Goal: Task Accomplishment & Management: Manage account settings

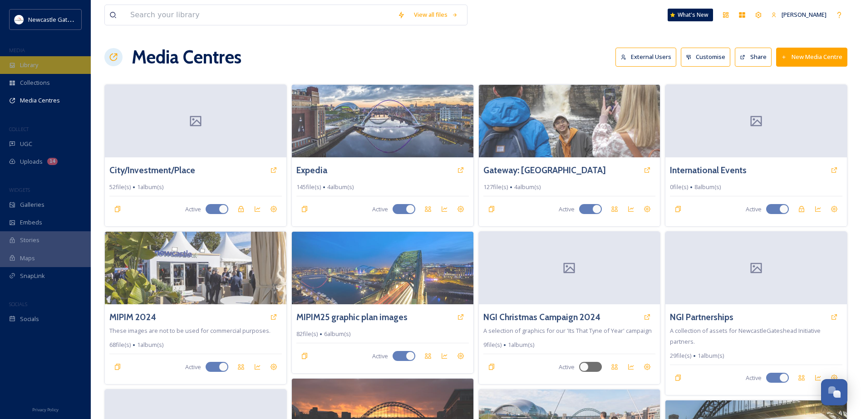
click at [36, 69] on span "Library" at bounding box center [29, 65] width 18 height 9
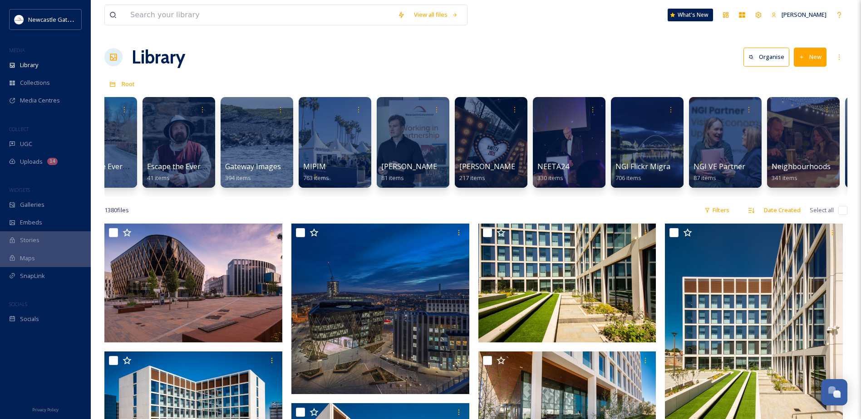
scroll to position [0, 679]
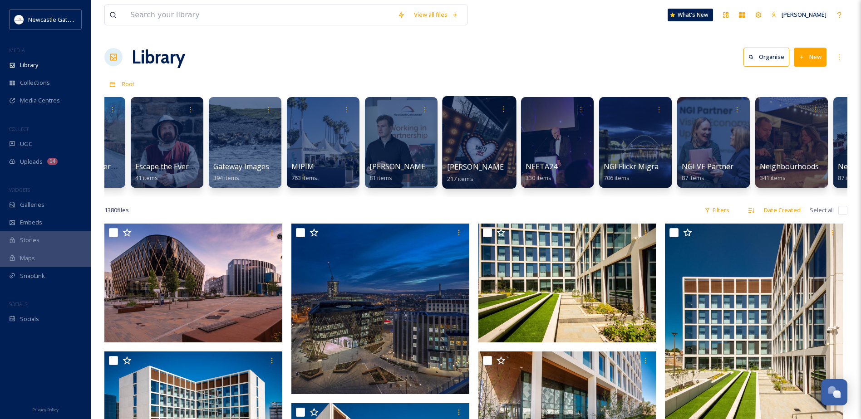
click at [472, 141] on div at bounding box center [479, 142] width 74 height 93
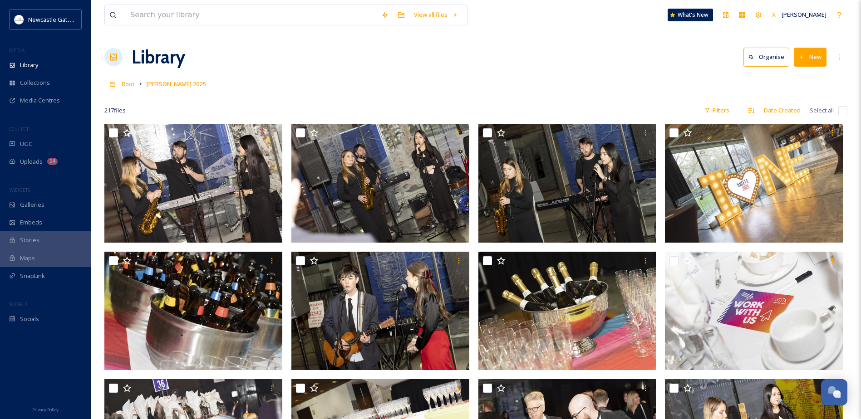
click at [656, 66] on div "Library Organise New" at bounding box center [475, 57] width 743 height 27
click at [815, 61] on button "New" at bounding box center [810, 57] width 33 height 19
click at [804, 114] on span "Folder" at bounding box center [799, 113] width 17 height 9
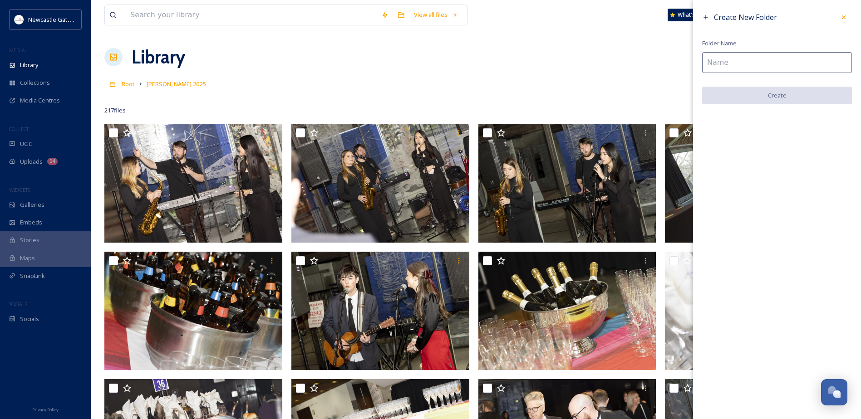
click at [745, 58] on input at bounding box center [777, 62] width 150 height 21
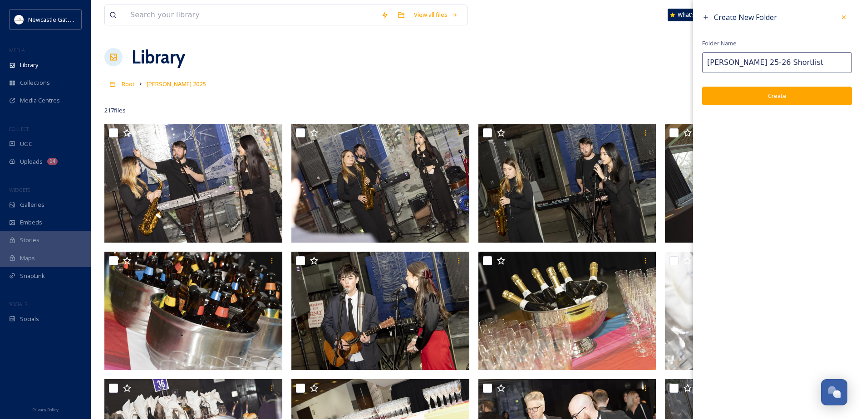
type input "NEETA 25-26 Shortlist"
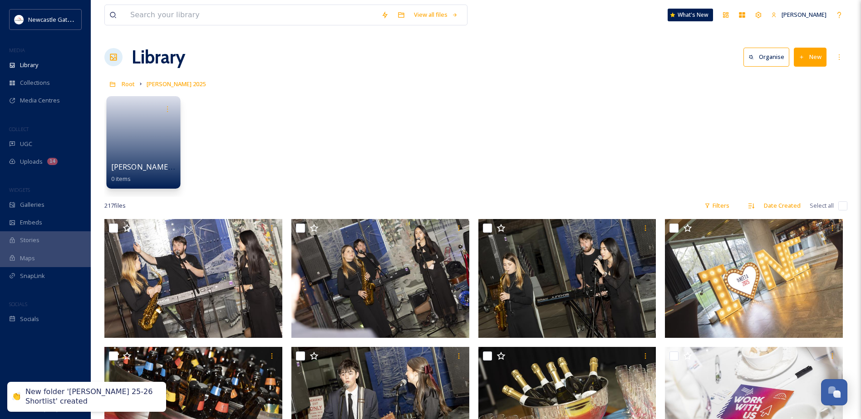
click at [155, 139] on link at bounding box center [143, 140] width 65 height 44
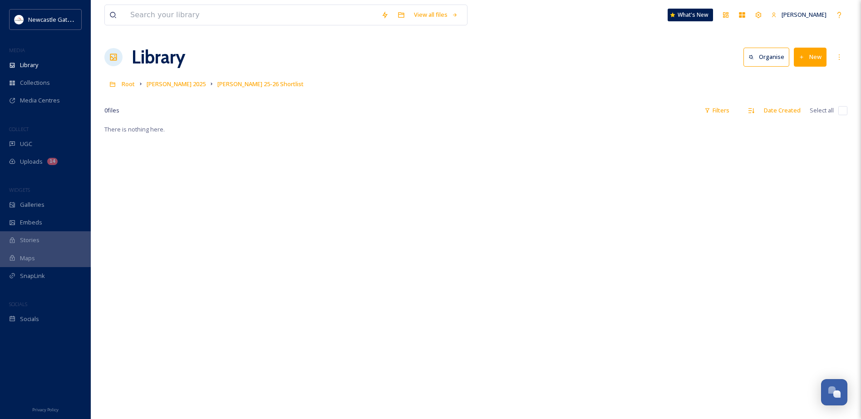
click at [311, 226] on div "There is nothing here." at bounding box center [475, 333] width 743 height 419
click at [809, 56] on button "New" at bounding box center [810, 57] width 33 height 19
click at [797, 116] on span "Folder" at bounding box center [799, 113] width 17 height 9
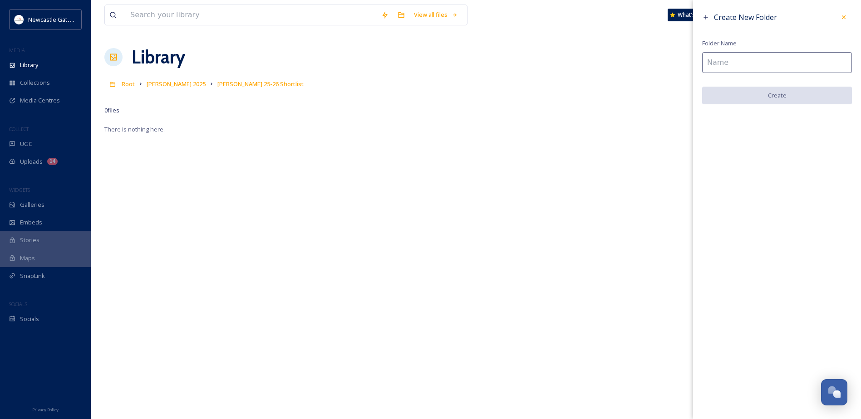
click at [742, 68] on input at bounding box center [777, 62] width 150 height 21
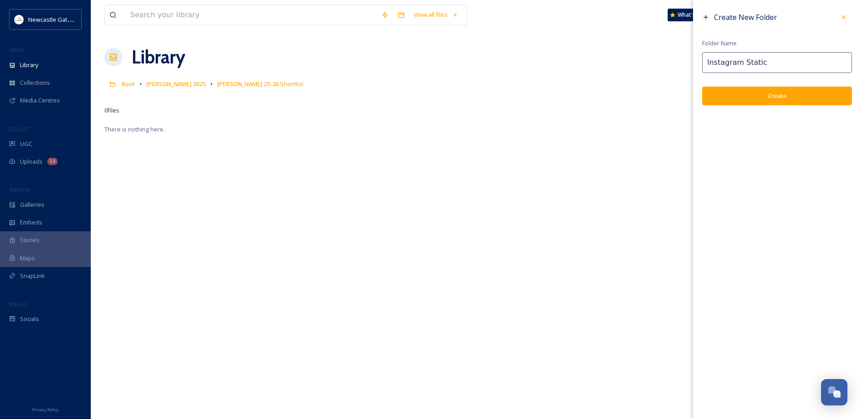
type input "Instagram Static"
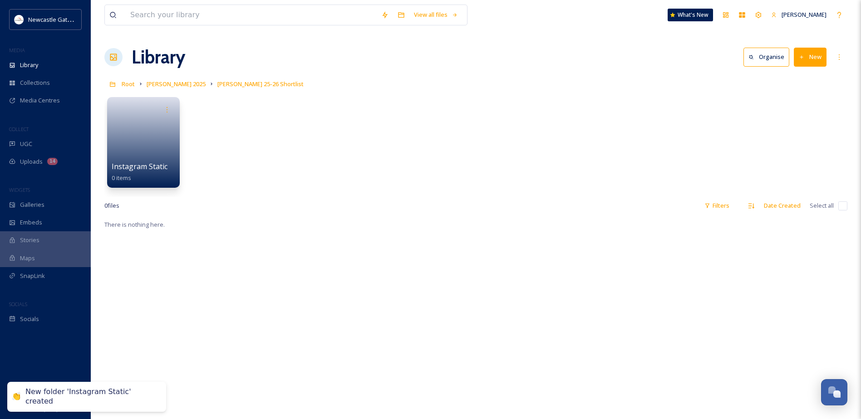
click at [811, 63] on button "New" at bounding box center [810, 57] width 33 height 19
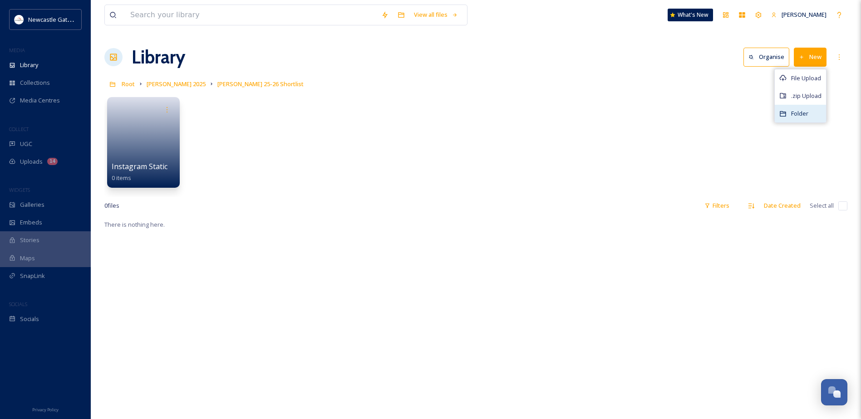
click at [796, 108] on div "Folder" at bounding box center [800, 114] width 51 height 18
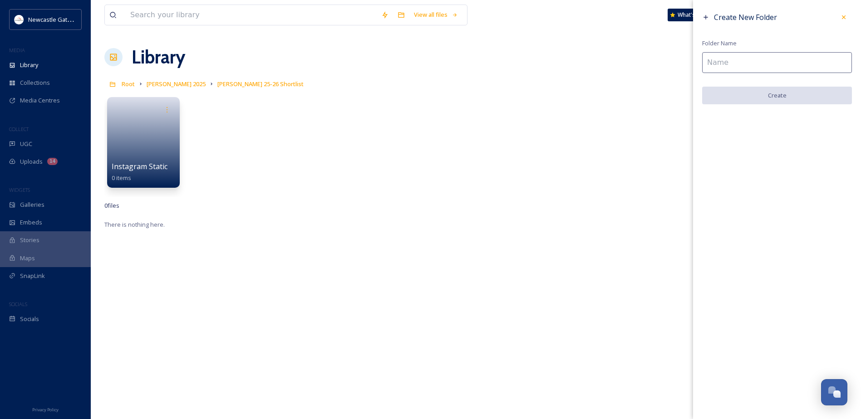
click at [746, 66] on input at bounding box center [777, 62] width 150 height 21
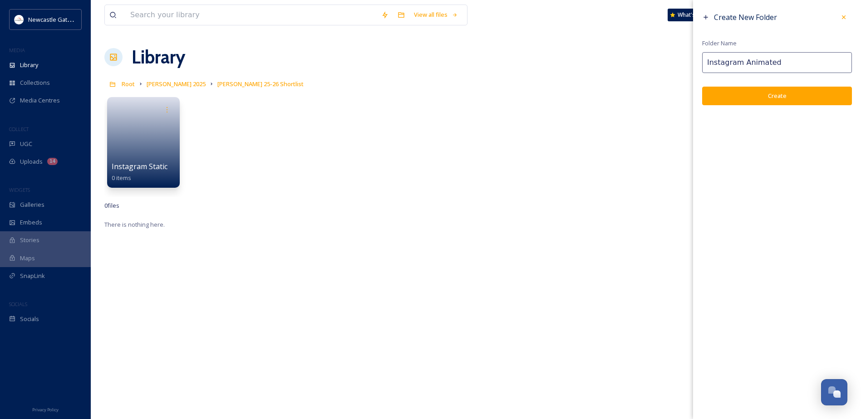
type input "Instagram Animated"
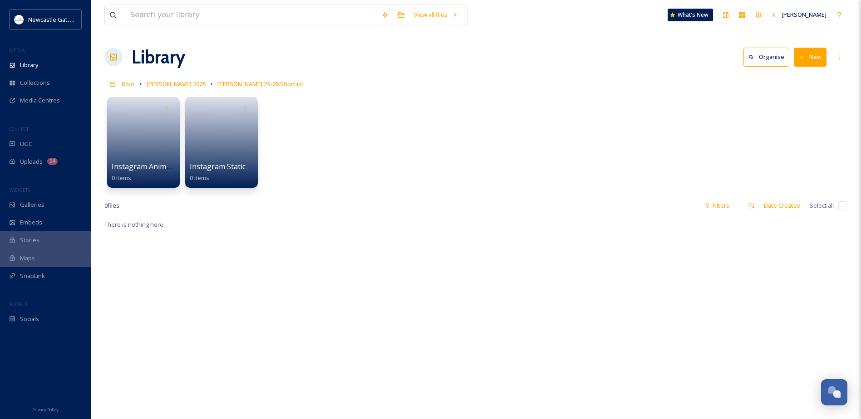
click at [806, 55] on button "New" at bounding box center [810, 57] width 33 height 19
click at [794, 113] on span "Folder" at bounding box center [799, 113] width 17 height 9
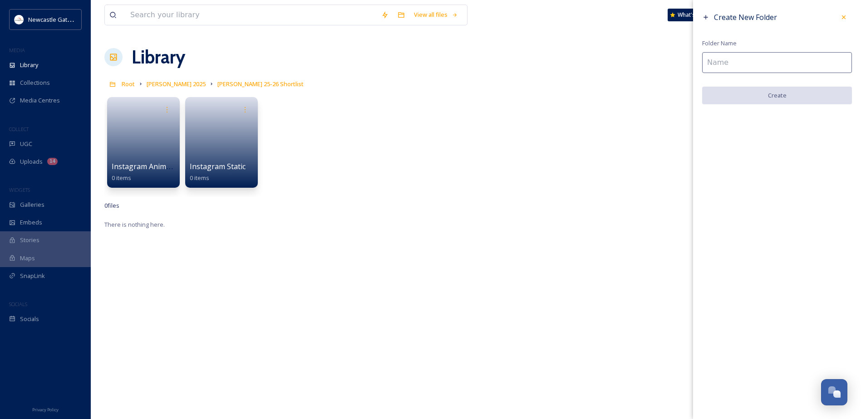
click at [726, 64] on input at bounding box center [777, 62] width 150 height 21
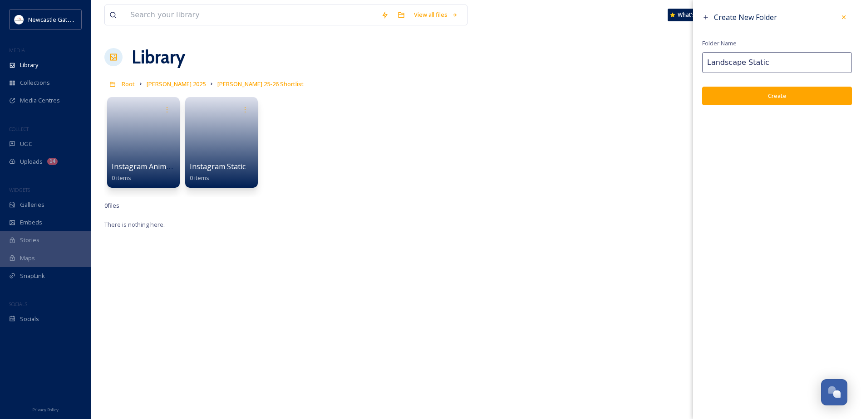
type input "Landscape Static"
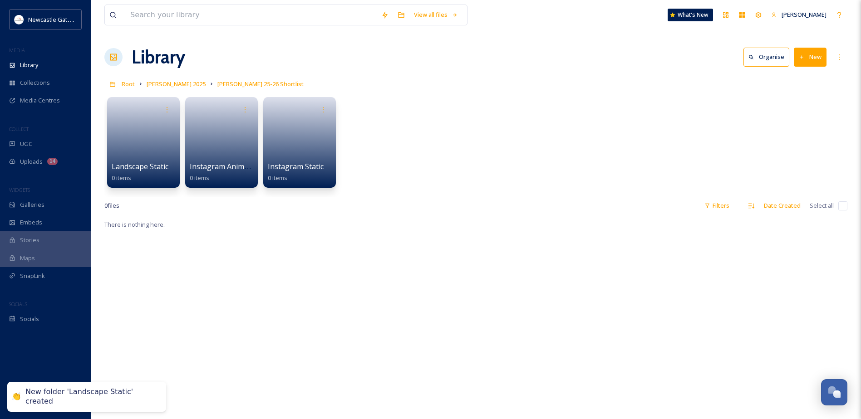
click at [812, 61] on button "New" at bounding box center [810, 57] width 33 height 19
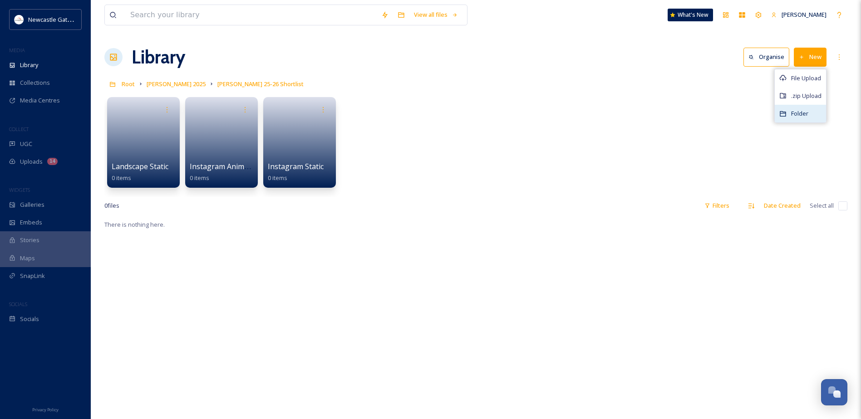
click at [799, 115] on span "Folder" at bounding box center [799, 113] width 17 height 9
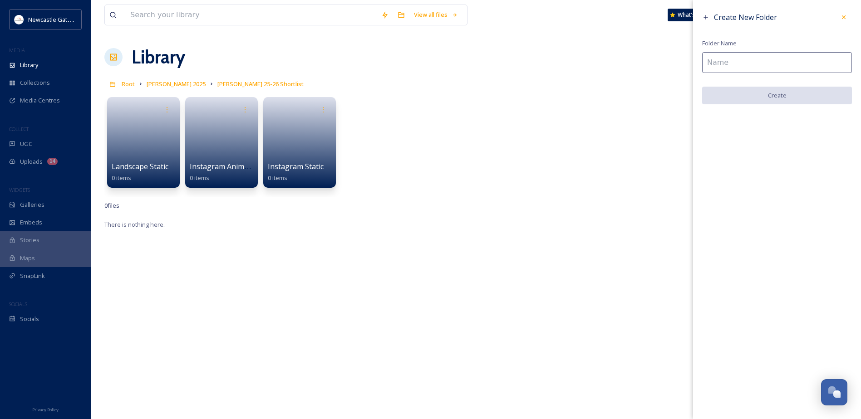
click at [761, 60] on input at bounding box center [777, 62] width 150 height 21
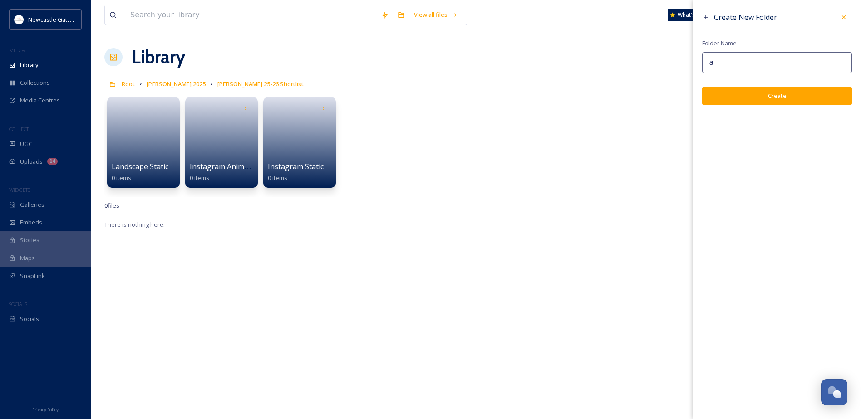
type input "l"
type input "Landscape Animated"
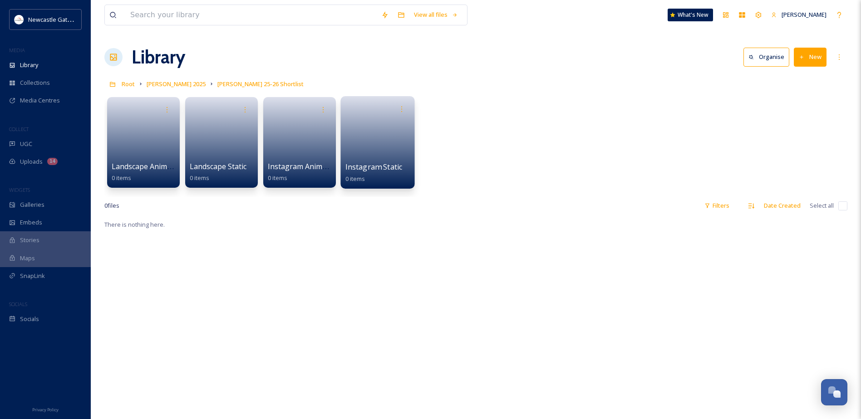
click at [388, 134] on link at bounding box center [377, 140] width 65 height 44
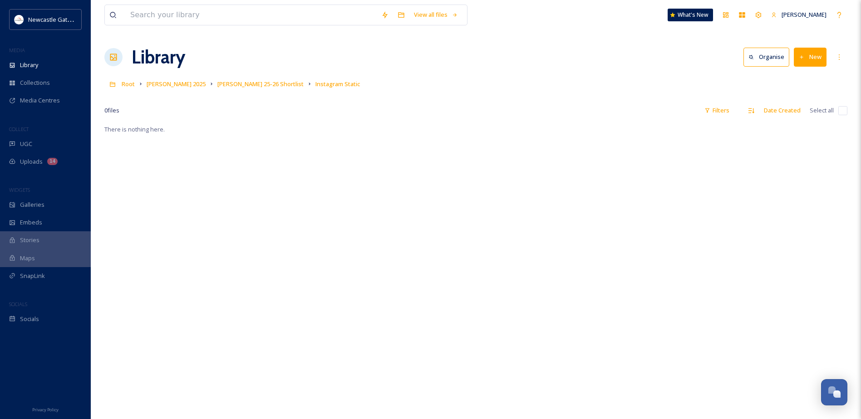
click at [673, 141] on div "There is nothing here." at bounding box center [475, 333] width 743 height 419
click at [814, 49] on button "New" at bounding box center [810, 57] width 33 height 19
click at [798, 80] on span "File Upload" at bounding box center [806, 78] width 30 height 9
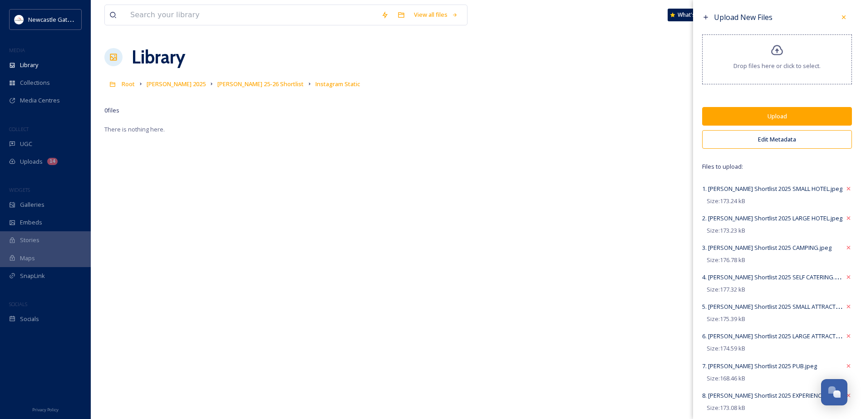
click at [750, 140] on button "Edit Metadata" at bounding box center [777, 139] width 150 height 19
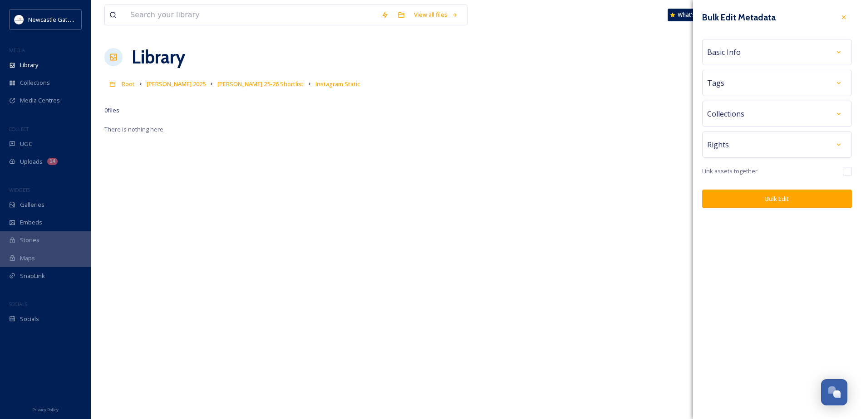
click at [749, 50] on div "Basic Info" at bounding box center [777, 52] width 140 height 16
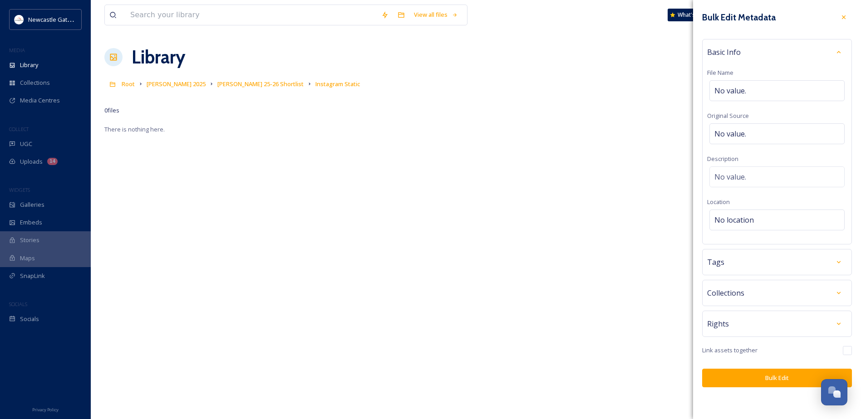
click at [738, 55] on span "Basic Info" at bounding box center [724, 52] width 34 height 11
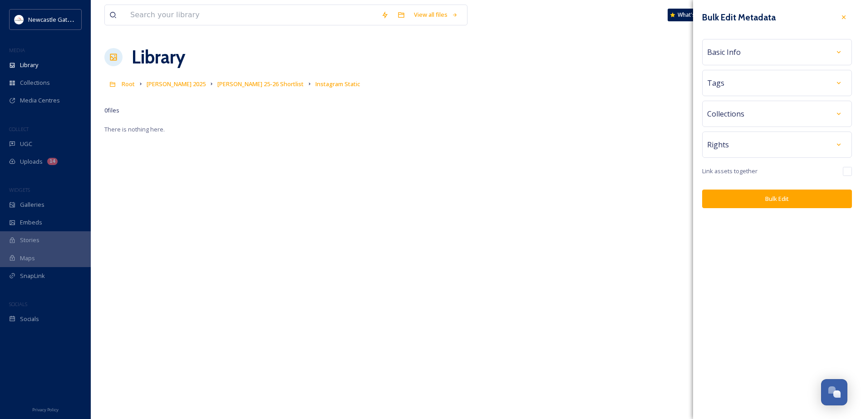
click at [732, 91] on div "Tags" at bounding box center [777, 83] width 150 height 26
click at [735, 78] on div "Tags" at bounding box center [777, 83] width 140 height 16
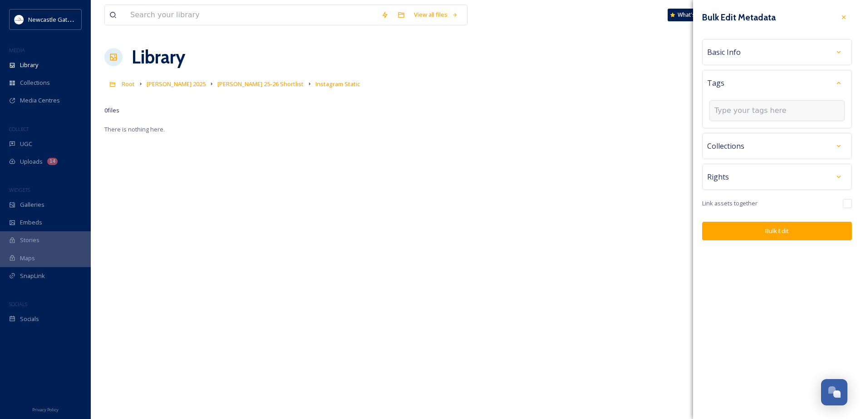
click at [737, 108] on input at bounding box center [759, 110] width 91 height 11
type input "NEETA"
click at [750, 132] on div "NEETA" at bounding box center [776, 132] width 133 height 18
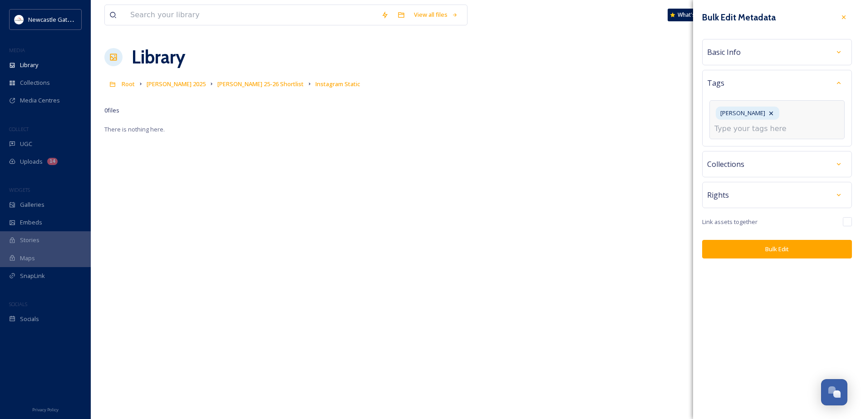
click at [765, 123] on input at bounding box center [759, 128] width 91 height 11
type input "NEETA25"
click at [763, 142] on div "NEETA25" at bounding box center [776, 151] width 133 height 18
click at [809, 113] on div "NEETA NEETA25" at bounding box center [776, 119] width 135 height 39
click at [749, 132] on input at bounding box center [759, 128] width 91 height 11
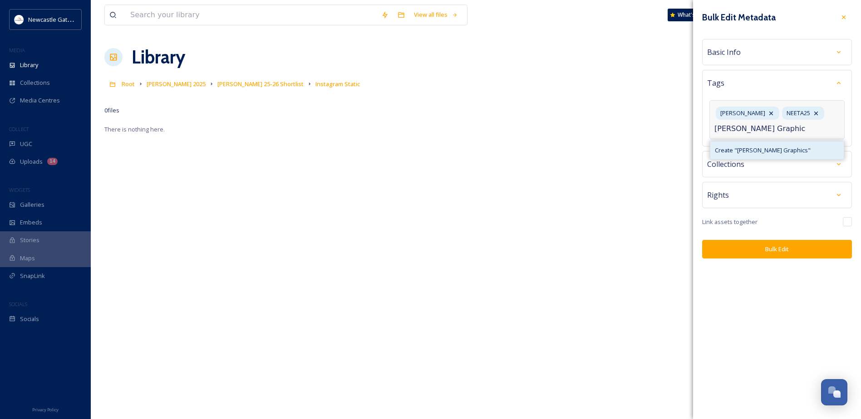
type input "NEETA Graphics"
click at [758, 151] on span "Create " NEETA Graphics "" at bounding box center [763, 150] width 96 height 9
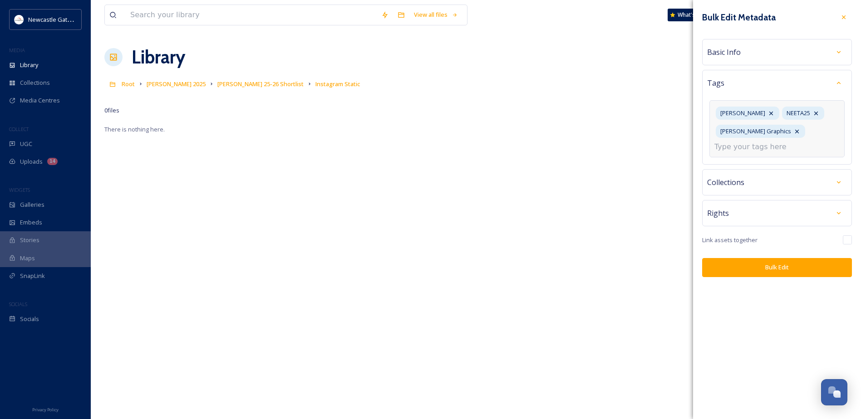
click at [790, 189] on div "Bulk Edit Metadata Basic Info Tags NEETA NEETA25 NEETA Graphics Collections Rig…" at bounding box center [777, 143] width 168 height 286
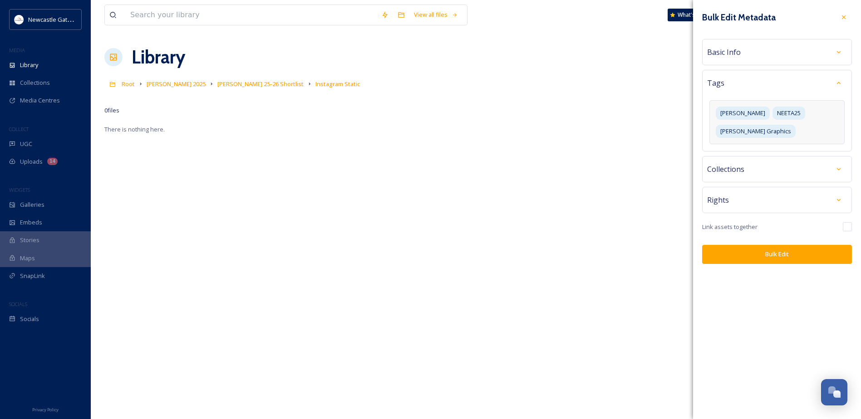
click at [791, 161] on div "Collections" at bounding box center [777, 169] width 140 height 16
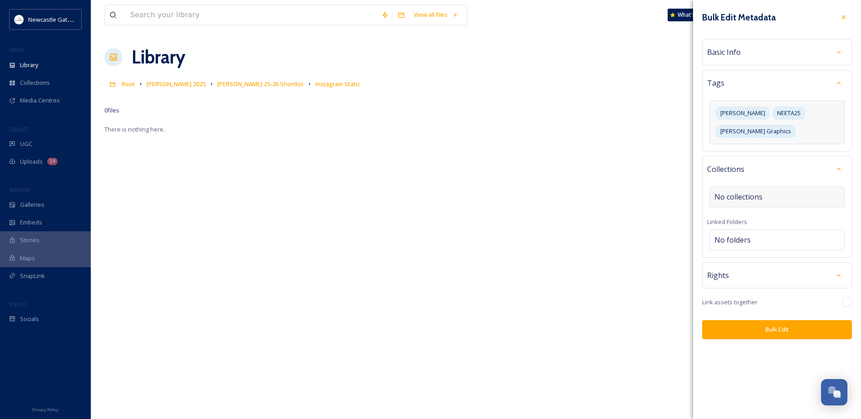
click at [760, 191] on span "No collections" at bounding box center [738, 196] width 48 height 11
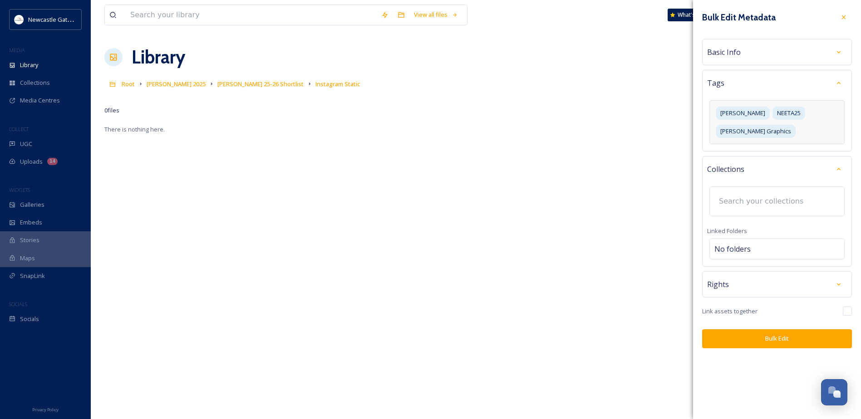
click at [760, 191] on input at bounding box center [764, 201] width 100 height 20
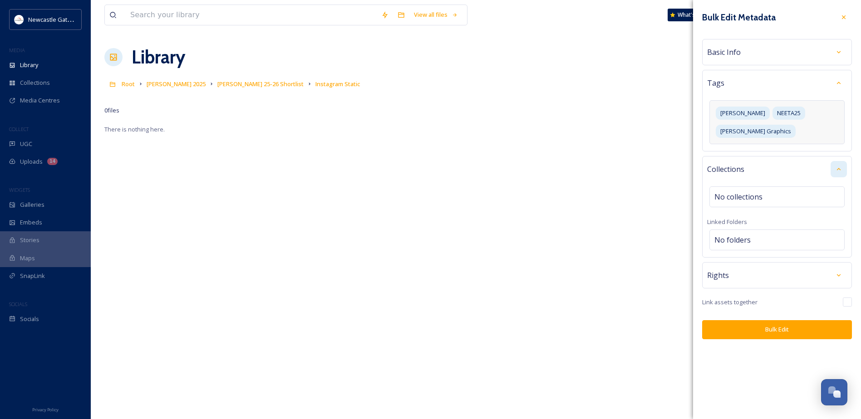
click at [839, 166] on icon at bounding box center [838, 169] width 7 height 7
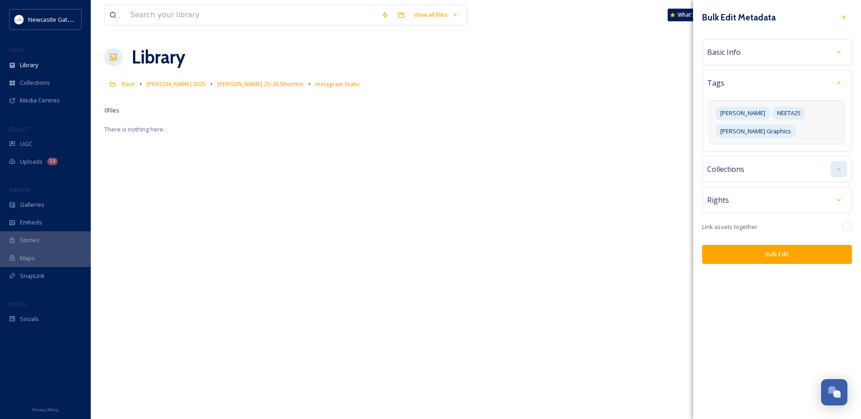
click at [727, 245] on button "Bulk Edit" at bounding box center [777, 254] width 150 height 19
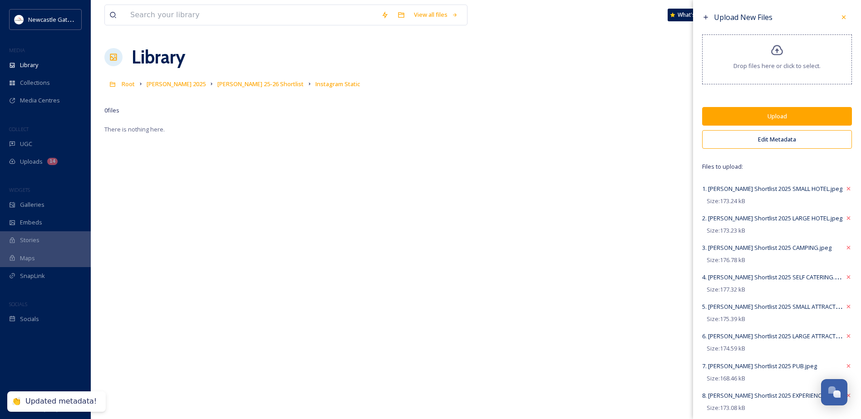
click at [750, 114] on button "Upload" at bounding box center [777, 116] width 150 height 19
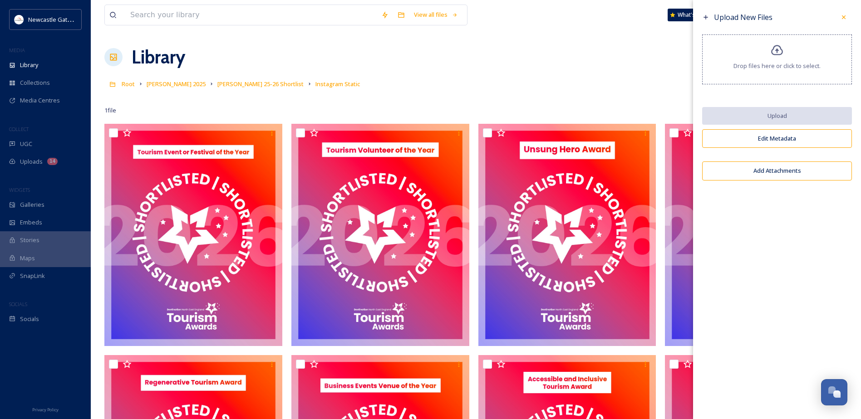
click at [221, 80] on link "NEETA 25-26 Shortlist" at bounding box center [260, 83] width 86 height 11
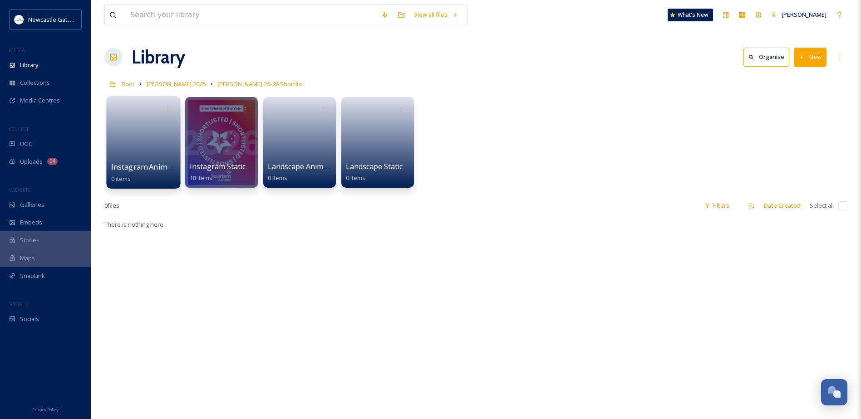
click at [136, 127] on link at bounding box center [143, 140] width 65 height 44
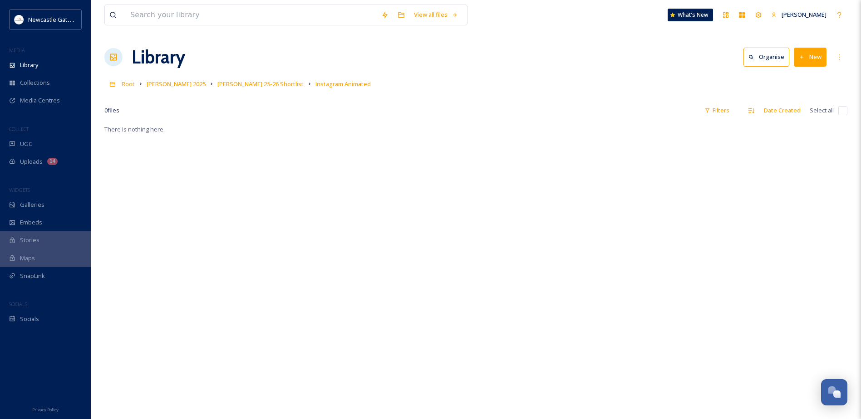
click at [804, 54] on icon at bounding box center [802, 57] width 6 height 6
click at [799, 81] on span "File Upload" at bounding box center [806, 78] width 30 height 9
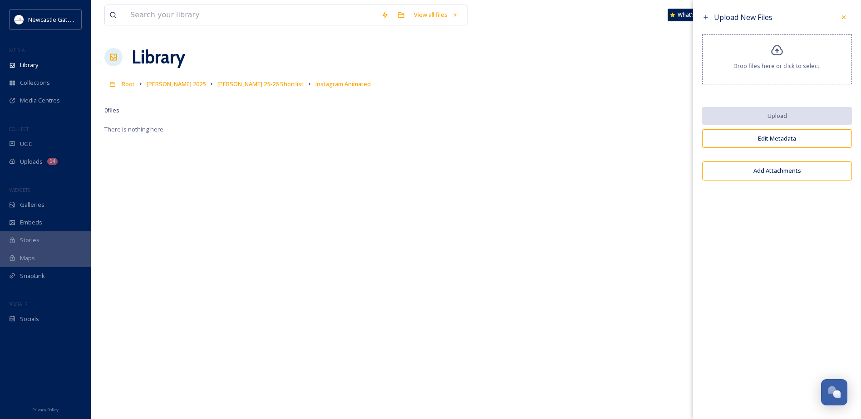
click at [785, 59] on div "Drop files here or click to select." at bounding box center [777, 59] width 150 height 50
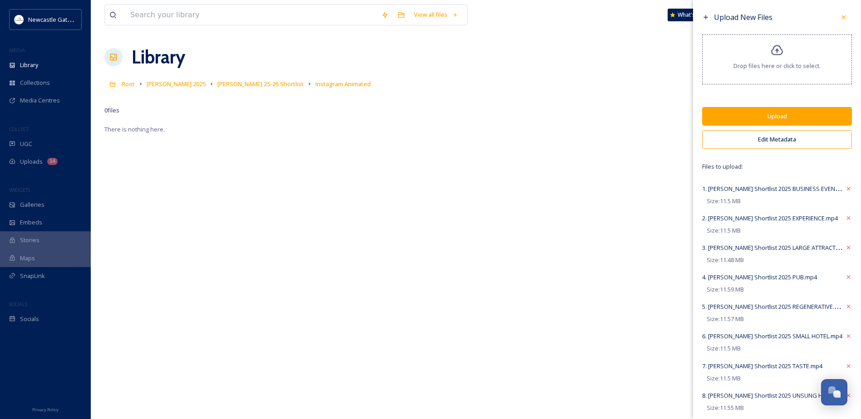
click at [748, 141] on button "Edit Metadata" at bounding box center [777, 139] width 150 height 19
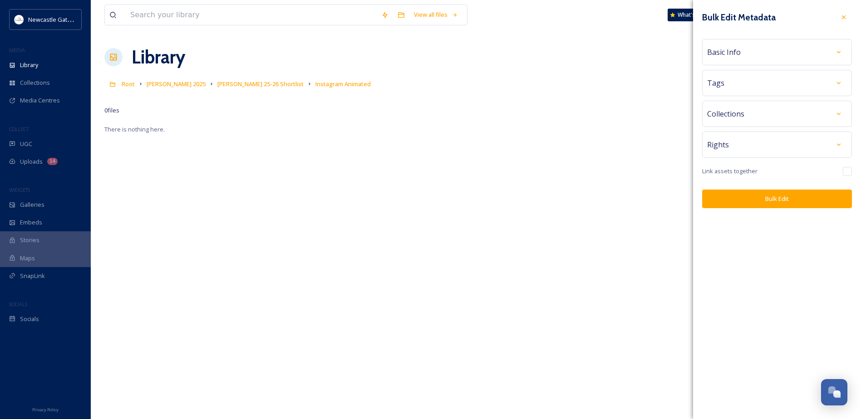
click at [743, 81] on div "Tags" at bounding box center [777, 83] width 140 height 16
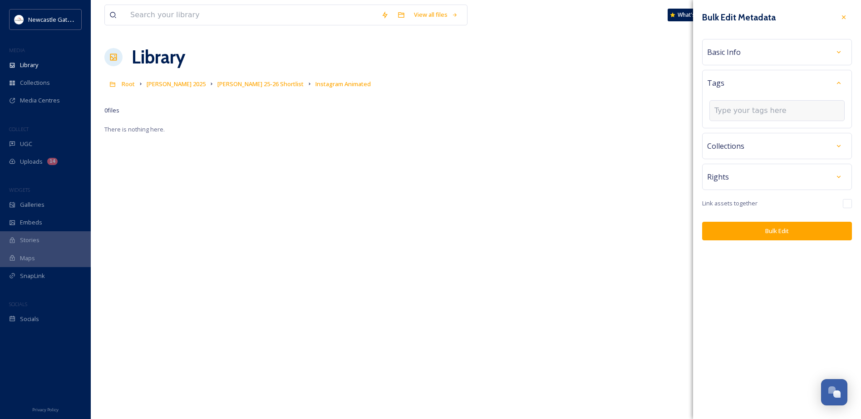
click at [738, 110] on input at bounding box center [759, 110] width 91 height 11
type input "NEETA"
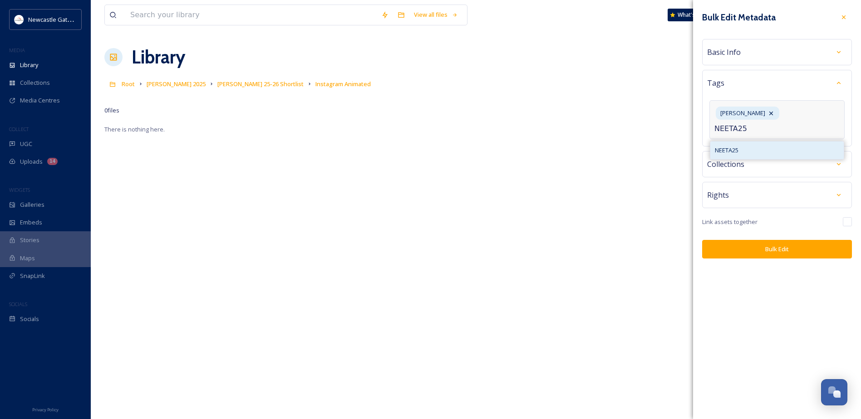
type input "NEETA25"
click at [727, 146] on span "NEETA25" at bounding box center [727, 150] width 24 height 9
click at [789, 126] on input at bounding box center [759, 128] width 91 height 11
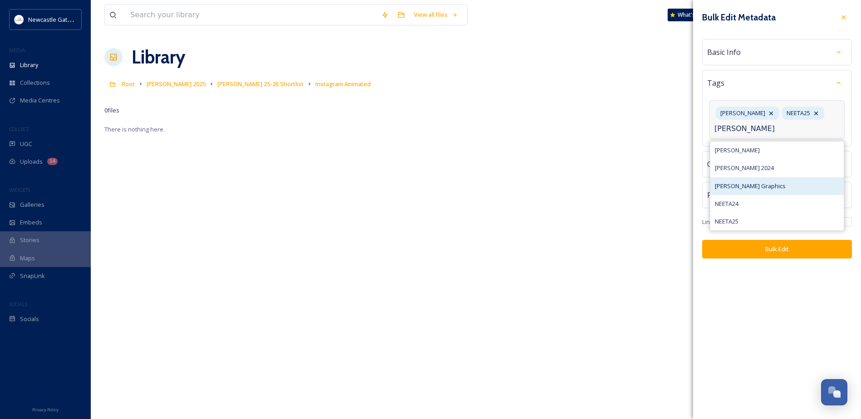
type input "NEETA"
click at [764, 188] on div "NEETA Graphics" at bounding box center [776, 186] width 133 height 18
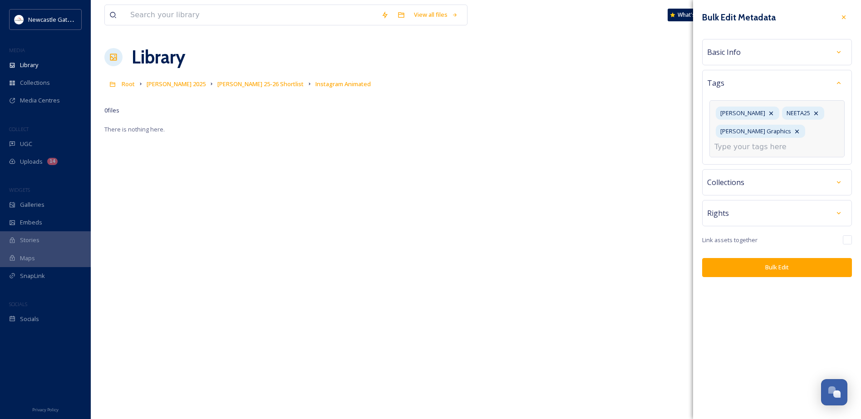
click at [770, 269] on div "Bulk Edit Metadata Basic Info Tags NEETA NEETA25 NEETA Graphics Collections Rig…" at bounding box center [777, 209] width 168 height 419
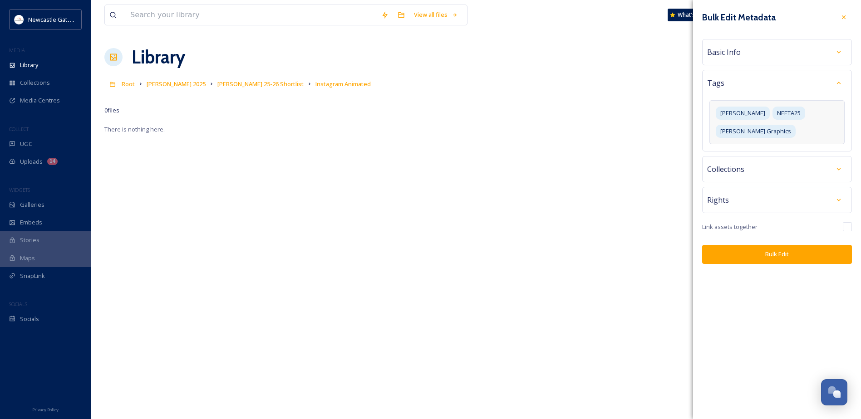
click at [770, 245] on button "Bulk Edit" at bounding box center [777, 254] width 150 height 19
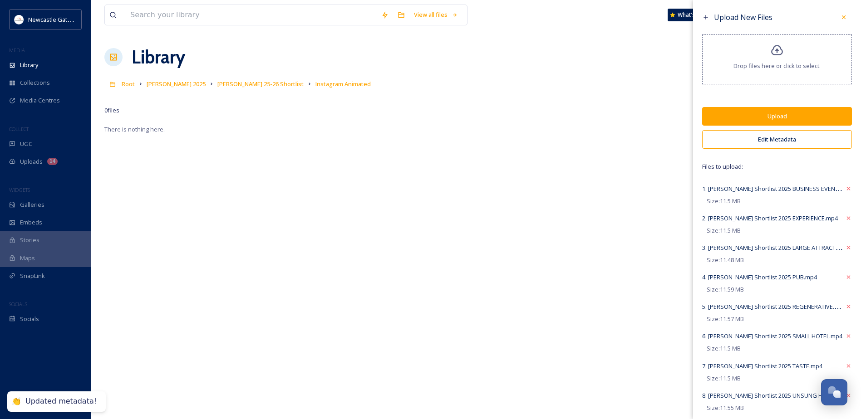
click at [778, 114] on button "Upload" at bounding box center [777, 116] width 150 height 19
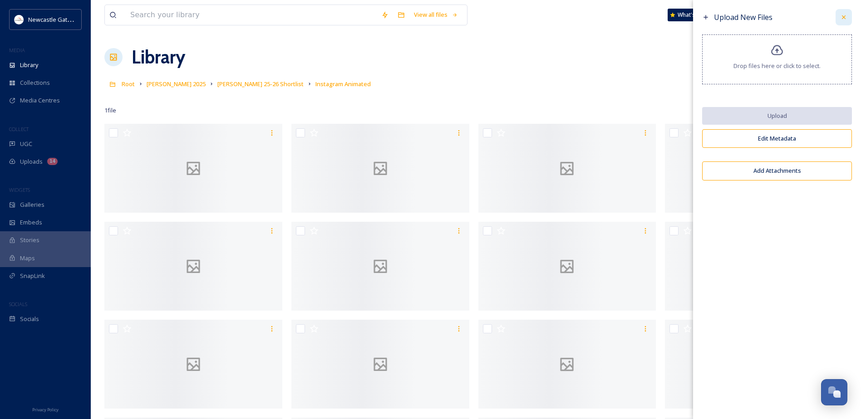
click at [843, 16] on icon at bounding box center [843, 17] width 7 height 7
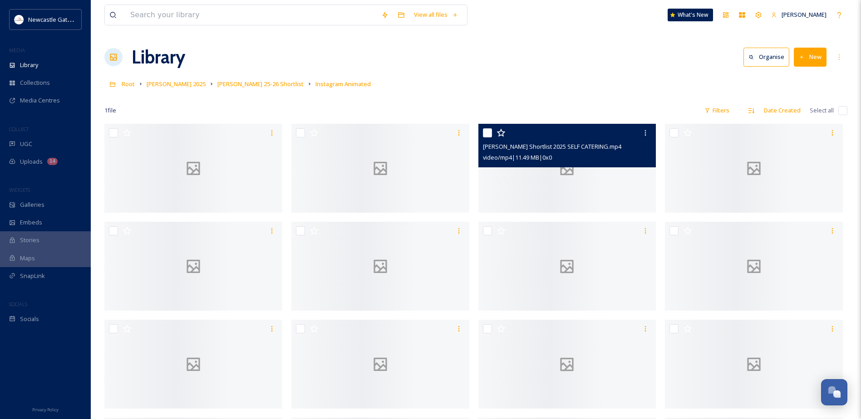
click at [585, 213] on div at bounding box center [567, 168] width 178 height 89
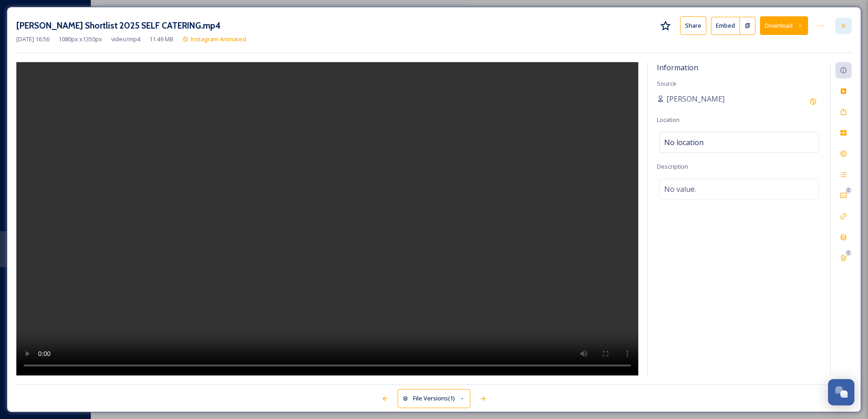
click at [841, 25] on icon at bounding box center [842, 25] width 7 height 7
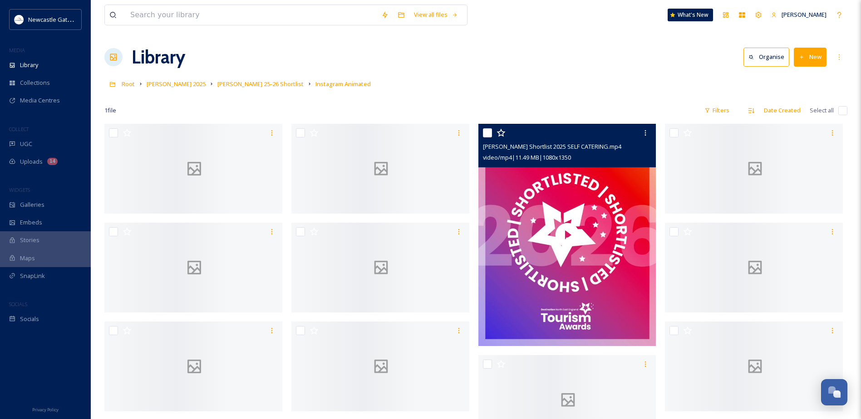
click at [470, 66] on div "Library Organise New" at bounding box center [475, 57] width 743 height 27
click at [217, 84] on span "NEETA 25-26 Shortlist" at bounding box center [260, 84] width 86 height 8
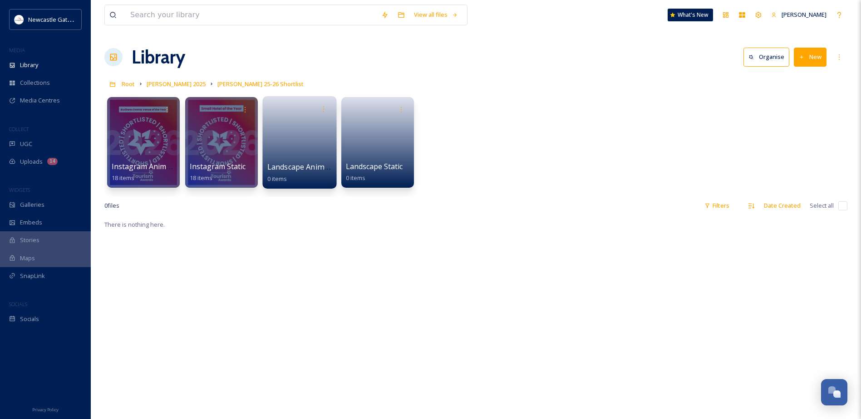
click at [312, 143] on link at bounding box center [299, 140] width 65 height 44
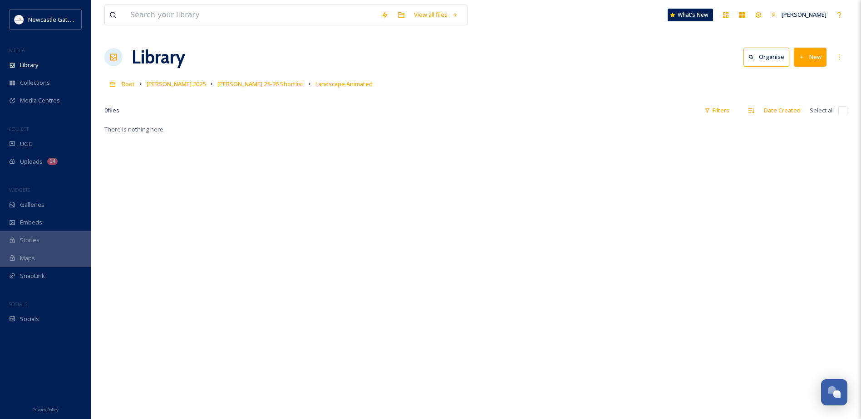
click at [819, 55] on button "New" at bounding box center [810, 57] width 33 height 19
click at [807, 80] on span "File Upload" at bounding box center [806, 78] width 30 height 9
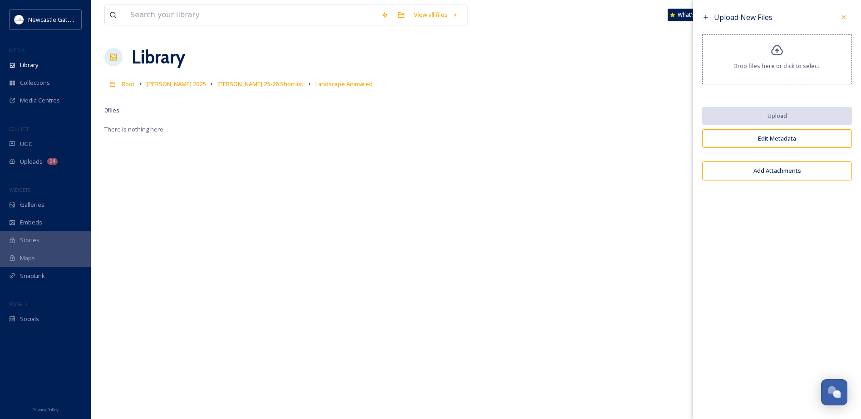
click at [791, 58] on div "Drop files here or click to select." at bounding box center [777, 59] width 150 height 50
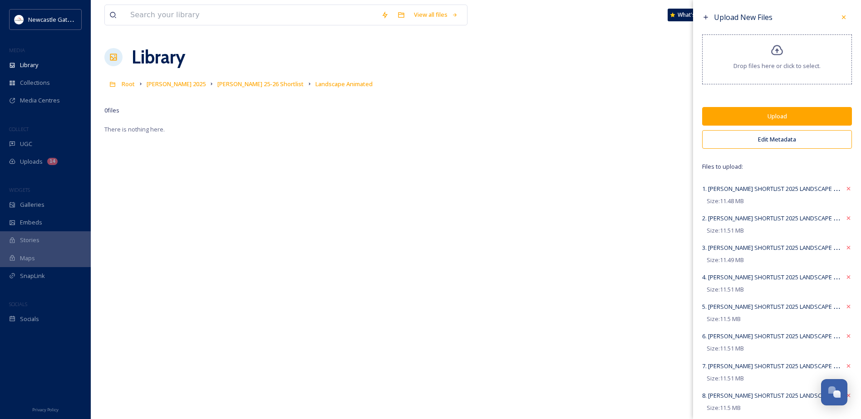
click at [752, 128] on div "Upload New Files Drop files here or click to select. Upload Edit Metadata Files…" at bounding box center [777, 377] width 168 height 754
click at [741, 147] on button "Edit Metadata" at bounding box center [777, 139] width 150 height 19
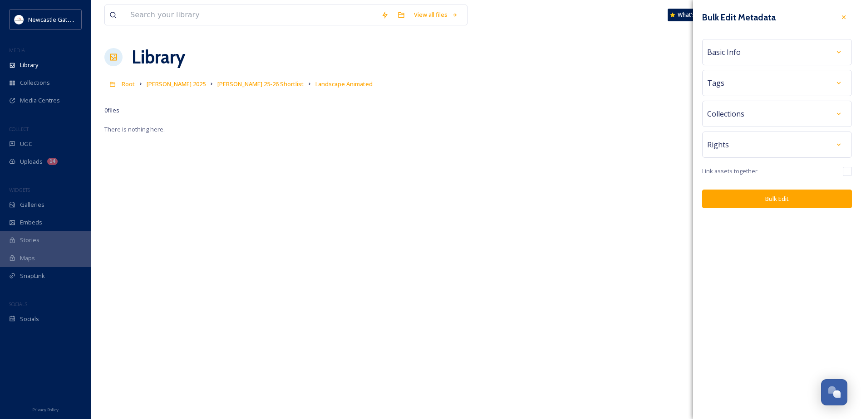
click at [760, 84] on div "Tags" at bounding box center [777, 83] width 140 height 16
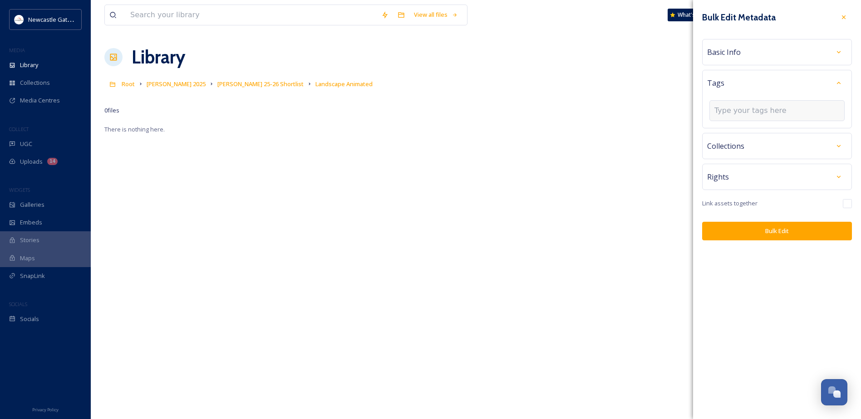
click at [743, 114] on input at bounding box center [759, 110] width 91 height 11
type input "B"
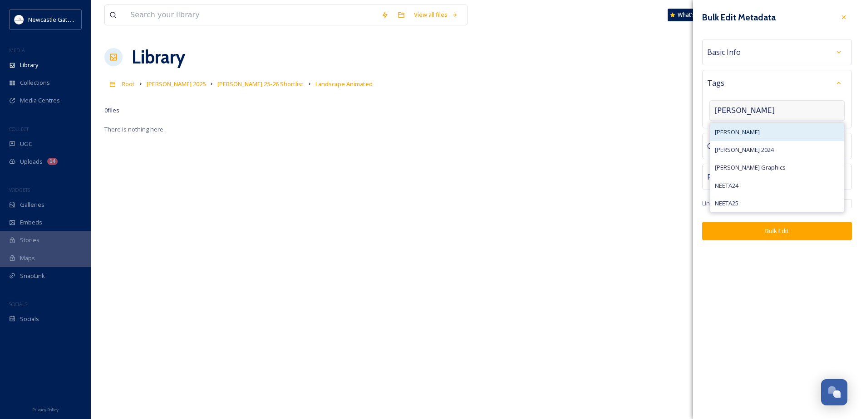
type input "NEETA"
click at [736, 129] on div "NEETA" at bounding box center [776, 132] width 133 height 18
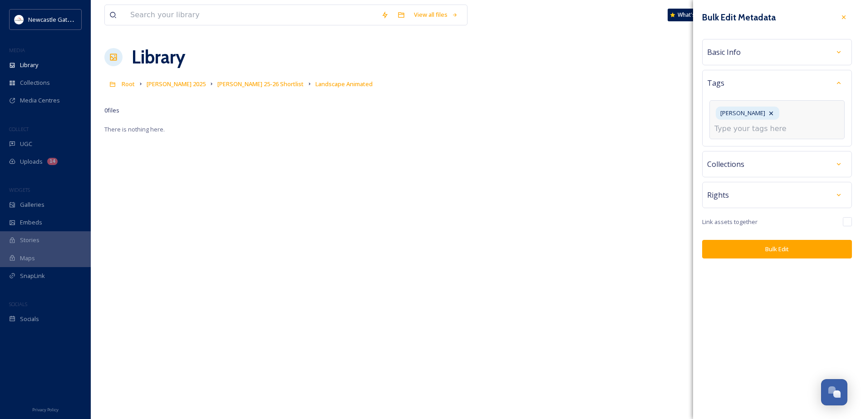
click at [772, 107] on div "NEETA" at bounding box center [776, 119] width 135 height 39
click at [769, 123] on input at bounding box center [759, 128] width 91 height 11
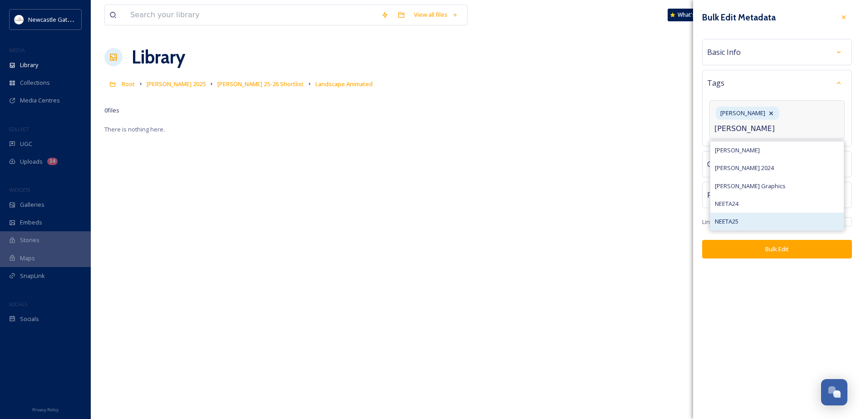
type input "NEETA"
click at [747, 213] on div "NEETA25" at bounding box center [776, 222] width 133 height 18
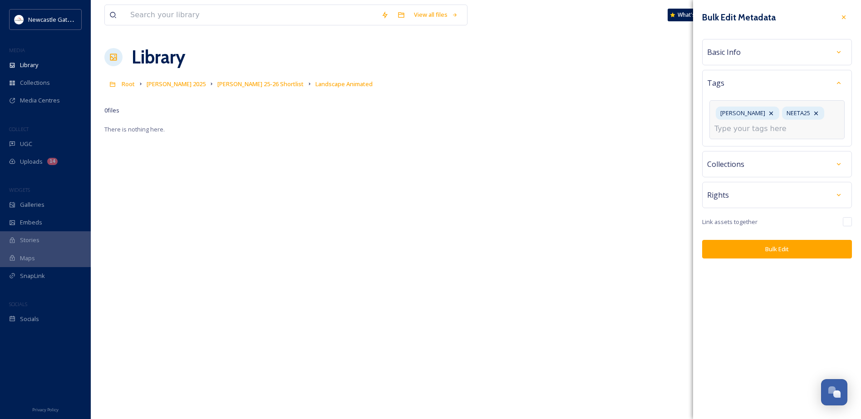
click at [780, 133] on input at bounding box center [759, 128] width 91 height 11
type input "NEETA"
click at [758, 185] on div "NEETA Graphics" at bounding box center [776, 186] width 133 height 18
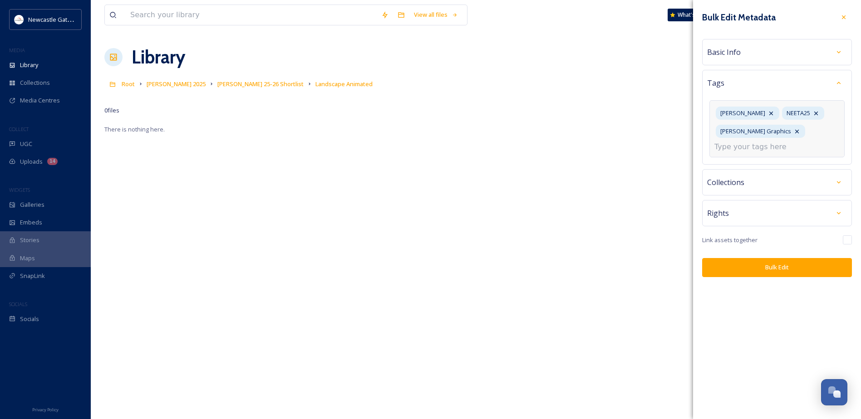
click at [761, 268] on div "Bulk Edit Metadata Basic Info Tags NEETA NEETA25 NEETA Graphics Collections Rig…" at bounding box center [777, 209] width 168 height 419
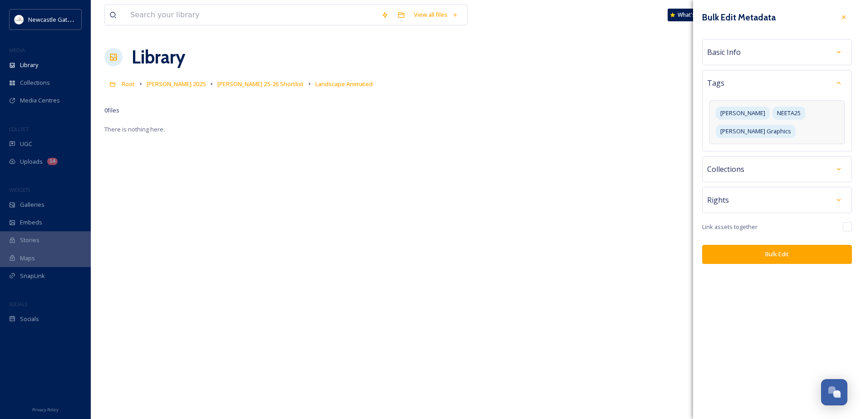
click at [760, 245] on button "Bulk Edit" at bounding box center [777, 254] width 150 height 19
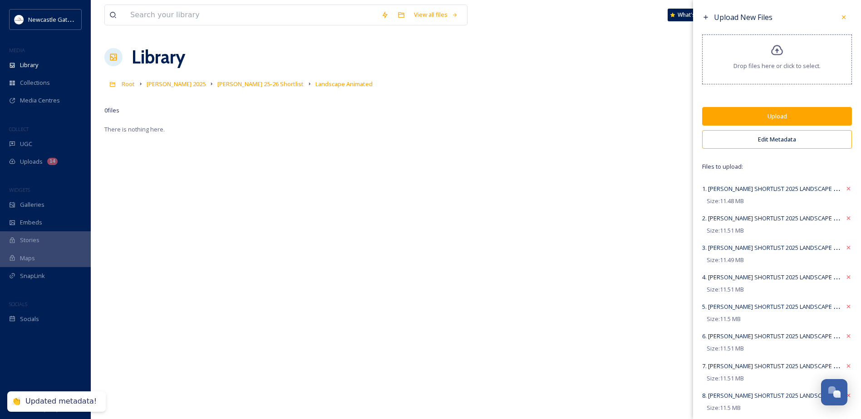
click at [754, 118] on button "Upload" at bounding box center [777, 116] width 150 height 19
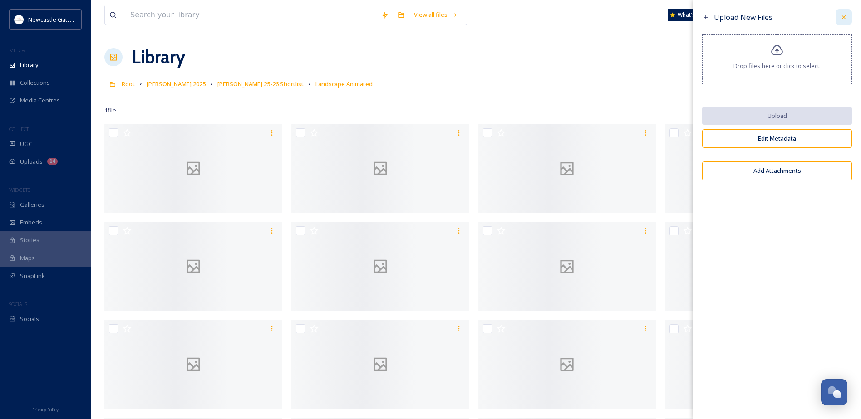
click at [845, 19] on icon at bounding box center [844, 17] width 4 height 4
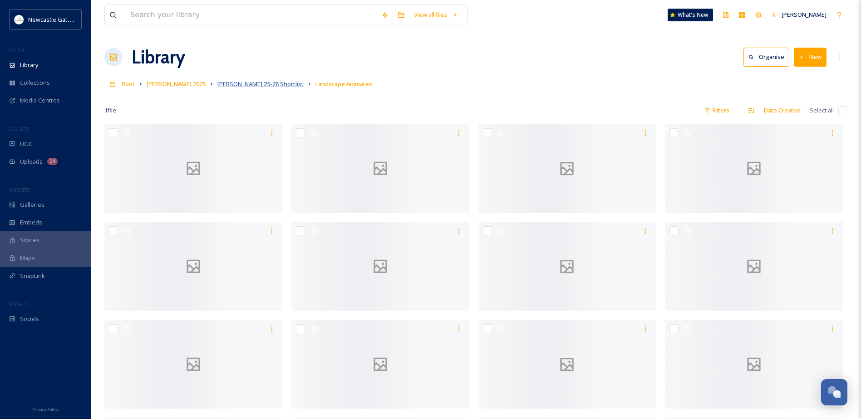
click at [222, 85] on span "NEETA 25-26 Shortlist" at bounding box center [260, 84] width 86 height 8
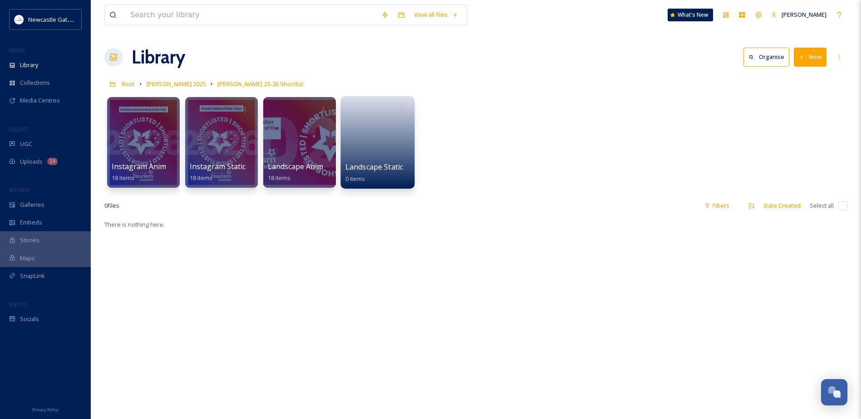
click at [380, 149] on link at bounding box center [377, 140] width 65 height 44
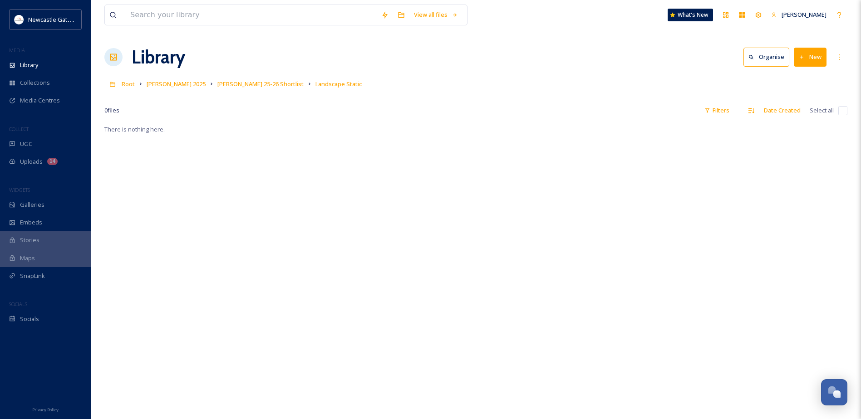
click at [811, 59] on button "New" at bounding box center [810, 57] width 33 height 19
click at [808, 77] on span "File Upload" at bounding box center [806, 78] width 30 height 9
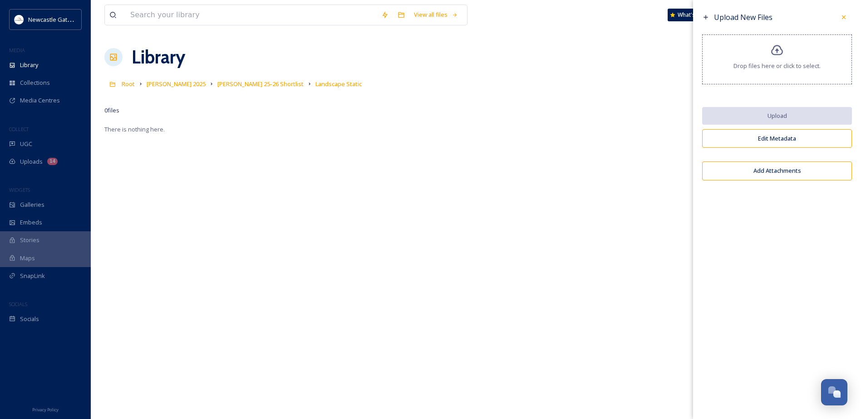
click at [775, 50] on icon at bounding box center [776, 50] width 13 height 13
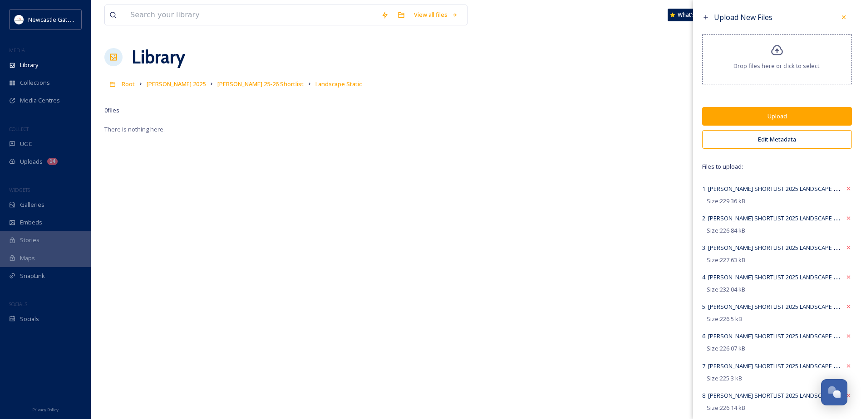
click at [765, 136] on button "Edit Metadata" at bounding box center [777, 139] width 150 height 19
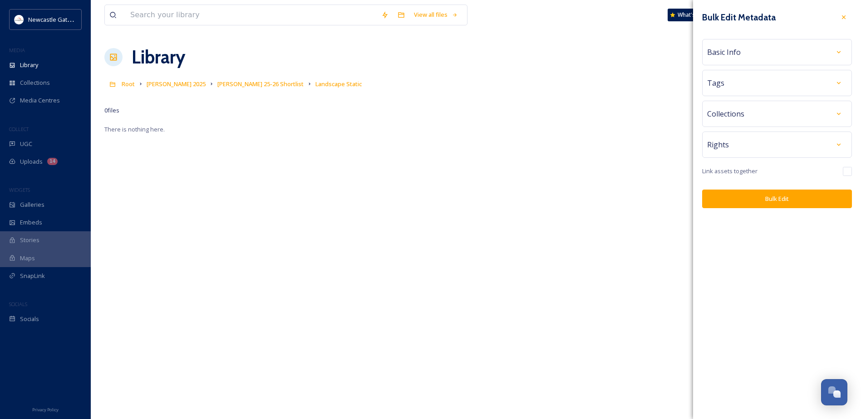
click at [740, 82] on div "Tags" at bounding box center [777, 83] width 140 height 16
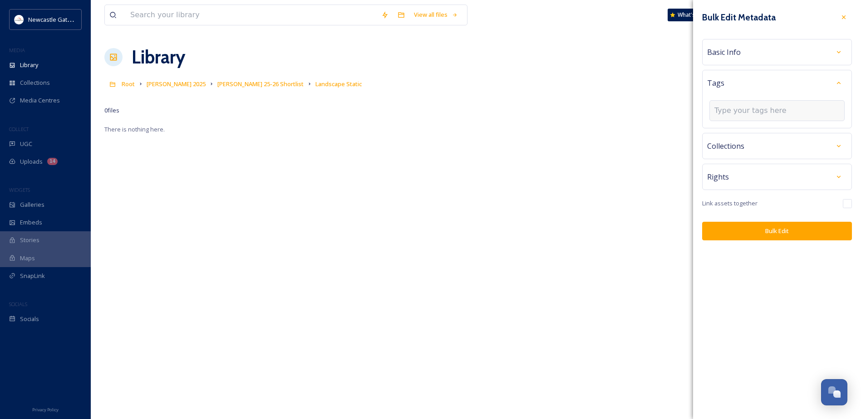
click at [741, 111] on input at bounding box center [759, 110] width 91 height 11
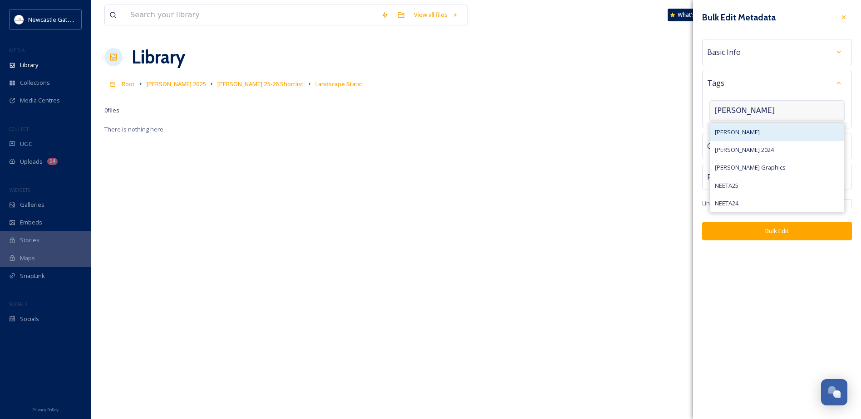
type input "NEETA"
drag, startPoint x: 735, startPoint y: 136, endPoint x: 752, endPoint y: 124, distance: 20.5
click at [735, 135] on div "NEETA" at bounding box center [776, 132] width 133 height 18
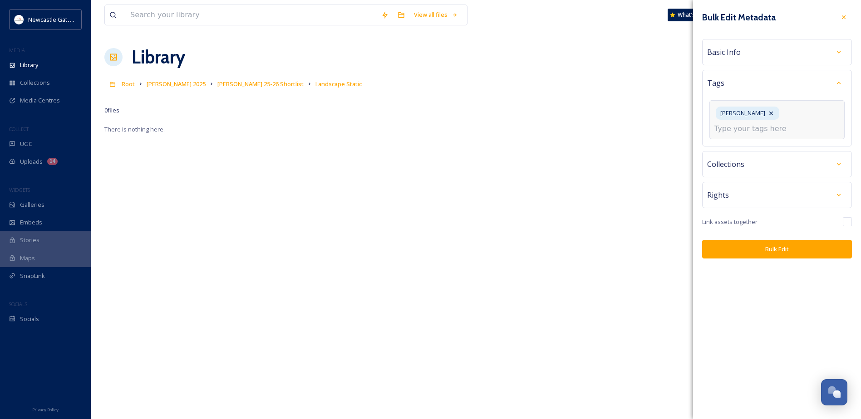
click at [786, 123] on input at bounding box center [759, 128] width 91 height 11
type input "NEETA"
click at [764, 177] on div "NEETA Graphics" at bounding box center [776, 186] width 133 height 18
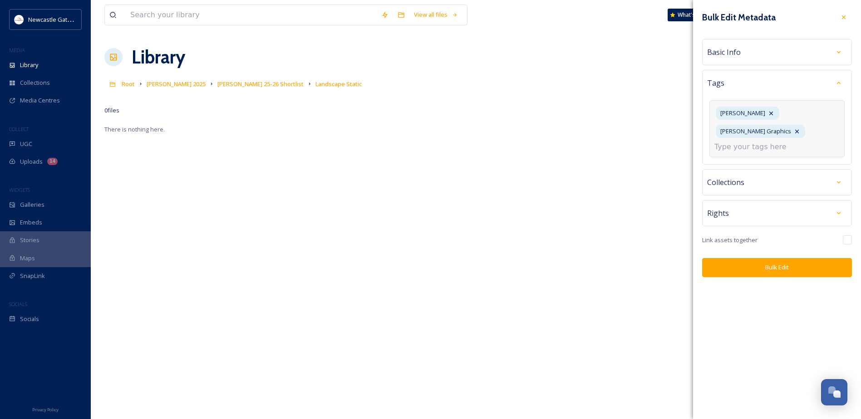
click at [766, 142] on input at bounding box center [759, 147] width 91 height 11
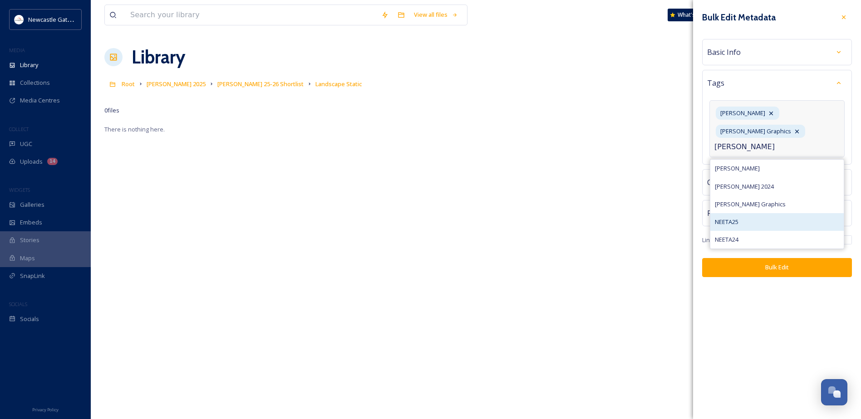
type input "NEETA"
click at [741, 213] on div "NEETA25" at bounding box center [776, 222] width 133 height 18
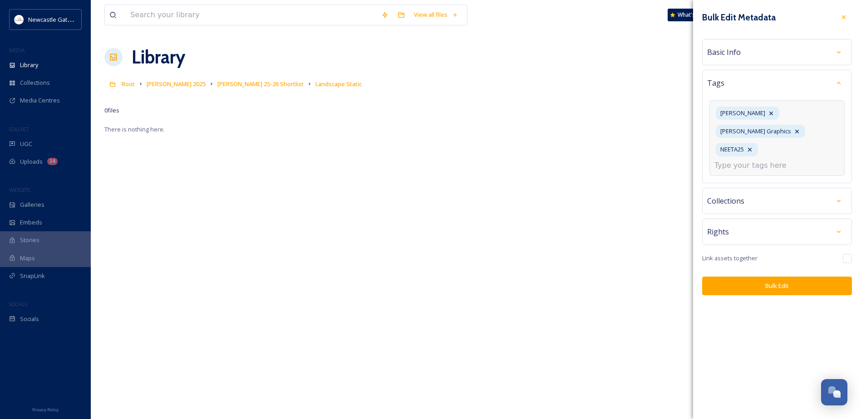
click at [736, 217] on div "Bulk Edit Metadata Basic Info Tags NEETA NEETA Graphics NEETA25 Collections Rig…" at bounding box center [777, 152] width 168 height 304
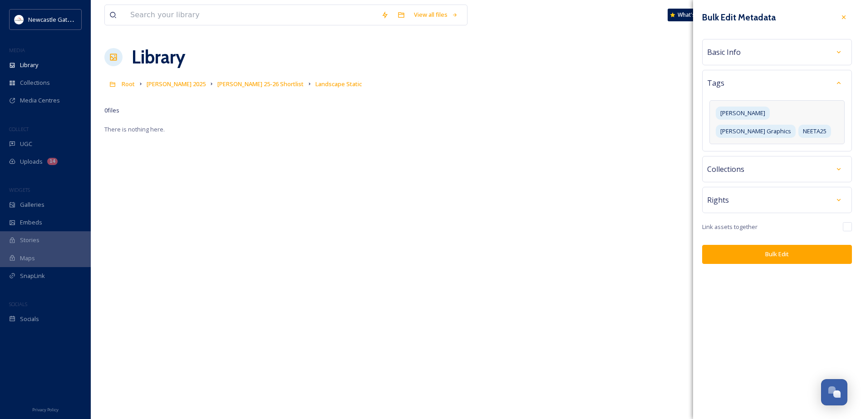
click at [805, 192] on div "Rights" at bounding box center [777, 200] width 140 height 16
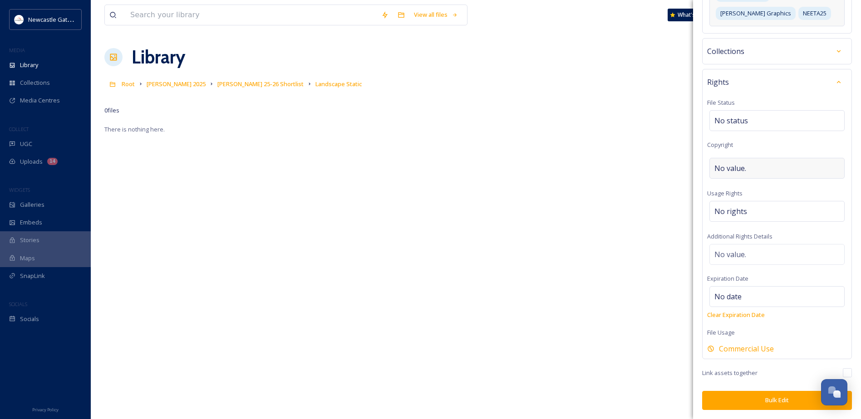
scroll to position [45, 0]
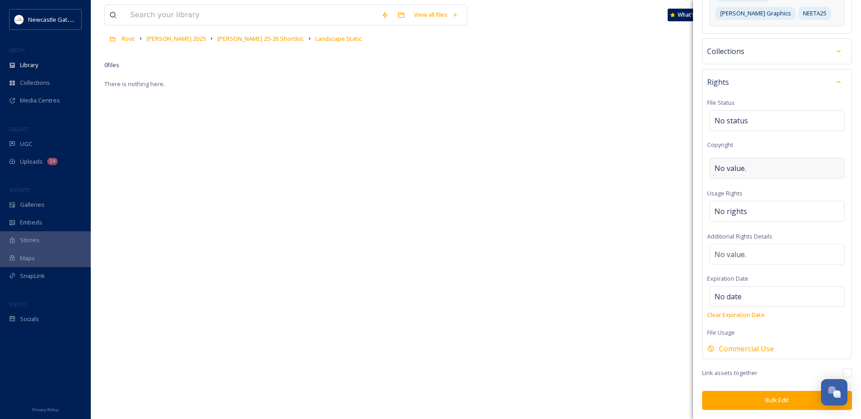
click at [731, 171] on span "No value." at bounding box center [730, 168] width 32 height 11
type input "B"
click at [750, 144] on div "Rights File Status No status Copyright Usage Rights No rights Additional Rights…" at bounding box center [777, 215] width 150 height 288
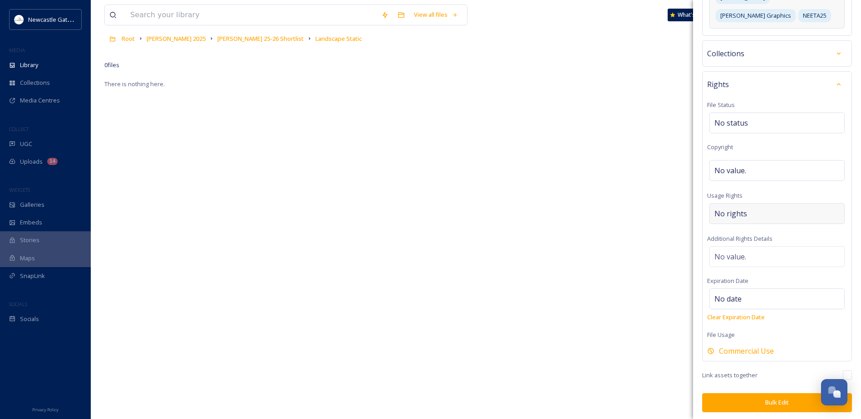
click at [736, 211] on span "No rights" at bounding box center [730, 213] width 33 height 11
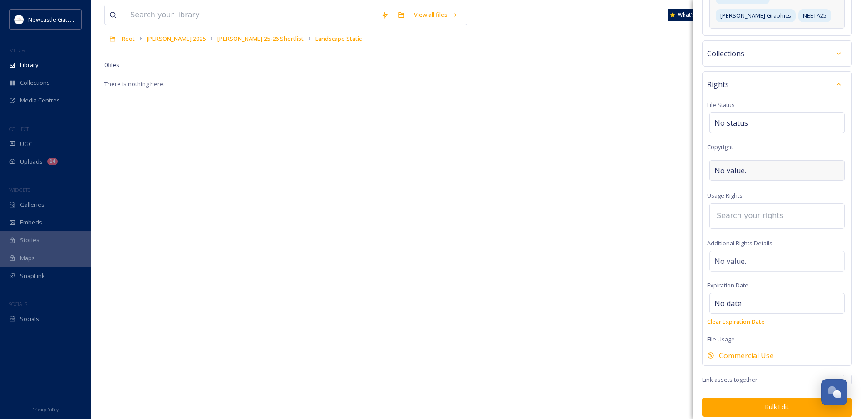
click at [751, 175] on div "No value." at bounding box center [776, 170] width 135 height 21
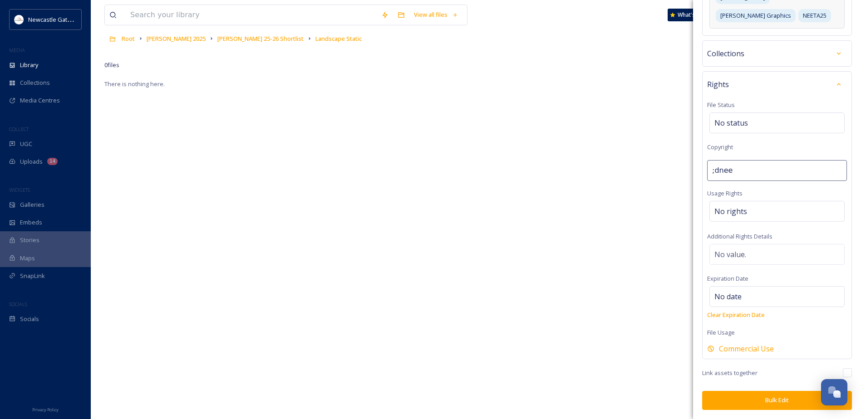
type input "Destination [GEOGRAPHIC_DATA]"
click at [765, 186] on div "Rights File Status No status Copyright Destination North East England Usage Rig…" at bounding box center [777, 215] width 150 height 288
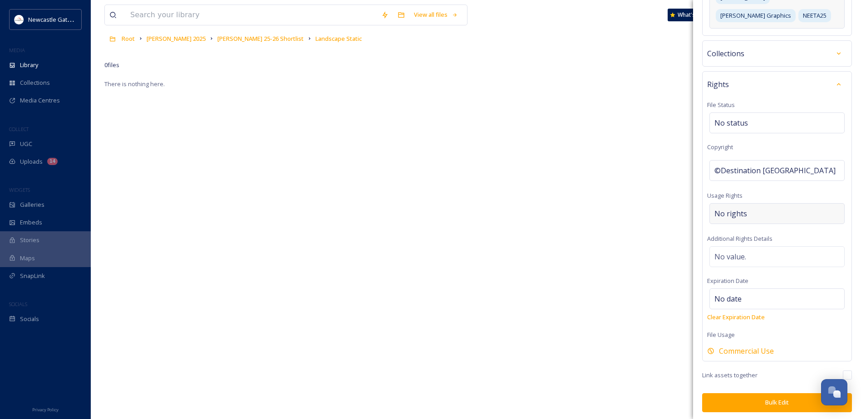
click at [750, 214] on div "No rights" at bounding box center [776, 213] width 135 height 21
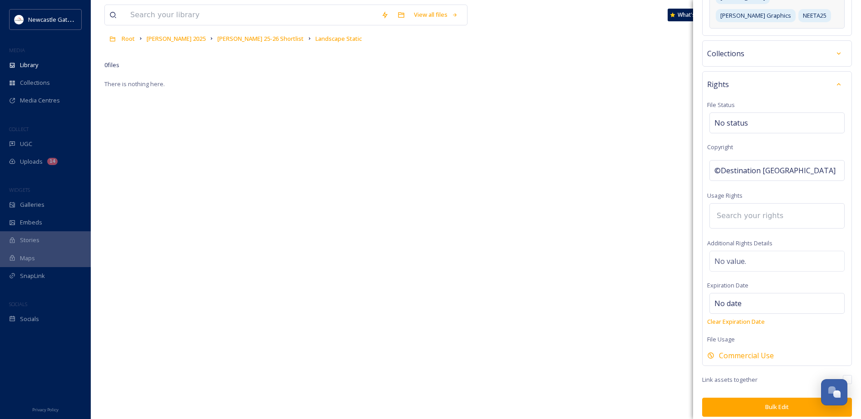
click at [743, 222] on input at bounding box center [762, 216] width 100 height 20
type input "bus"
click at [748, 271] on span "Personal and Business Use - Non Commercial" at bounding box center [777, 275] width 124 height 9
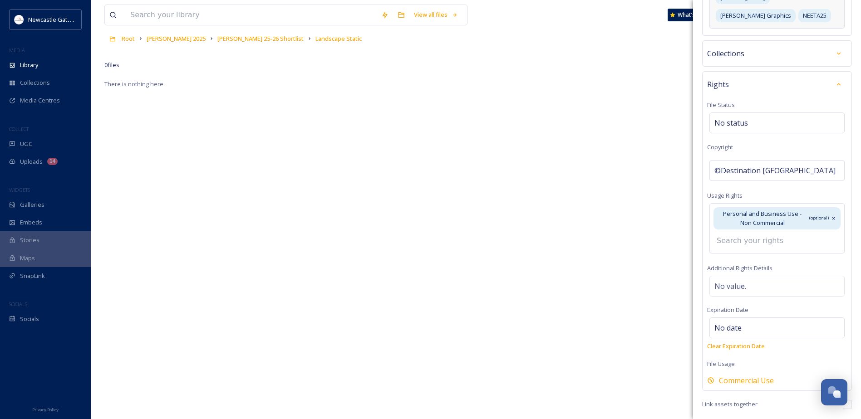
scroll to position [147, 0]
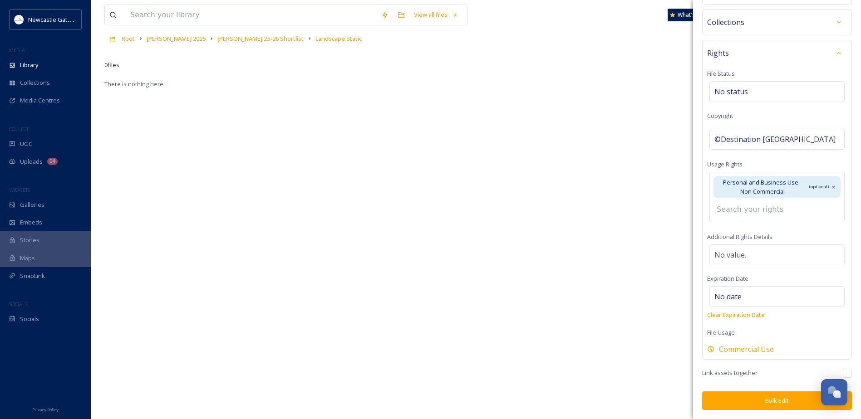
click at [776, 401] on button "Bulk Edit" at bounding box center [777, 401] width 150 height 19
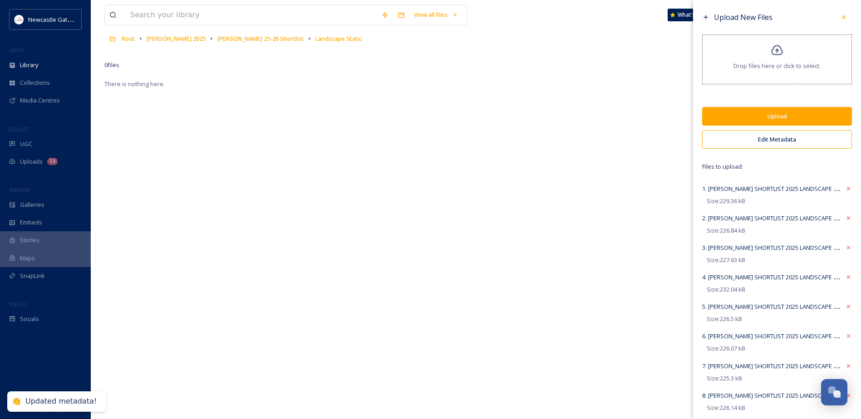
click at [728, 109] on button "Upload" at bounding box center [777, 116] width 150 height 19
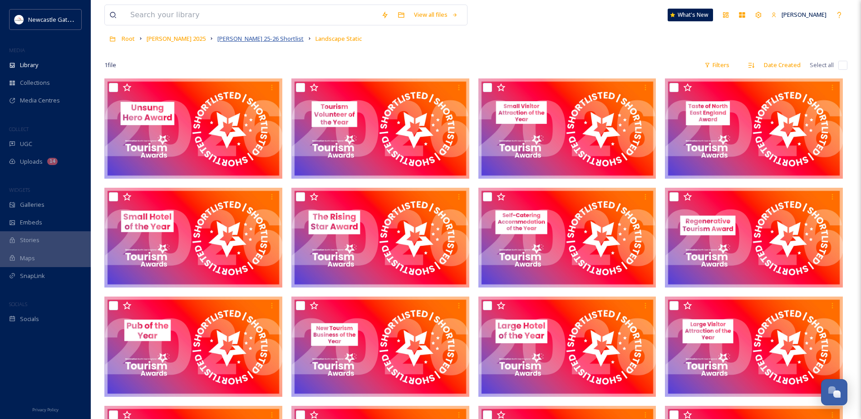
click at [229, 40] on span "NEETA 25-26 Shortlist" at bounding box center [260, 38] width 86 height 8
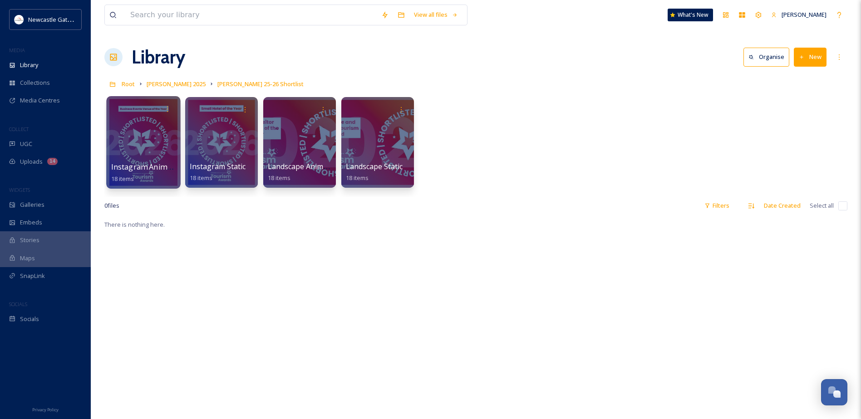
click at [153, 172] on span "Instagram Animated" at bounding box center [146, 167] width 71 height 10
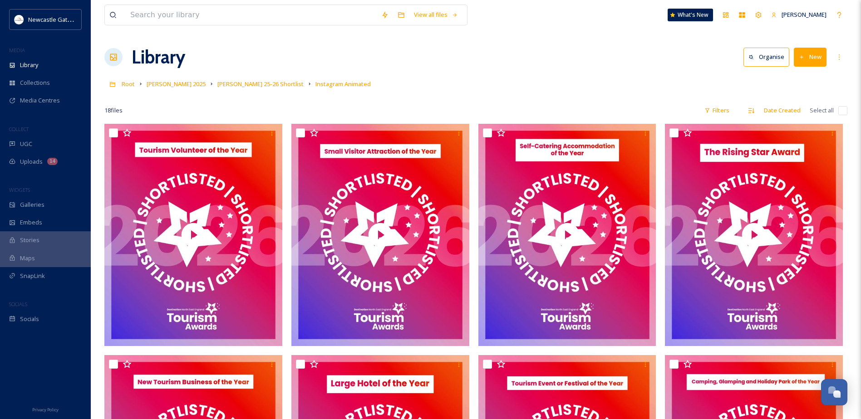
click at [844, 112] on input "checkbox" at bounding box center [842, 110] width 9 height 9
checkbox input "true"
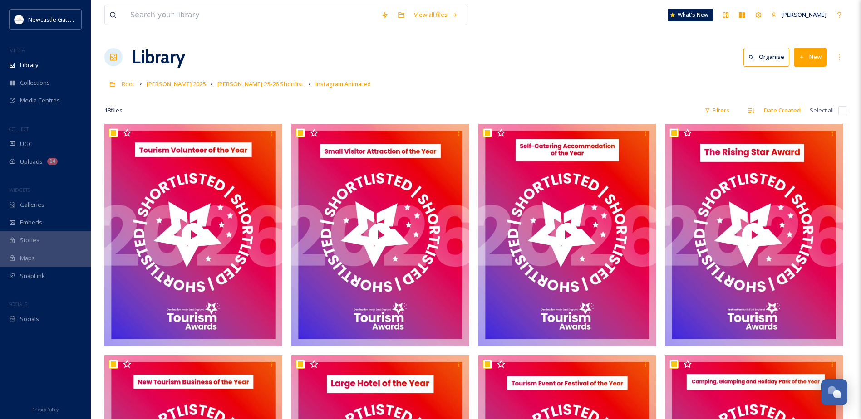
checkbox input "true"
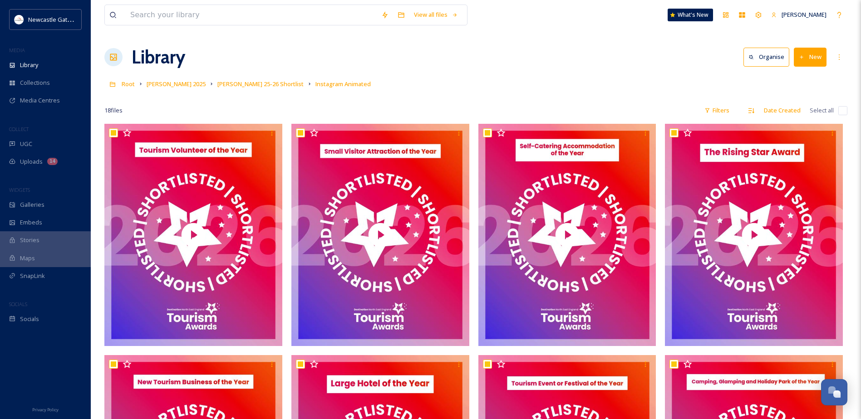
checkbox input "true"
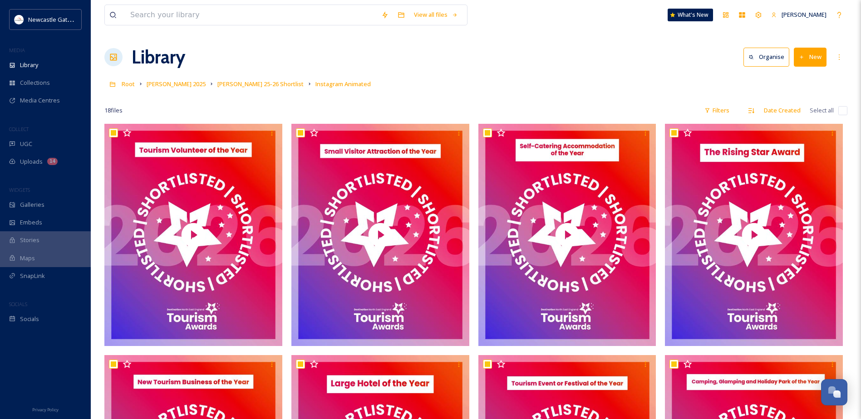
checkbox input "true"
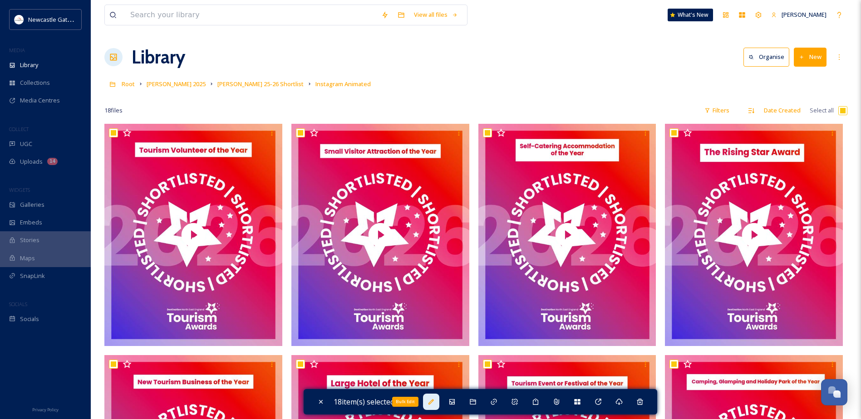
click at [434, 400] on icon at bounding box center [430, 401] width 5 height 5
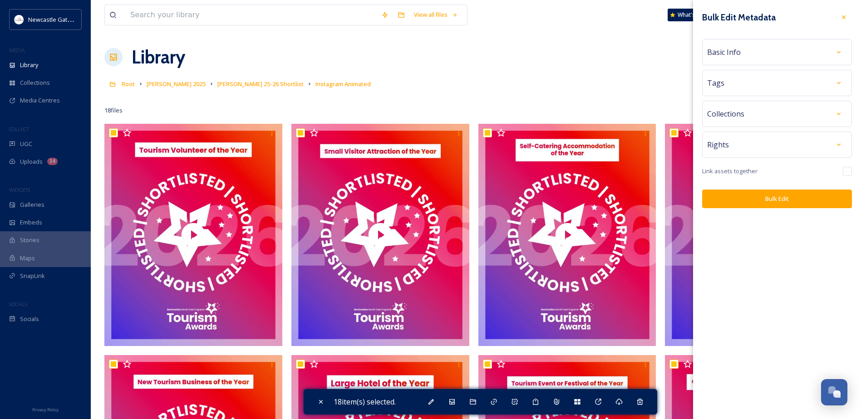
click at [783, 142] on div "Rights" at bounding box center [777, 145] width 140 height 16
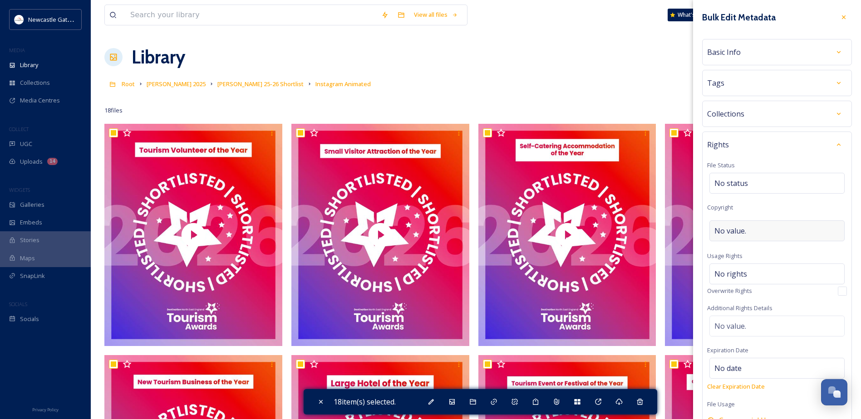
click at [732, 227] on span "No value." at bounding box center [730, 231] width 32 height 11
type input "Destination [GEOGRAPHIC_DATA]"
click at [741, 273] on span "No rights" at bounding box center [730, 271] width 33 height 11
click at [741, 273] on input at bounding box center [762, 276] width 100 height 20
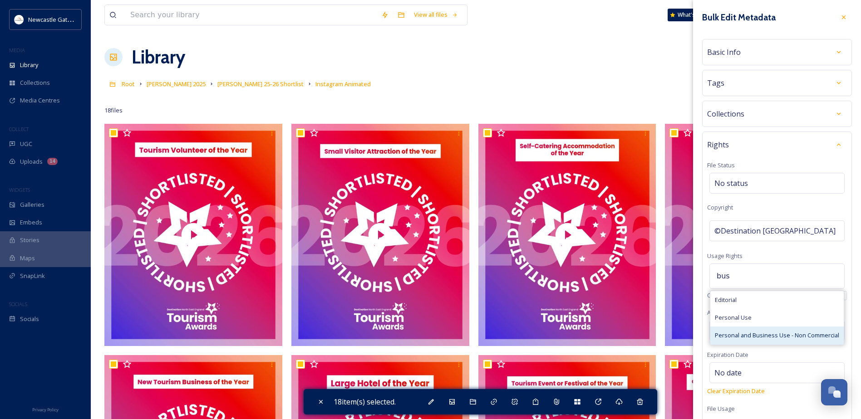
type input "bus"
click at [755, 336] on span "Personal and Business Use - Non Commercial" at bounding box center [777, 335] width 124 height 9
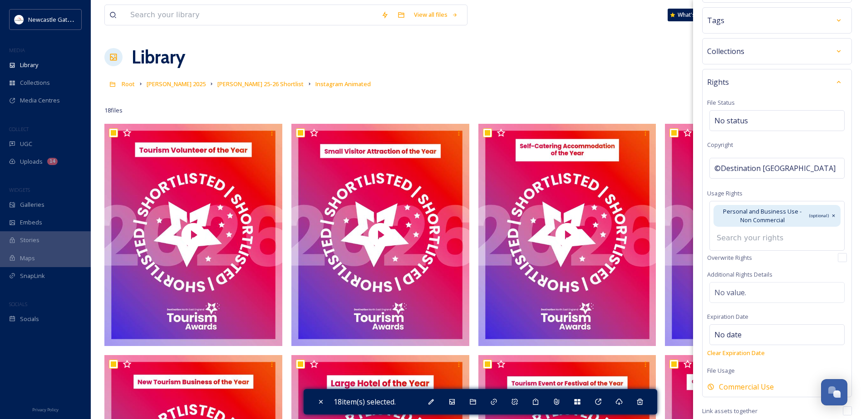
scroll to position [101, 0]
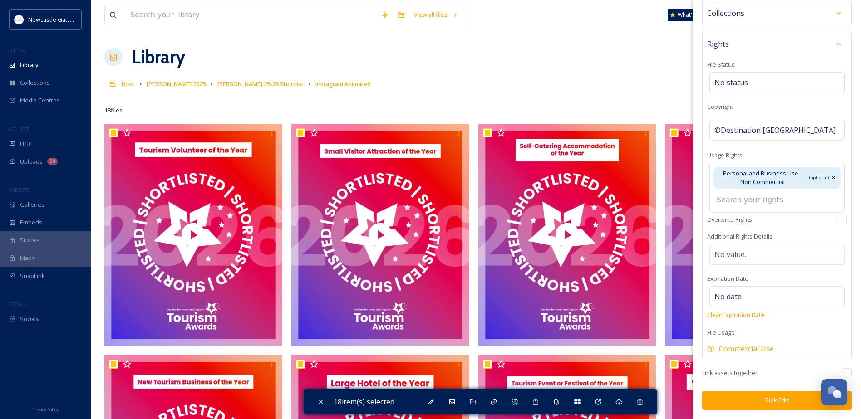
click at [755, 398] on button "Bulk Edit" at bounding box center [777, 400] width 150 height 19
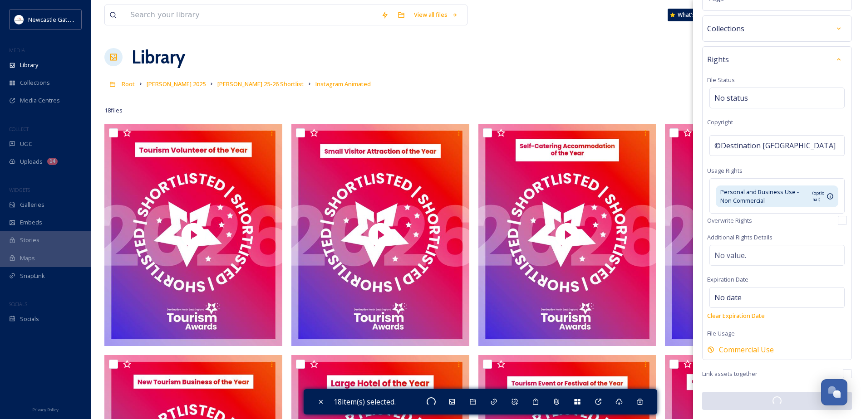
checkbox input "false"
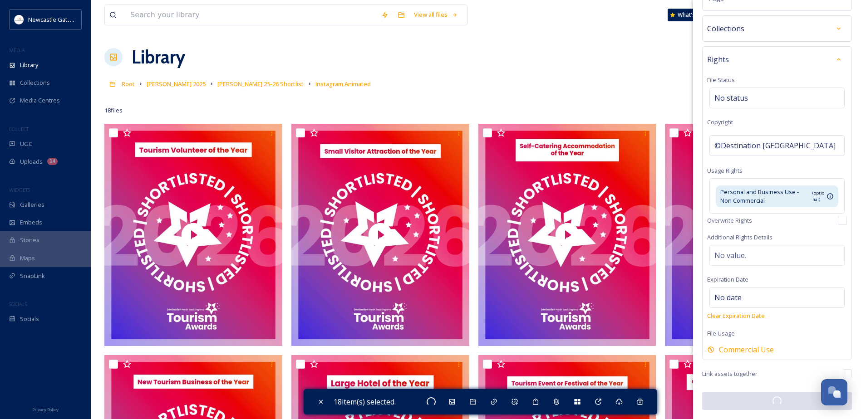
checkbox input "false"
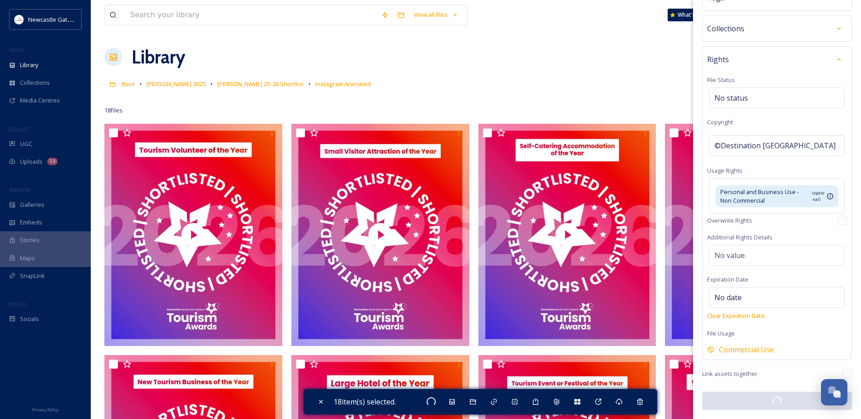
checkbox input "false"
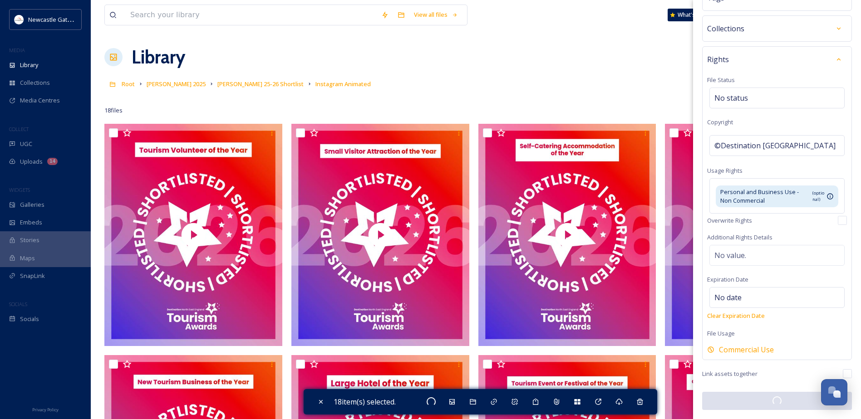
checkbox input "false"
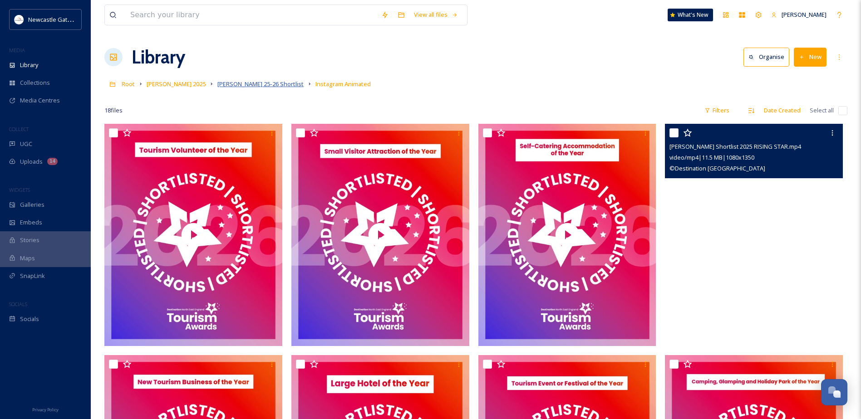
click at [225, 85] on span "NEETA 25-26 Shortlist" at bounding box center [260, 84] width 86 height 8
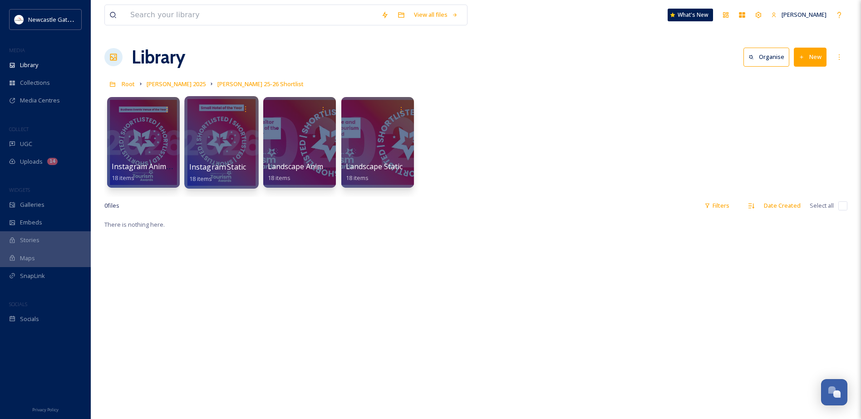
click at [228, 174] on div "Instagram Static 18 items" at bounding box center [221, 173] width 65 height 23
click at [218, 134] on div at bounding box center [221, 142] width 74 height 93
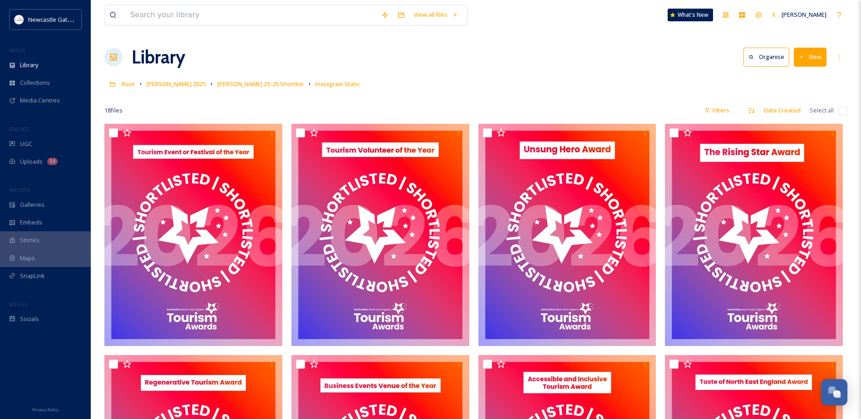
click at [840, 112] on input "checkbox" at bounding box center [842, 110] width 9 height 9
checkbox input "true"
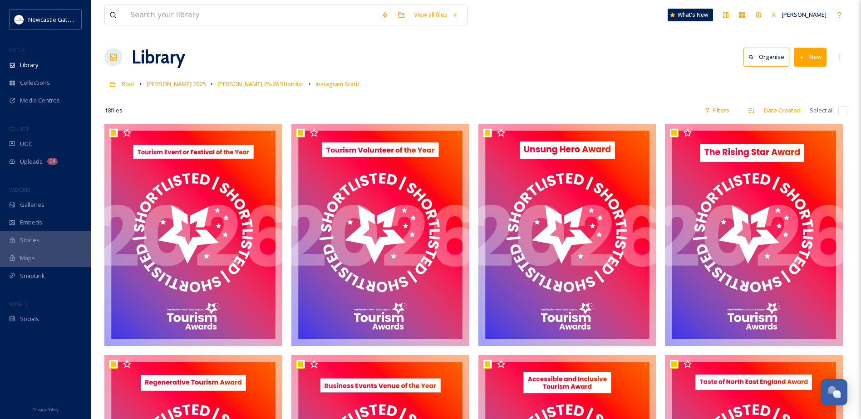
checkbox input "true"
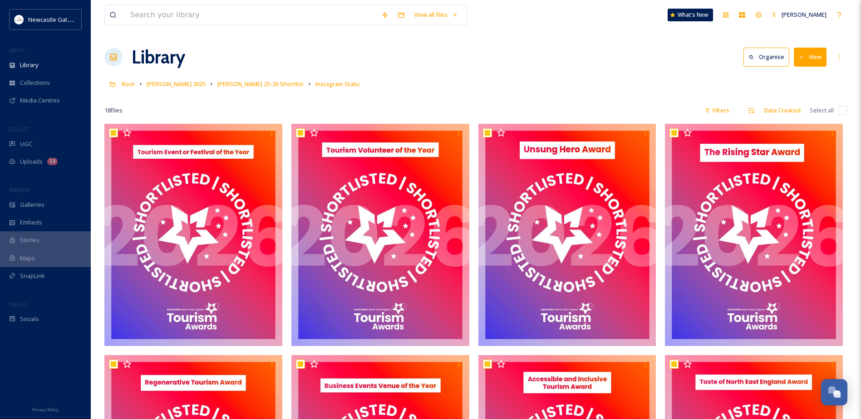
checkbox input "true"
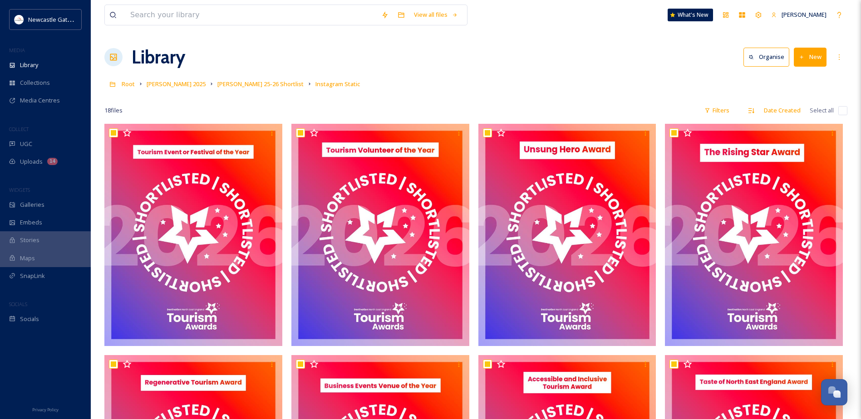
checkbox input "true"
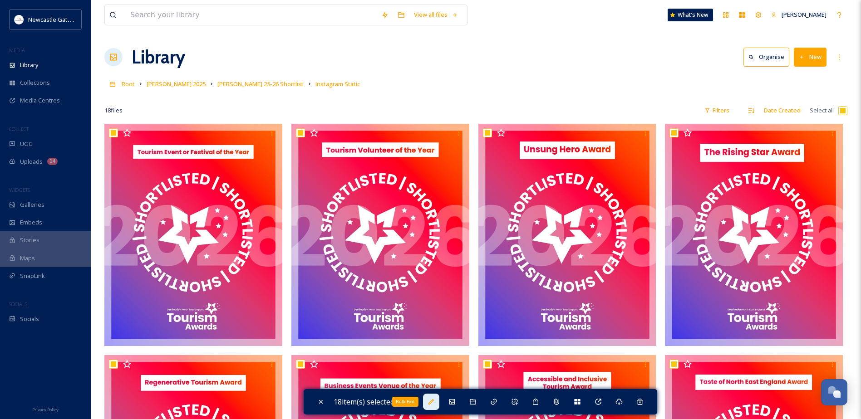
click at [432, 405] on icon at bounding box center [430, 401] width 7 height 7
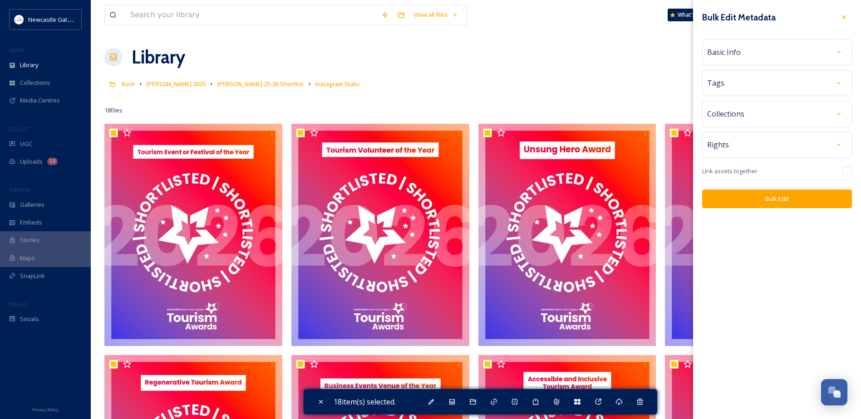
click at [755, 134] on div "Rights" at bounding box center [777, 145] width 150 height 26
click at [757, 142] on div "Rights" at bounding box center [777, 145] width 140 height 16
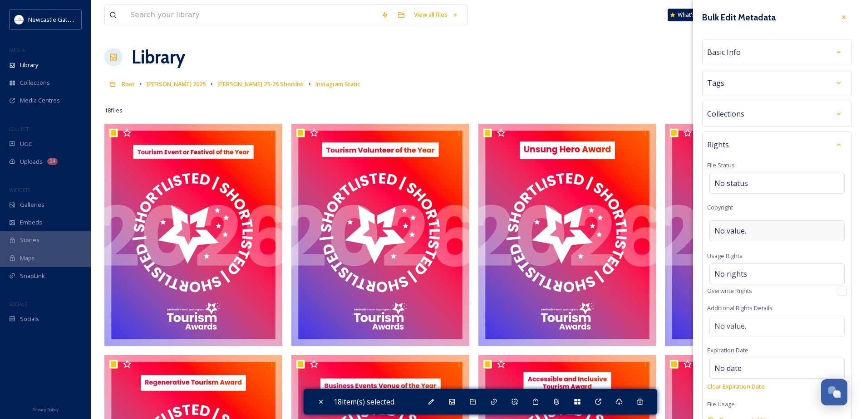
click at [735, 228] on span "No value." at bounding box center [730, 231] width 32 height 11
type input "Destination [GEOGRAPHIC_DATA]"
click at [754, 273] on div "No rights" at bounding box center [776, 271] width 135 height 21
click at [752, 277] on input at bounding box center [762, 276] width 100 height 20
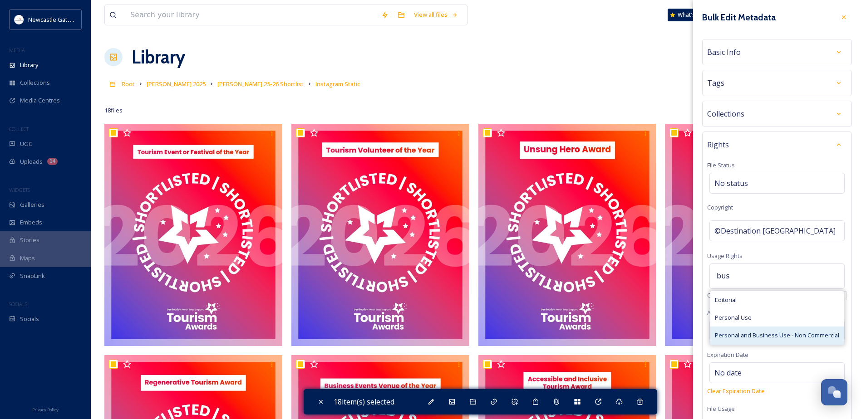
type input "bus"
click at [789, 336] on span "Personal and Business Use - Non Commercial" at bounding box center [777, 335] width 124 height 9
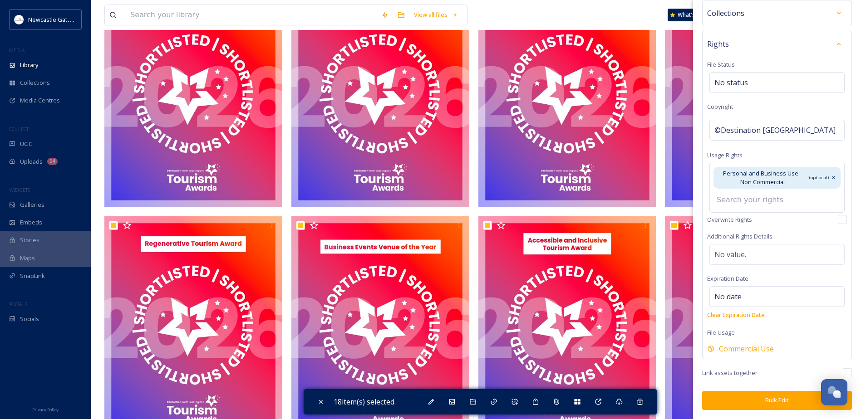
scroll to position [227, 0]
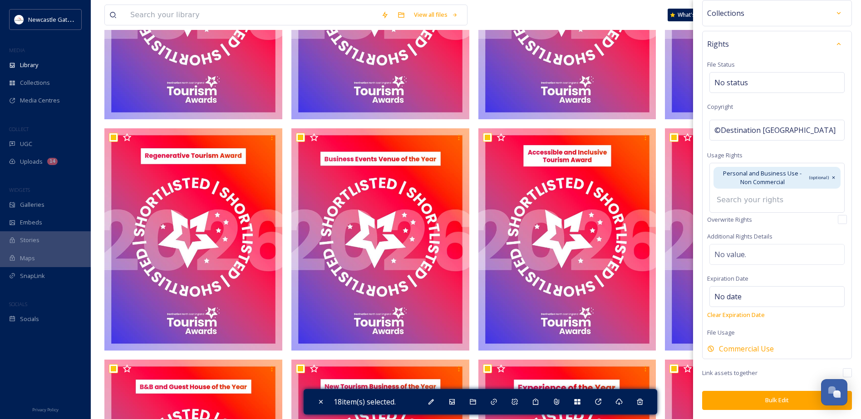
click at [763, 399] on button "Bulk Edit" at bounding box center [777, 400] width 150 height 19
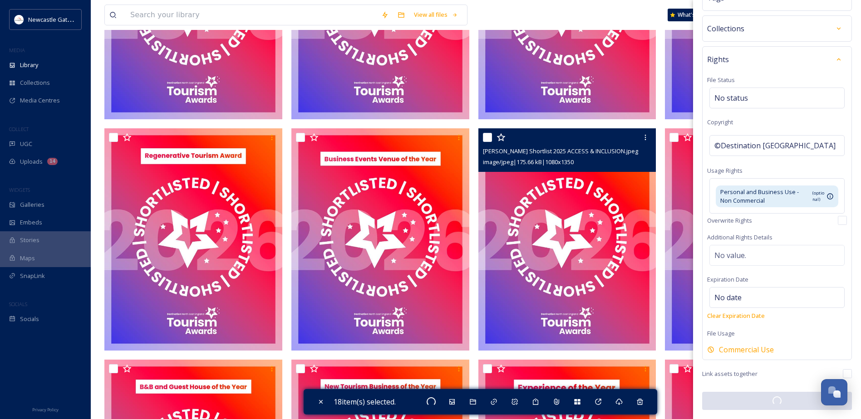
checkbox input "false"
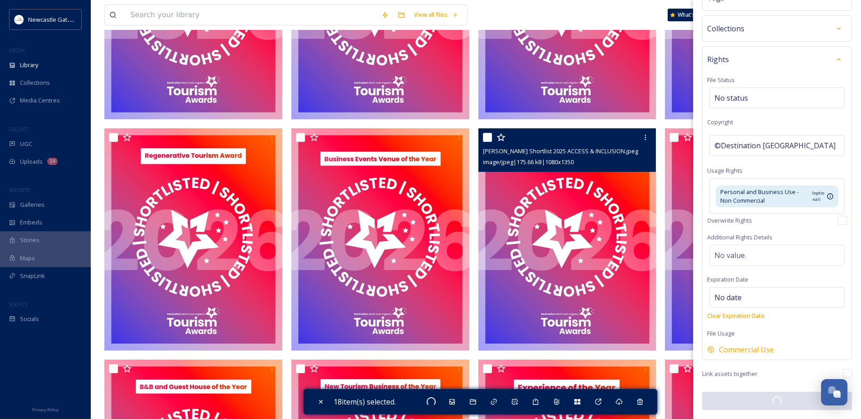
checkbox input "false"
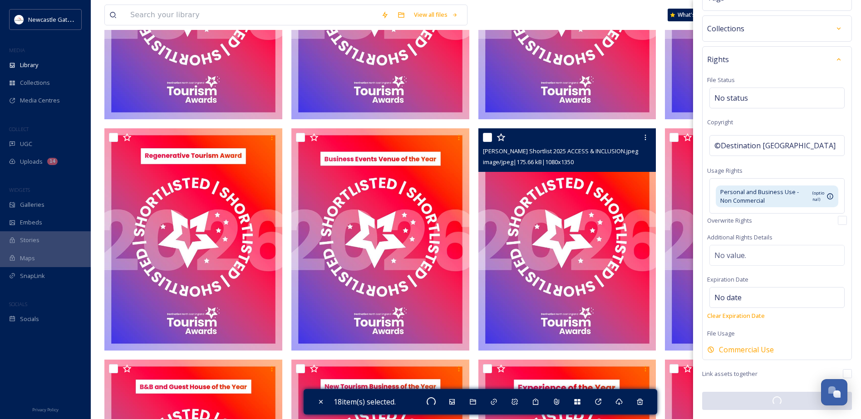
checkbox input "false"
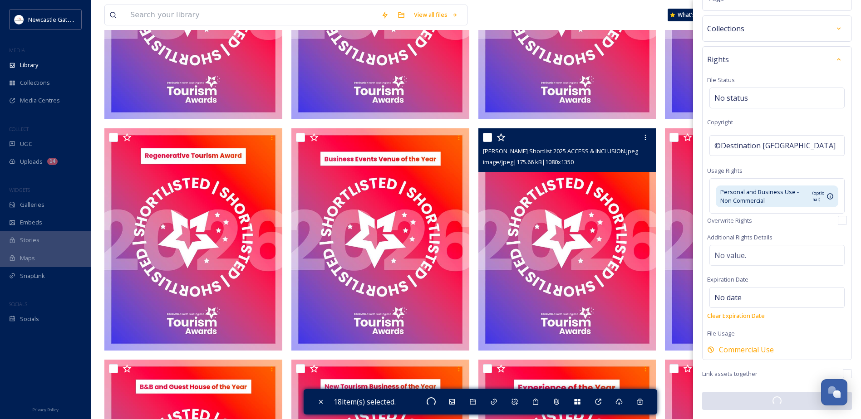
checkbox input "false"
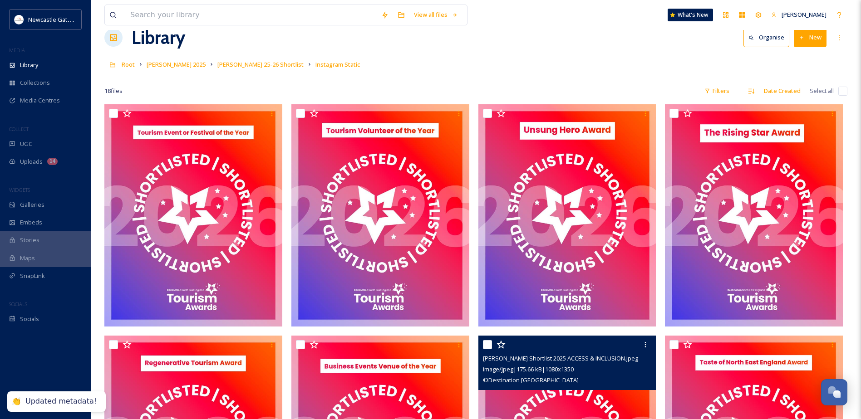
scroll to position [0, 0]
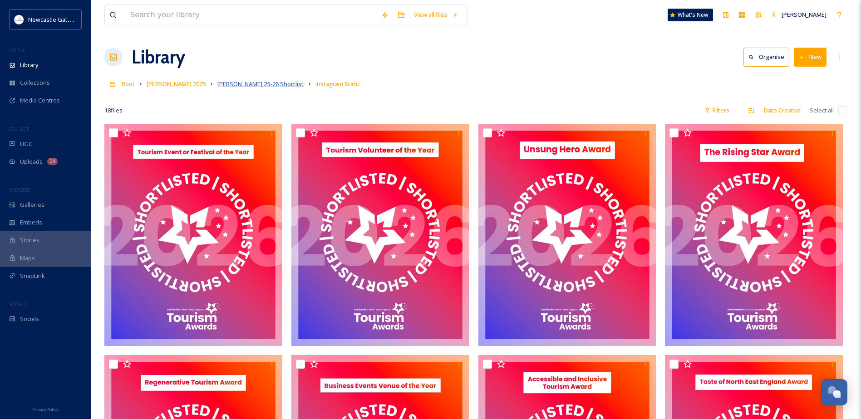
click at [225, 81] on span "NEETA 25-26 Shortlist" at bounding box center [260, 84] width 86 height 8
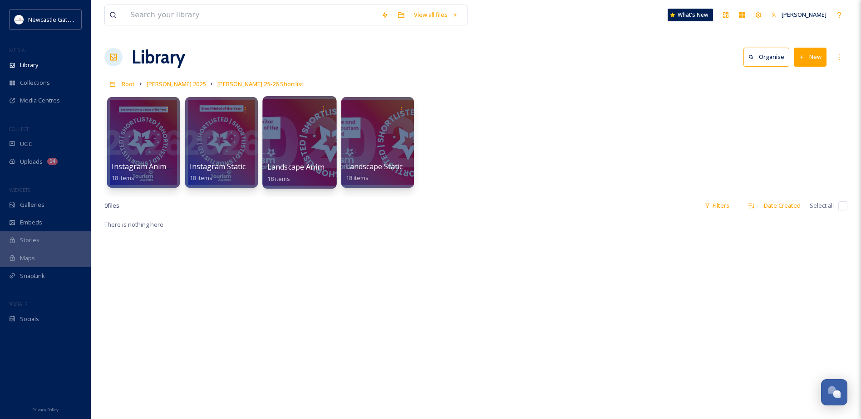
click at [288, 152] on div at bounding box center [299, 142] width 74 height 93
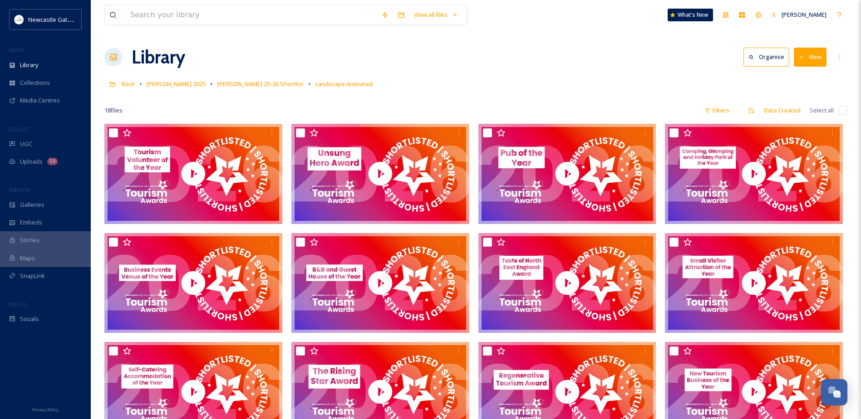
click at [846, 112] on input "checkbox" at bounding box center [842, 110] width 9 height 9
checkbox input "true"
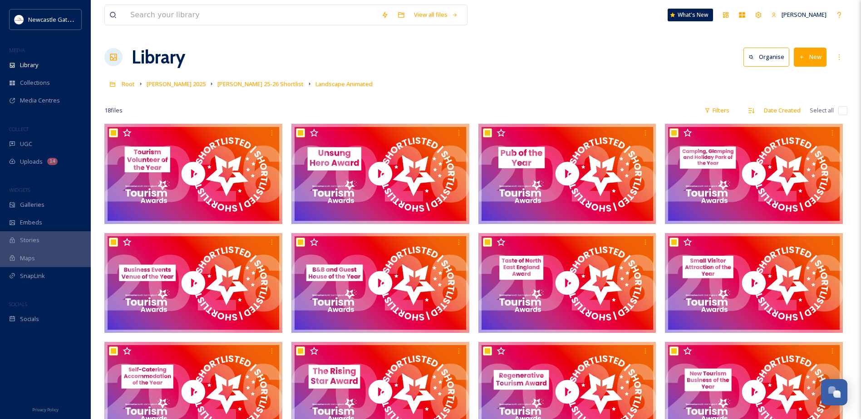
checkbox input "true"
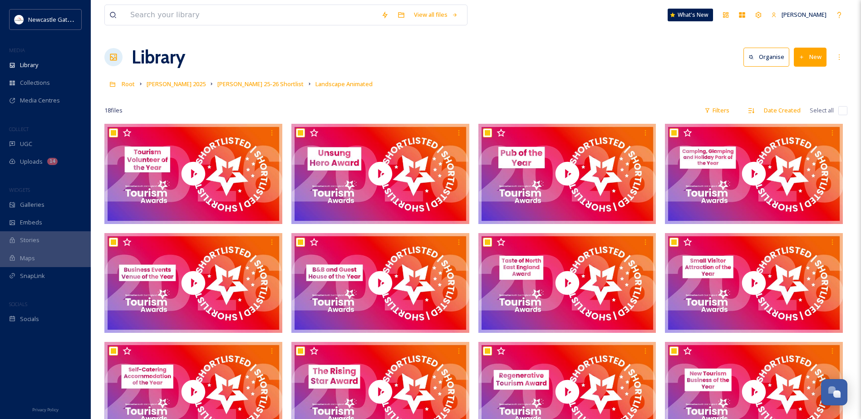
checkbox input "true"
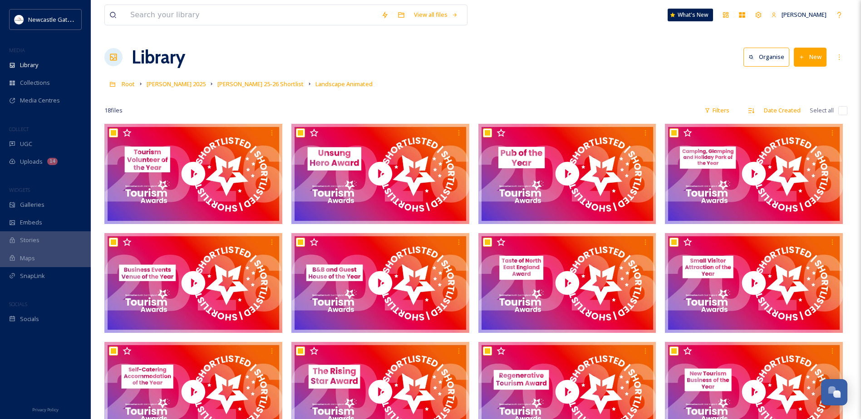
checkbox input "true"
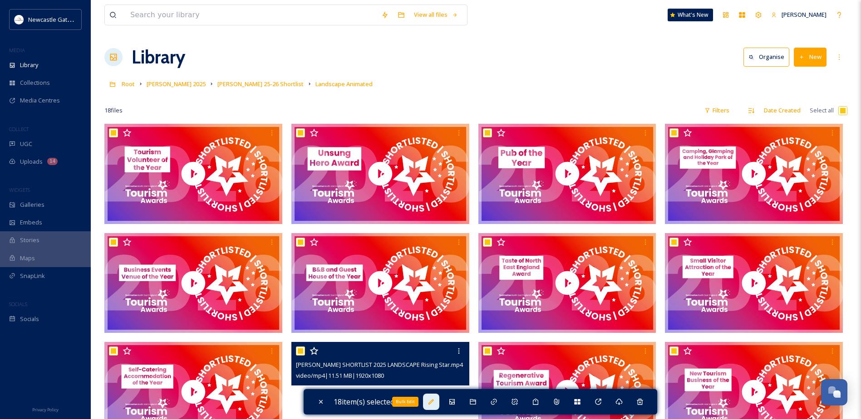
click at [430, 400] on icon at bounding box center [430, 401] width 7 height 7
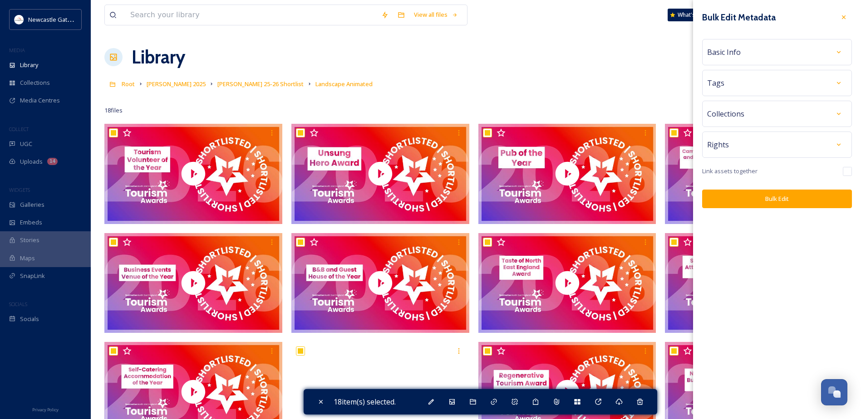
click at [758, 146] on div "Rights" at bounding box center [777, 145] width 140 height 16
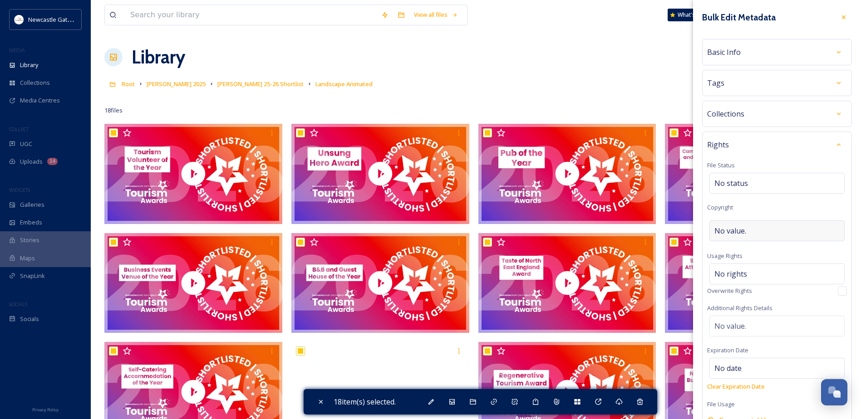
click at [725, 230] on span "No value." at bounding box center [730, 231] width 32 height 11
type input "Destination [GEOGRAPHIC_DATA]"
click at [736, 276] on span "No rights" at bounding box center [730, 274] width 33 height 11
click at [736, 276] on input at bounding box center [762, 276] width 100 height 20
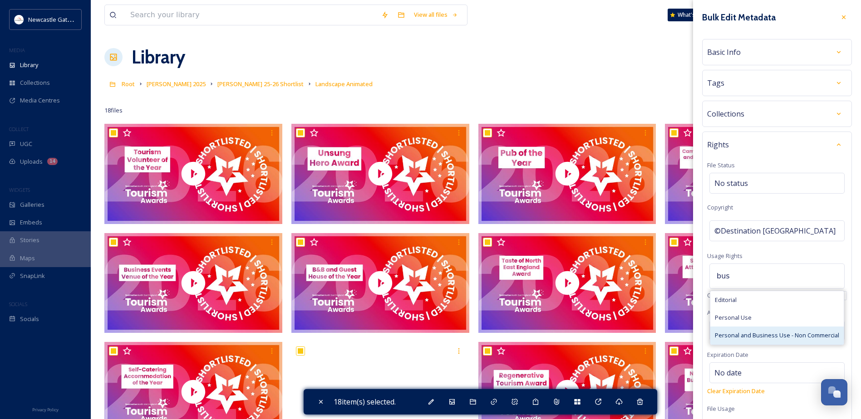
type input "bus"
click at [756, 335] on span "Personal and Business Use - Non Commercial" at bounding box center [777, 335] width 124 height 9
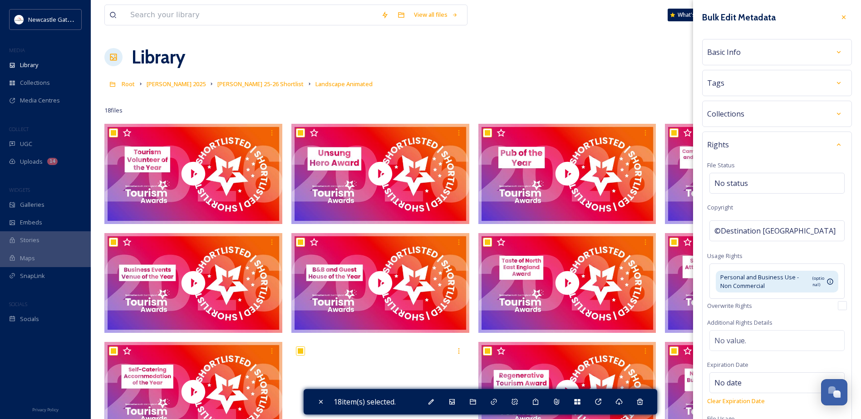
click at [844, 293] on div "Rights File Status No status Copyright ©Destination North East England Usage Ri…" at bounding box center [777, 289] width 150 height 314
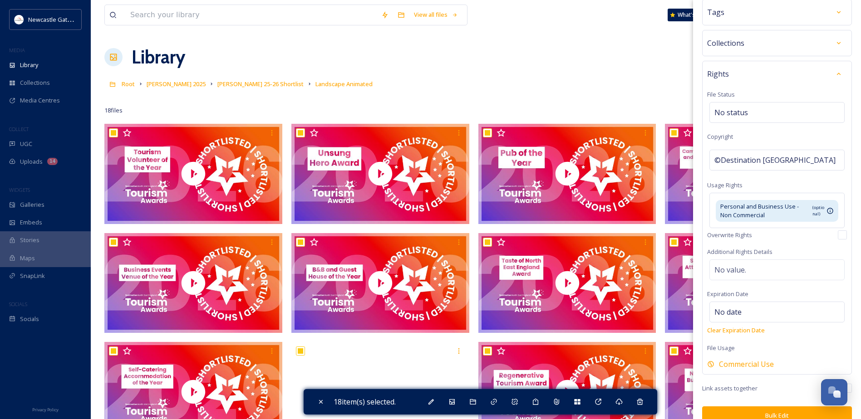
scroll to position [86, 0]
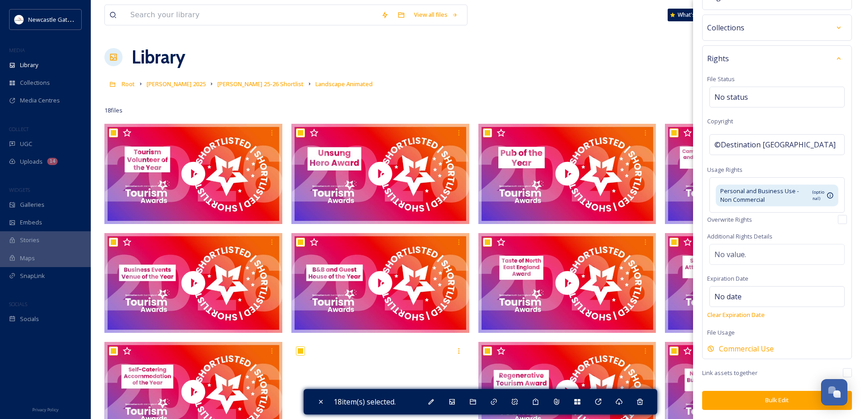
click at [766, 399] on button "Bulk Edit" at bounding box center [777, 400] width 150 height 19
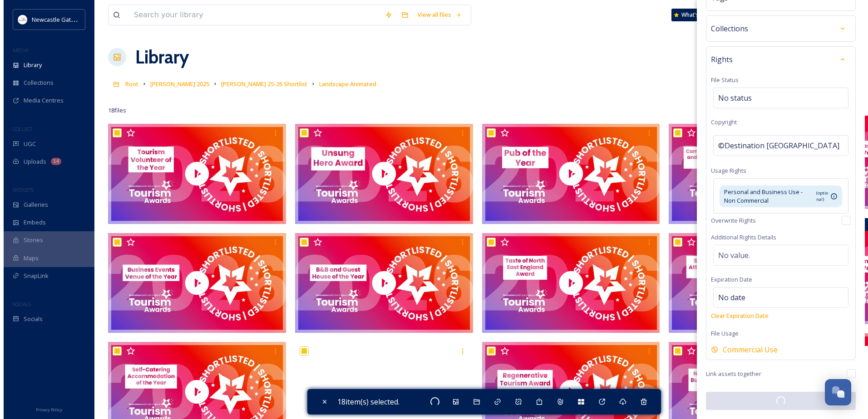
scroll to position [85, 0]
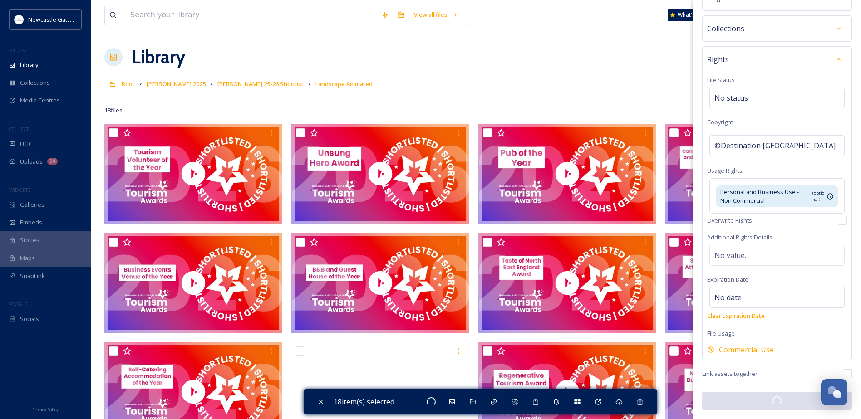
checkbox input "false"
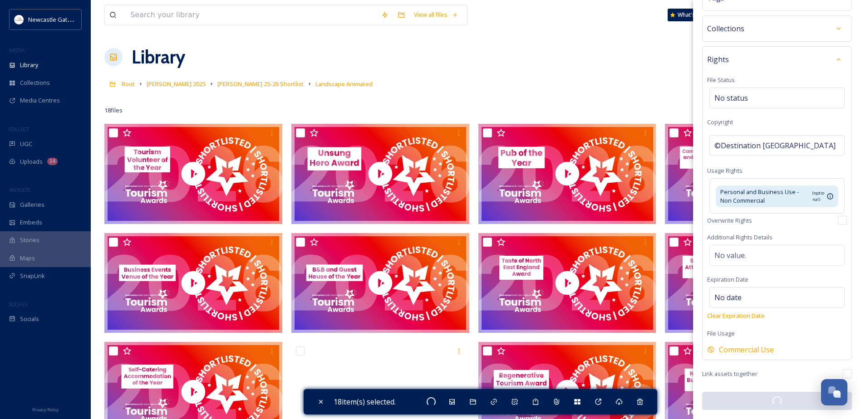
checkbox input "false"
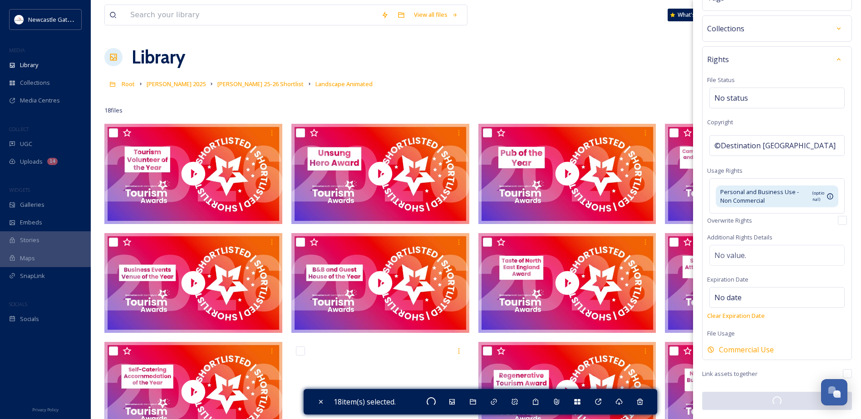
checkbox input "false"
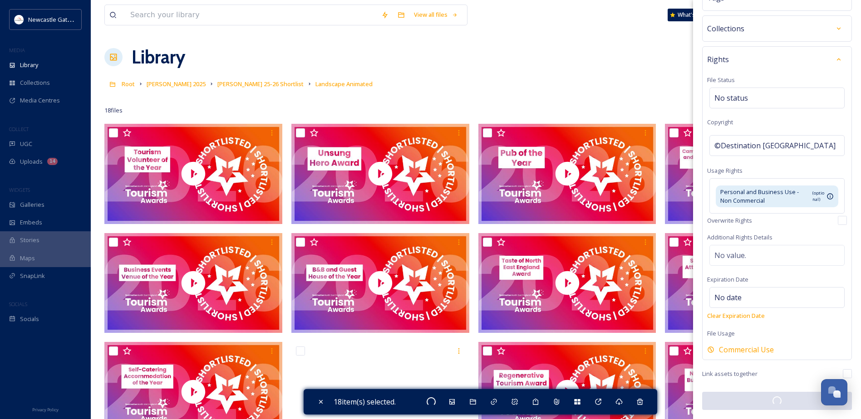
checkbox input "false"
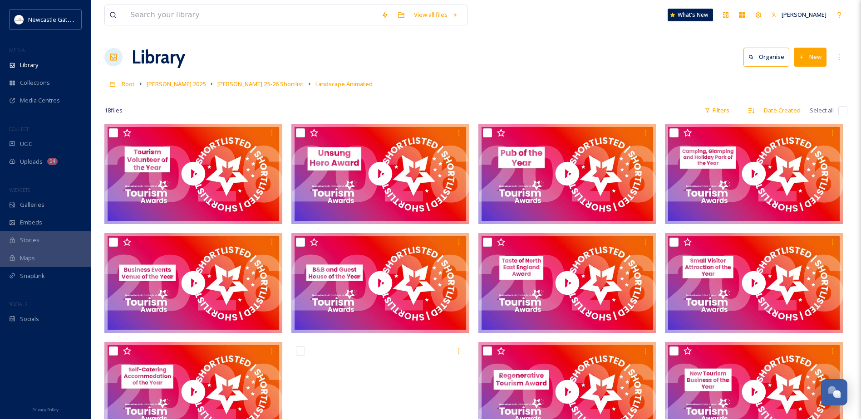
click at [440, 75] on div "Root NEETA 2025 NEETA 25-26 Shortlist Landscape Animated" at bounding box center [475, 83] width 743 height 17
click at [44, 85] on span "Collections" at bounding box center [35, 82] width 30 height 9
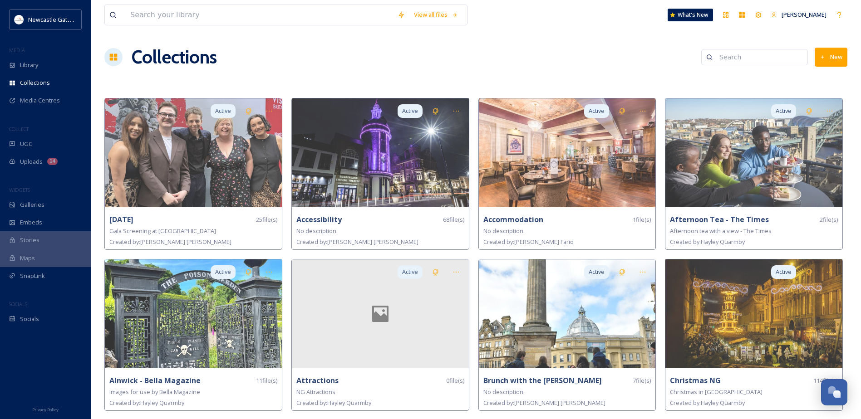
click at [833, 57] on button "New" at bounding box center [830, 57] width 33 height 19
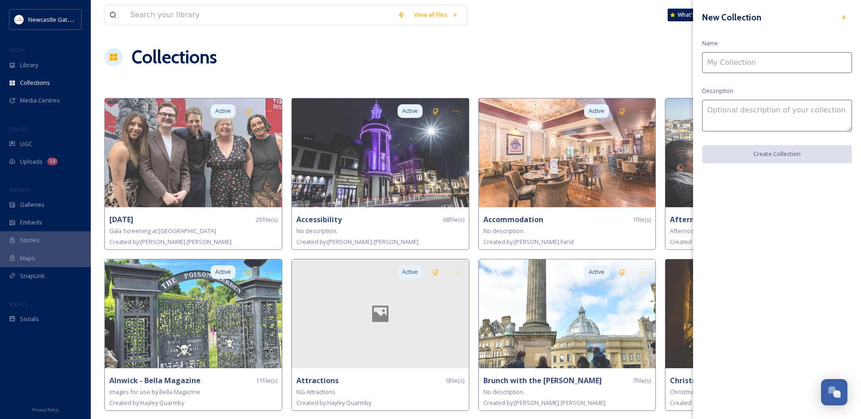
click at [779, 70] on input at bounding box center [777, 62] width 150 height 21
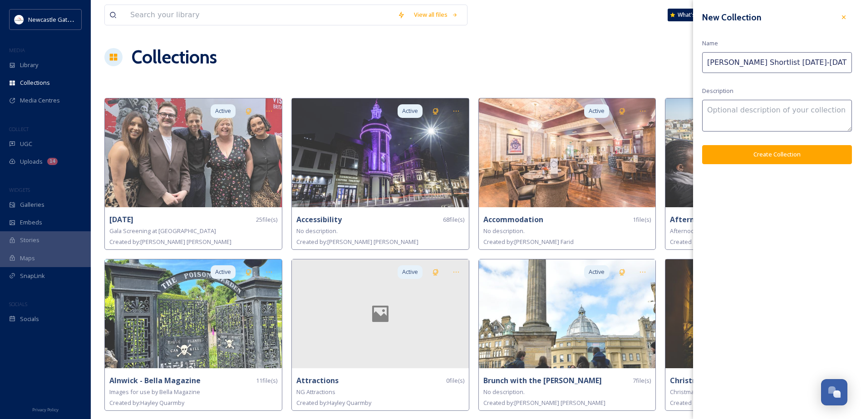
type input "[PERSON_NAME] Shortlist [DATE]-[DATE]"
click at [760, 148] on button "Create Collection" at bounding box center [777, 154] width 150 height 19
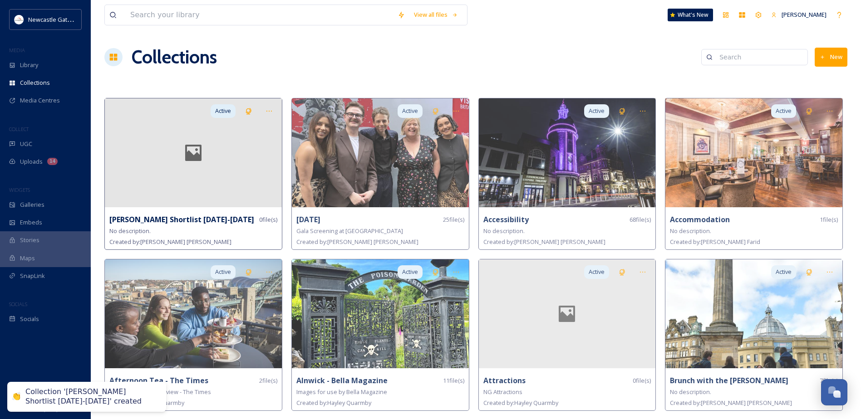
click at [231, 179] on div at bounding box center [193, 152] width 177 height 109
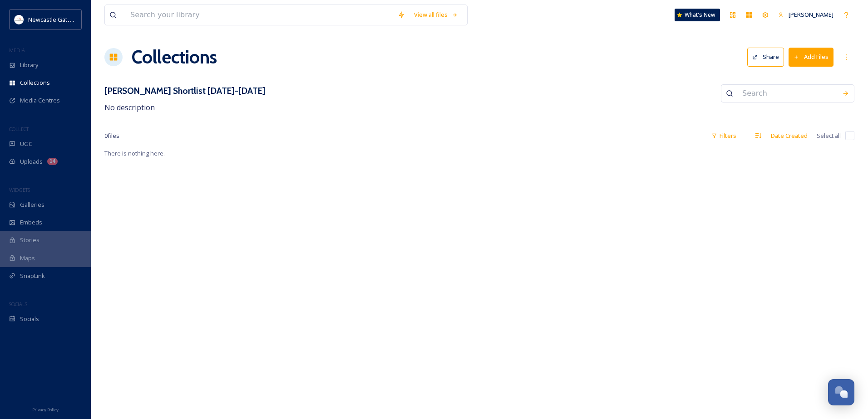
click at [806, 57] on button "Add Files" at bounding box center [810, 57] width 45 height 19
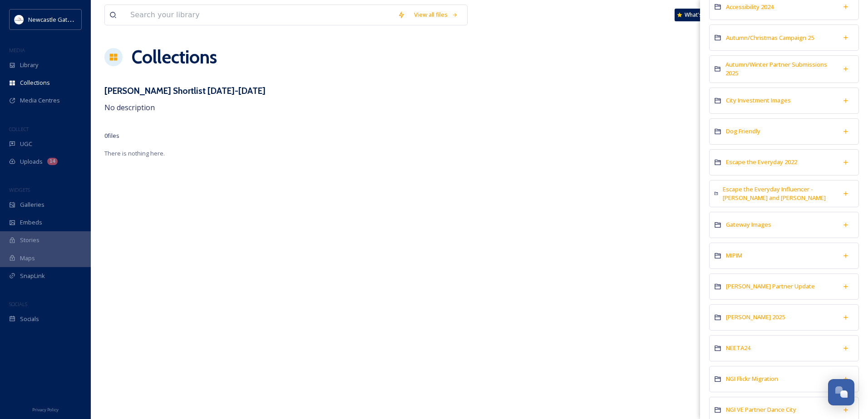
scroll to position [211, 0]
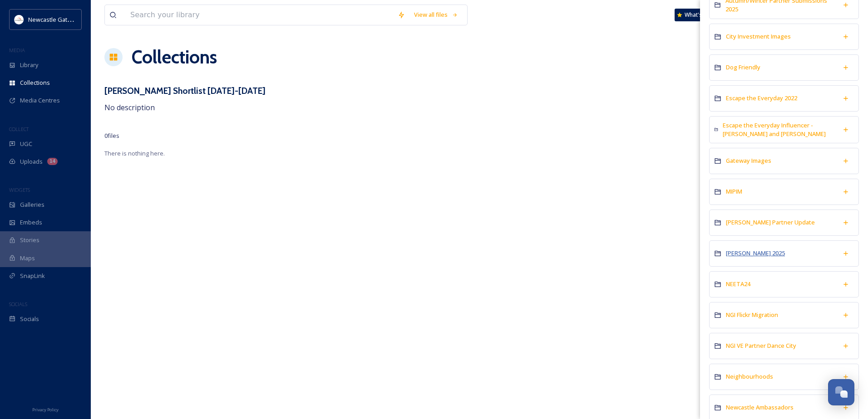
click at [733, 251] on span "NEETA 2025" at bounding box center [755, 253] width 59 height 8
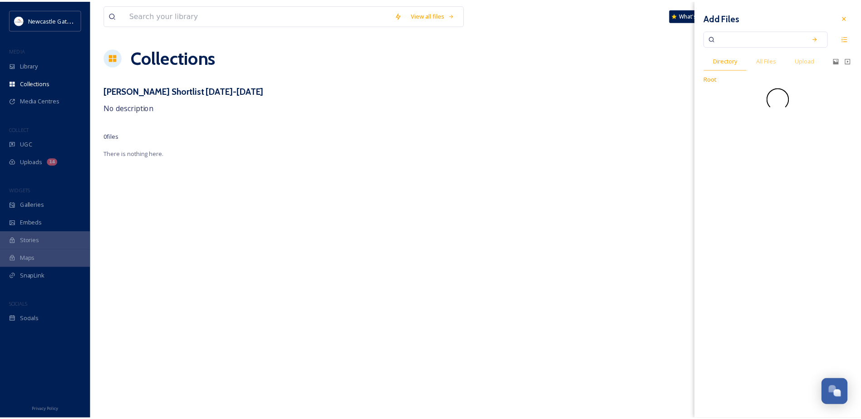
scroll to position [0, 0]
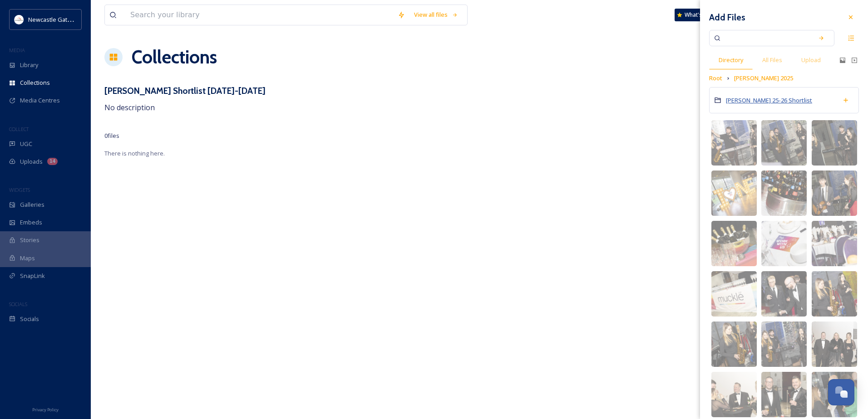
click at [754, 100] on span "NEETA 25-26 Shortlist" at bounding box center [769, 100] width 86 height 8
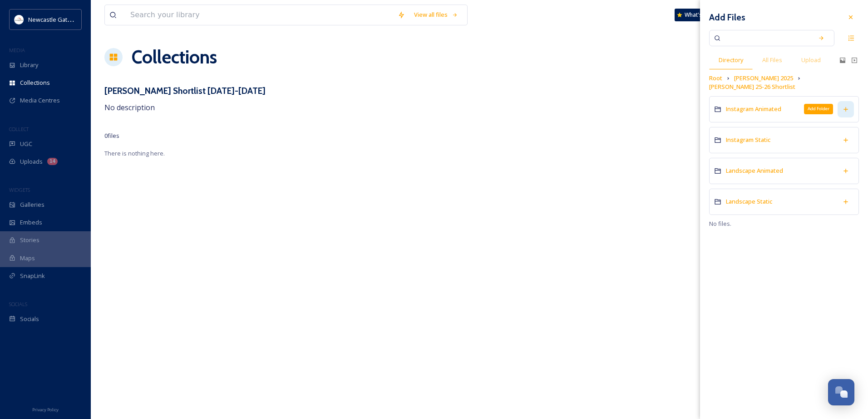
click at [844, 106] on icon at bounding box center [845, 109] width 7 height 7
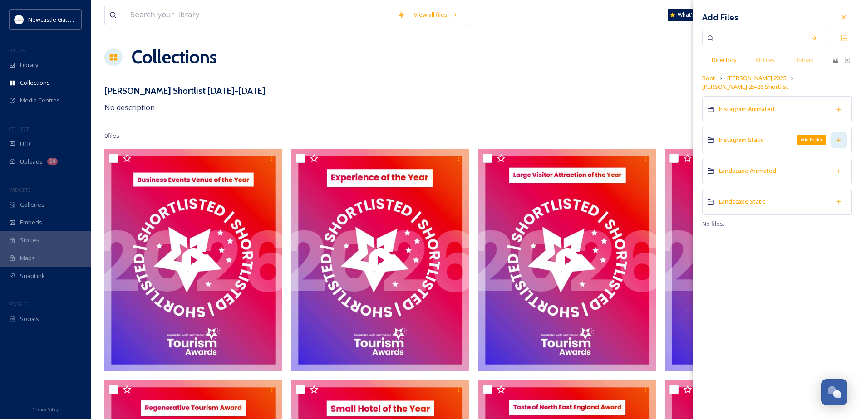
click at [844, 132] on div "Add Folder" at bounding box center [838, 140] width 16 height 16
click at [839, 167] on icon at bounding box center [838, 170] width 7 height 7
click at [838, 198] on icon at bounding box center [838, 201] width 7 height 7
click at [844, 16] on icon at bounding box center [843, 17] width 7 height 7
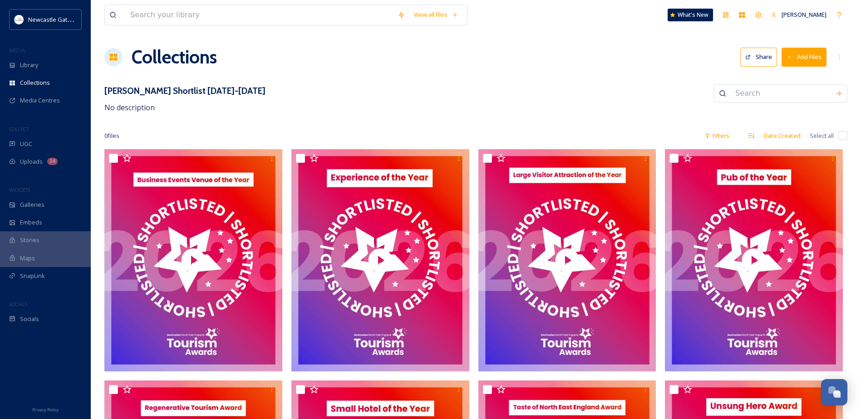
click at [486, 108] on div "NEETA Shortlist 2025-2026 No description" at bounding box center [475, 98] width 743 height 29
click at [811, 63] on button "Add Files" at bounding box center [803, 57] width 45 height 19
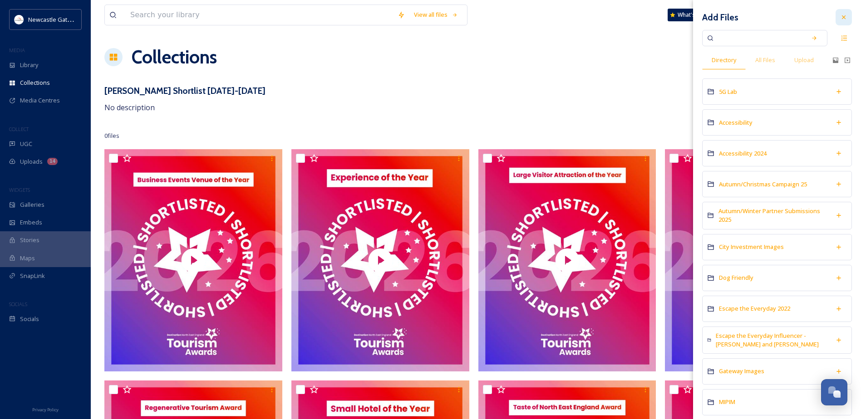
click at [840, 15] on icon at bounding box center [843, 17] width 7 height 7
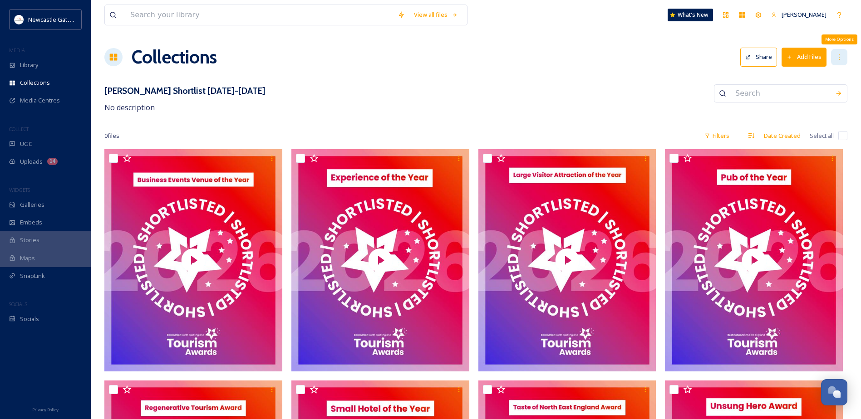
click at [837, 57] on icon at bounding box center [838, 57] width 7 height 7
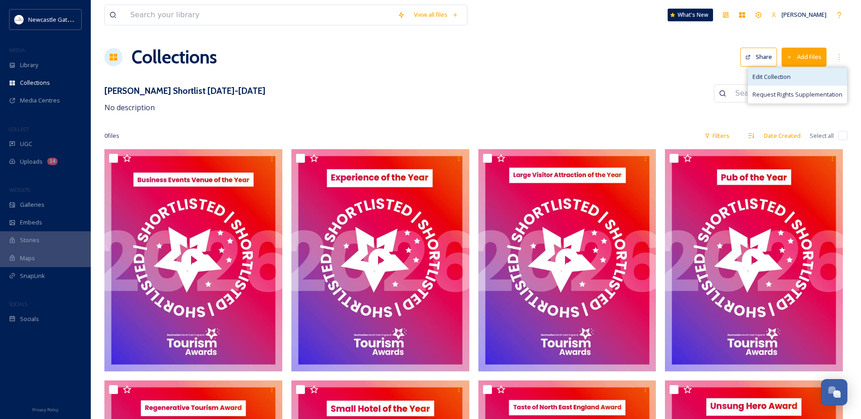
click at [802, 75] on div "Edit Collection" at bounding box center [797, 77] width 99 height 18
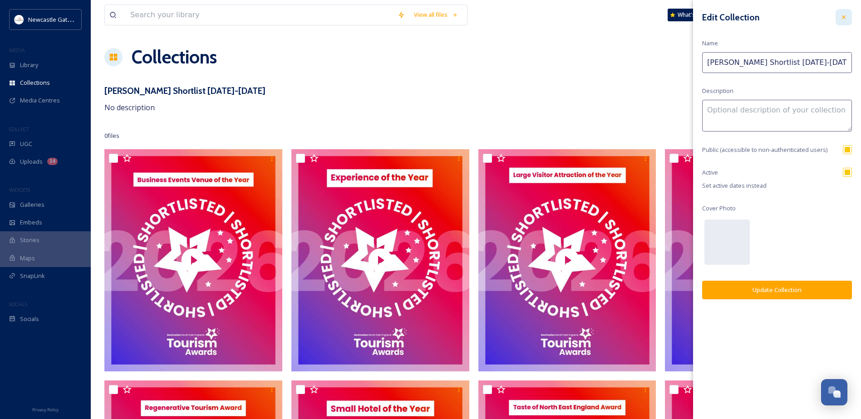
click at [844, 16] on icon at bounding box center [843, 17] width 7 height 7
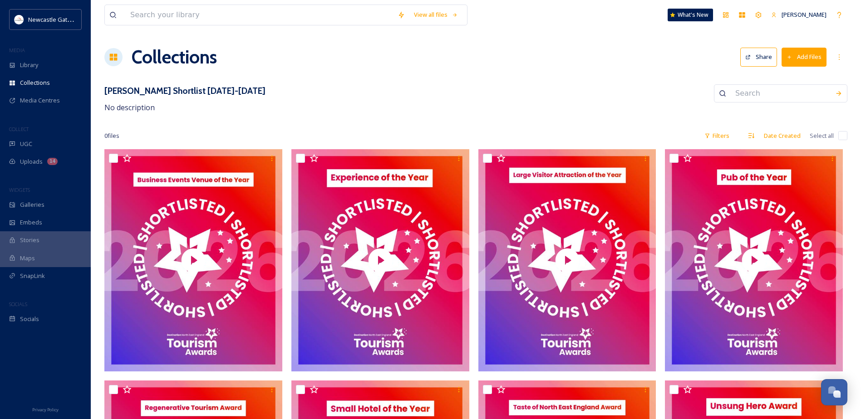
click at [371, 66] on div "Collections Share Add Files" at bounding box center [475, 57] width 743 height 27
click at [838, 54] on icon at bounding box center [838, 57] width 7 height 7
click at [798, 74] on div "Edit Collection" at bounding box center [797, 77] width 99 height 18
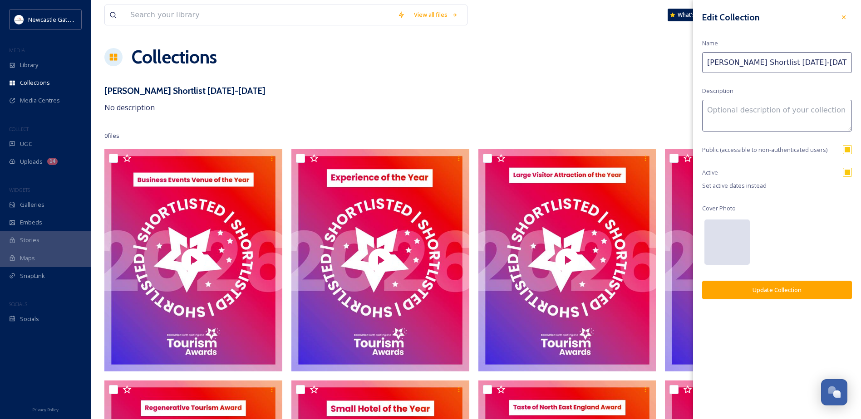
click at [716, 247] on div at bounding box center [726, 242] width 45 height 45
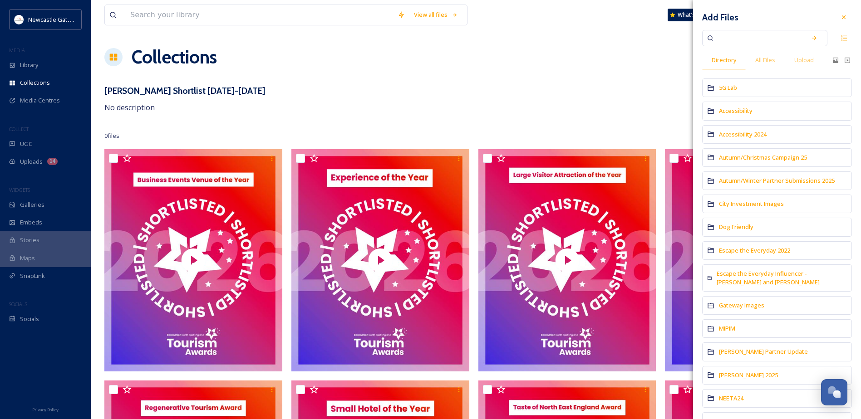
scroll to position [91, 0]
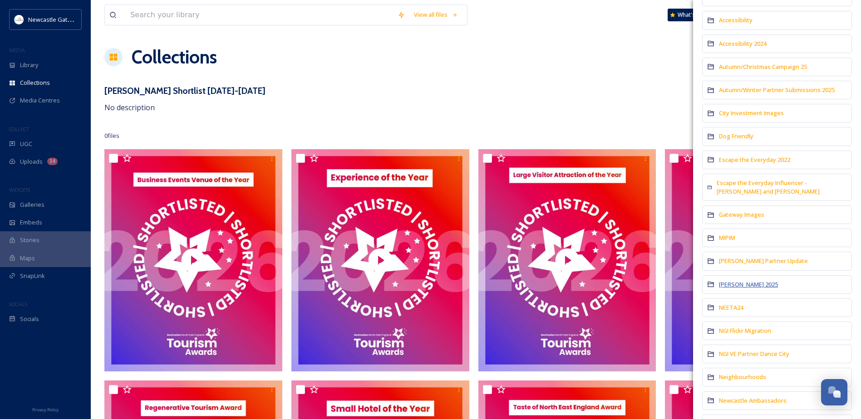
click at [736, 281] on span "NEETA 2025" at bounding box center [748, 284] width 59 height 8
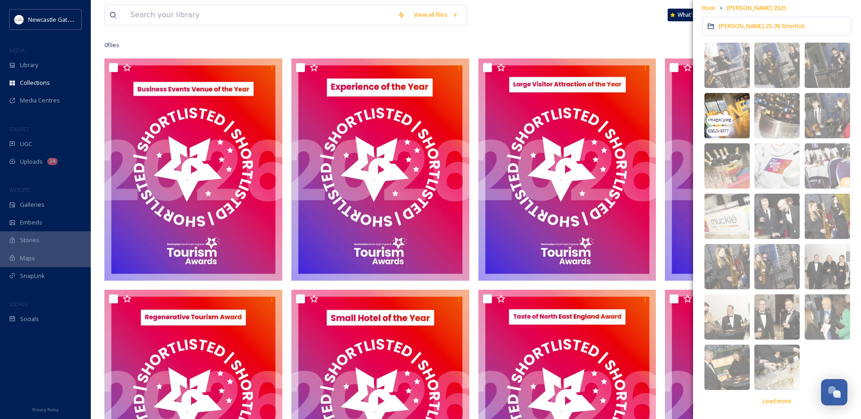
click at [726, 117] on span "image/jpeg" at bounding box center [720, 120] width 24 height 6
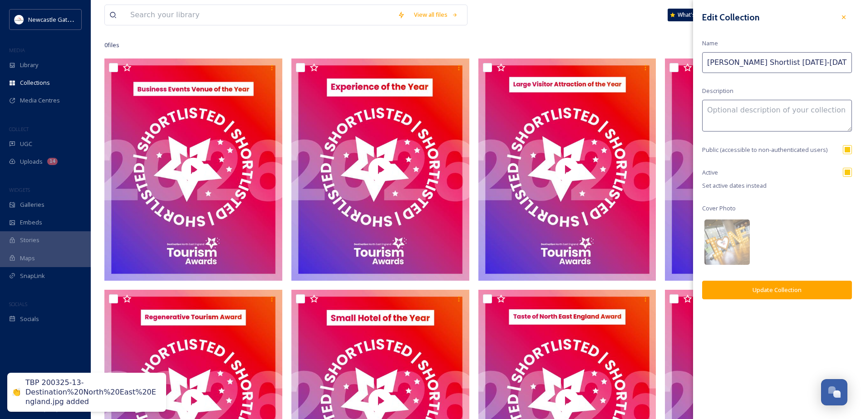
click at [777, 285] on button "Update Collection" at bounding box center [777, 290] width 150 height 19
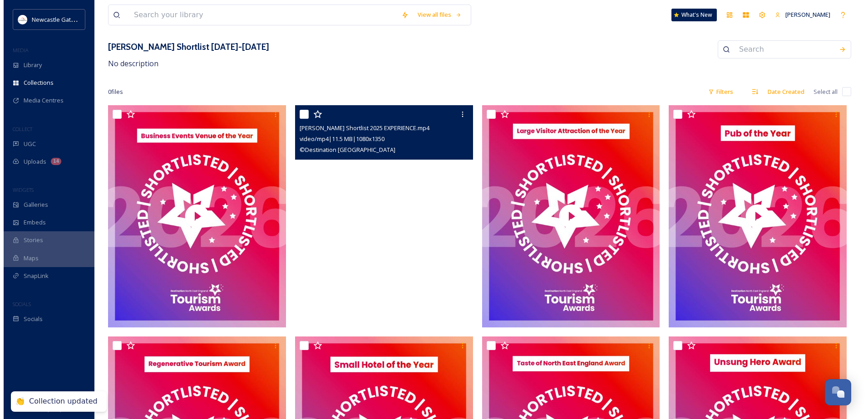
scroll to position [0, 0]
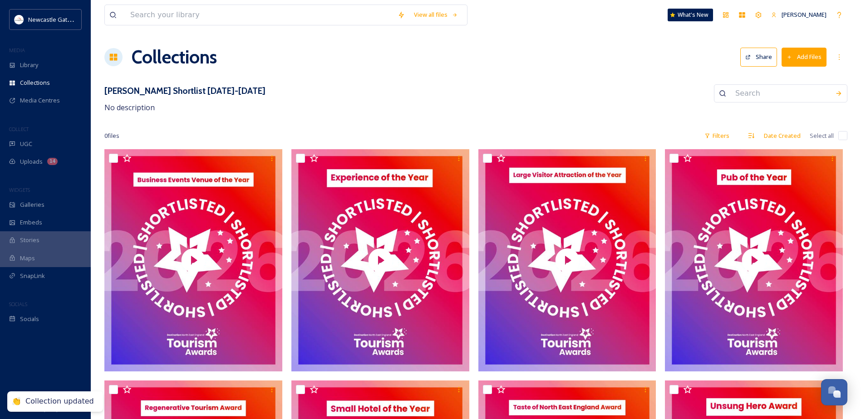
click at [456, 97] on div "NEETA Shortlist 2025-2026 No description" at bounding box center [475, 98] width 743 height 29
click at [757, 57] on button "Share" at bounding box center [758, 57] width 37 height 19
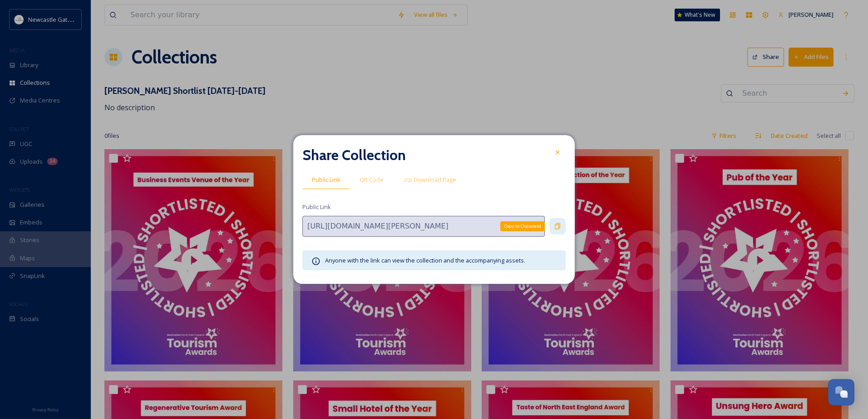
click at [555, 224] on icon at bounding box center [557, 226] width 7 height 7
click at [554, 225] on icon at bounding box center [557, 226] width 7 height 7
click at [559, 153] on icon at bounding box center [557, 152] width 7 height 7
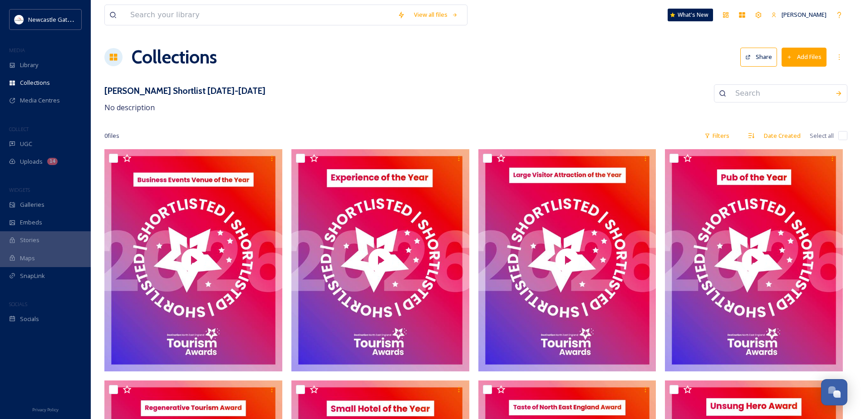
click at [760, 49] on button "Share" at bounding box center [758, 57] width 37 height 19
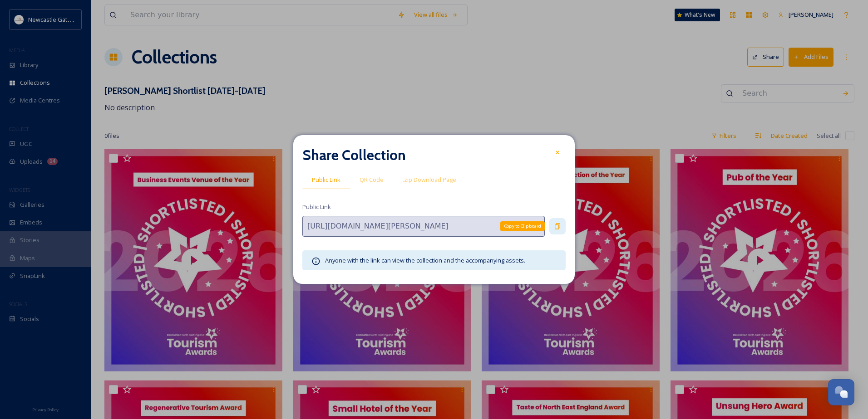
click at [559, 226] on icon at bounding box center [557, 226] width 7 height 7
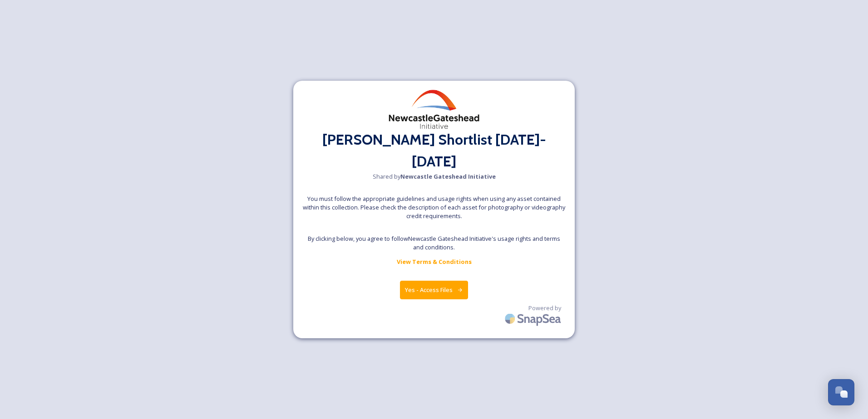
click at [432, 281] on button "Yes - Access Files" at bounding box center [434, 290] width 68 height 19
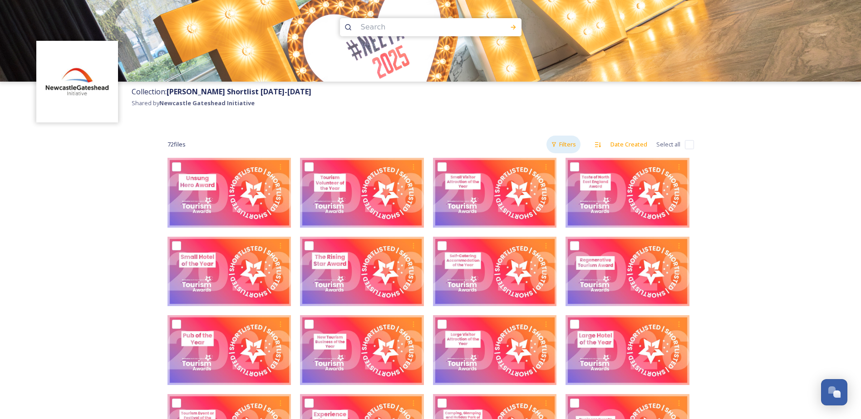
click at [566, 145] on div "Filters" at bounding box center [563, 145] width 34 height 18
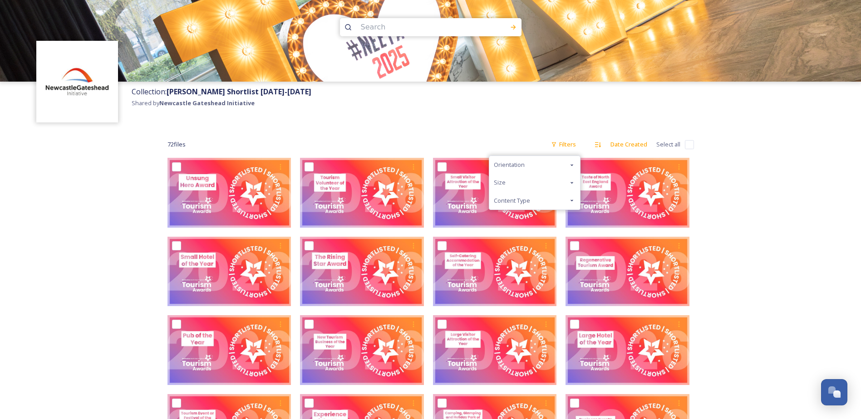
click at [557, 164] on div "Orientation" at bounding box center [534, 165] width 91 height 18
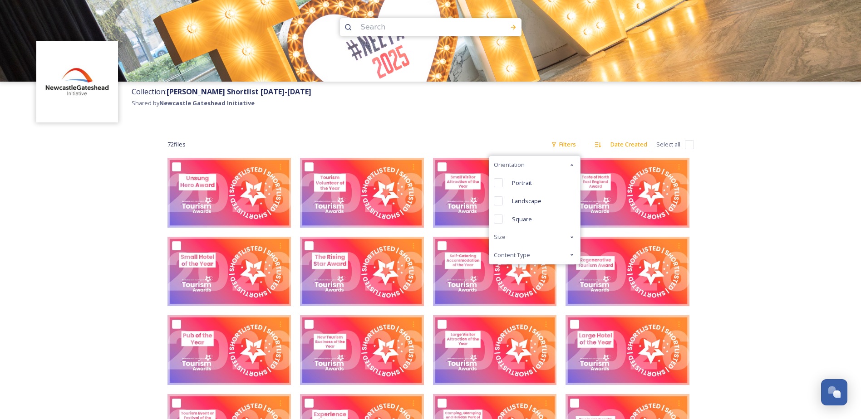
click at [557, 164] on div "Orientation" at bounding box center [534, 165] width 91 height 18
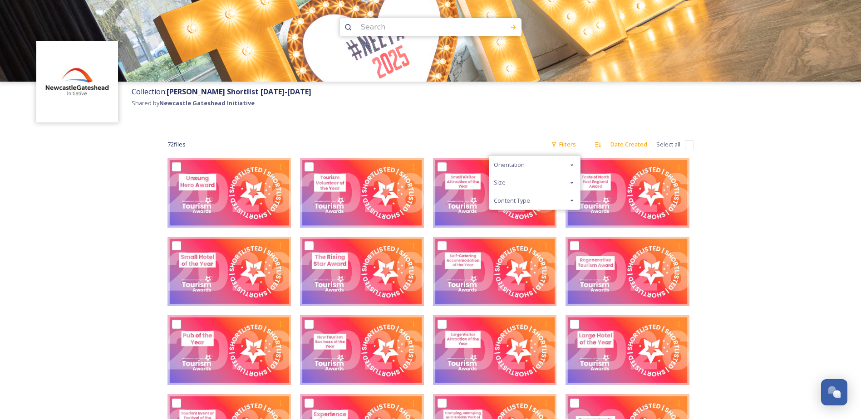
click at [544, 182] on div "Size" at bounding box center [534, 183] width 91 height 18
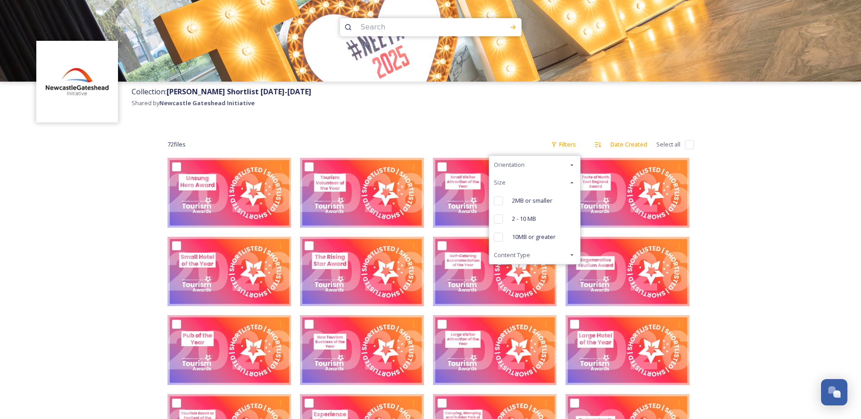
click at [544, 182] on div "Size" at bounding box center [534, 183] width 91 height 18
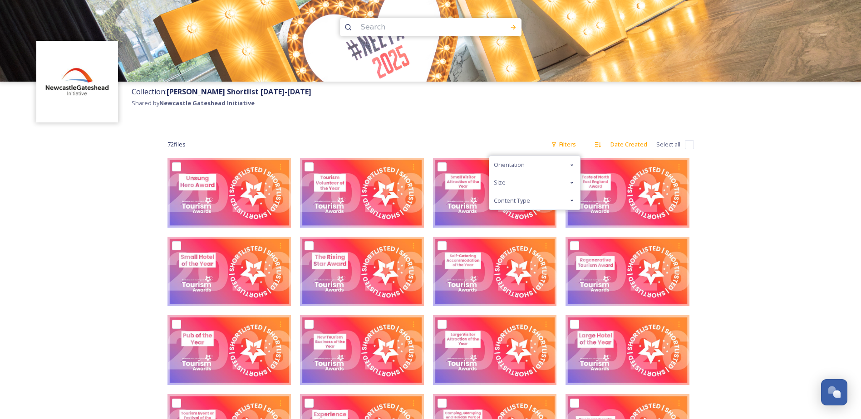
click at [534, 196] on div "Content Type" at bounding box center [534, 201] width 91 height 18
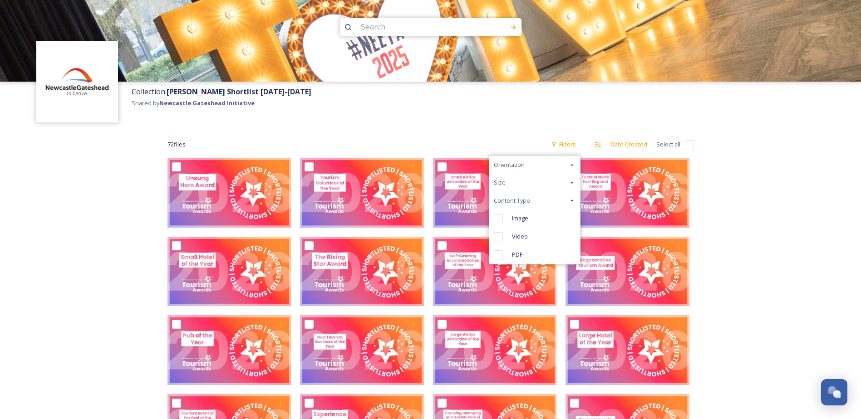
click at [531, 197] on div "Content Type" at bounding box center [534, 201] width 91 height 18
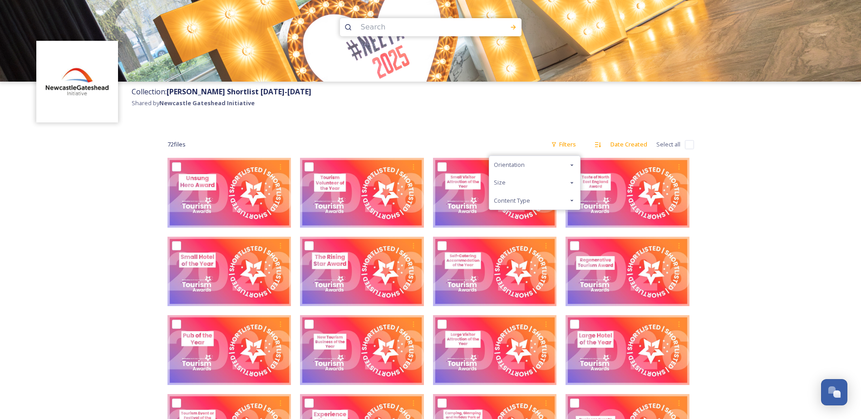
click at [510, 121] on div "Collection: NEETA Shortlist 2025-2026 Shared by Newcastle Gateshead Initiative" at bounding box center [494, 104] width 734 height 45
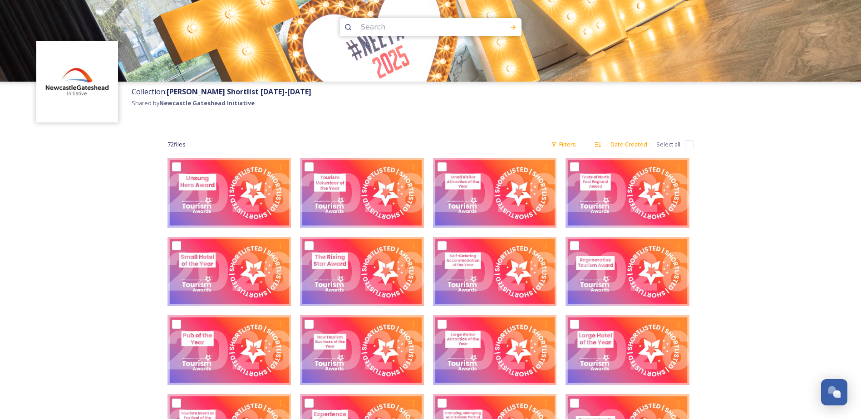
click at [728, 113] on div "Collection: NEETA Shortlist 2025-2026 Shared by Newcastle Gateshead Initiative" at bounding box center [494, 104] width 734 height 45
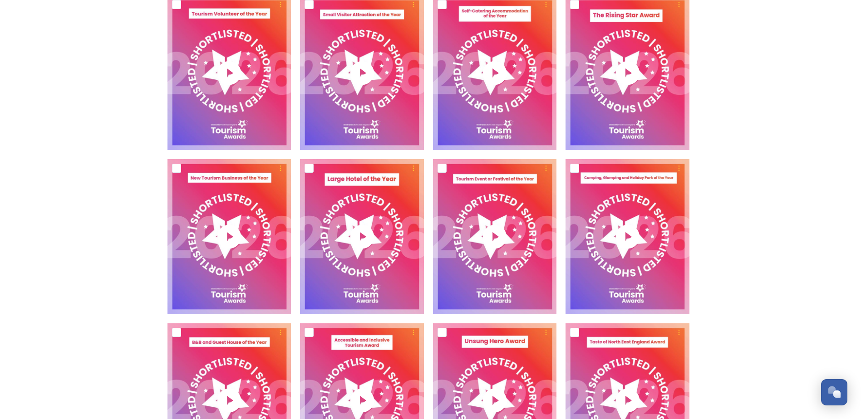
scroll to position [771, 0]
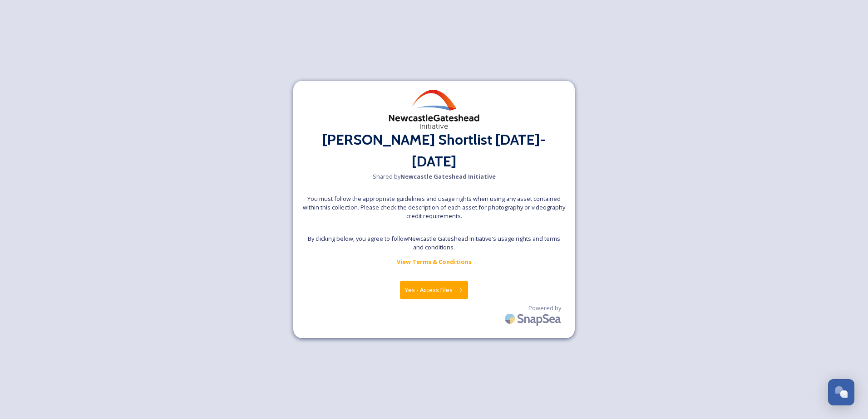
click at [437, 281] on button "Yes - Access Files" at bounding box center [434, 290] width 68 height 19
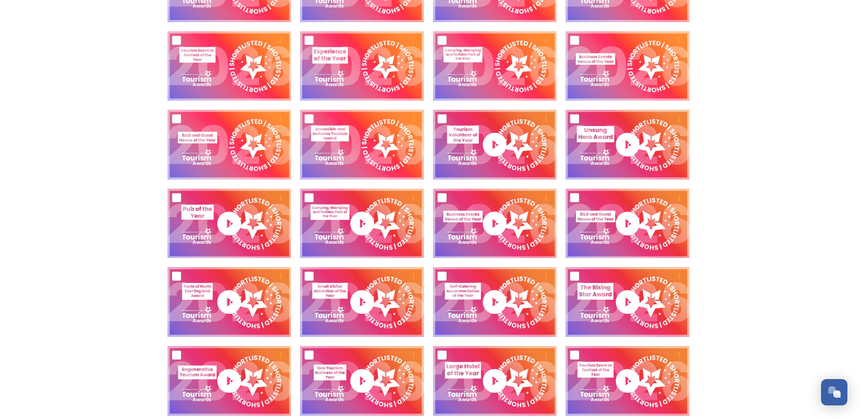
scroll to position [408, 0]
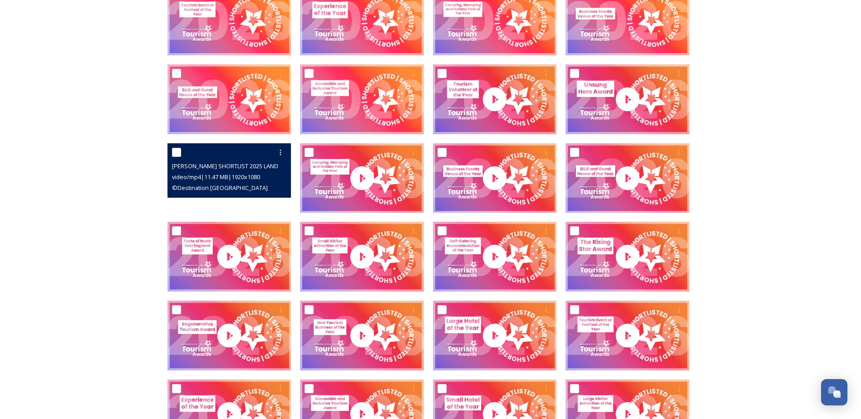
click at [246, 205] on video "NEETA SHORTLIST 2025 LANDSCAPE Pub of the Year.mp4" at bounding box center [229, 178] width 124 height 70
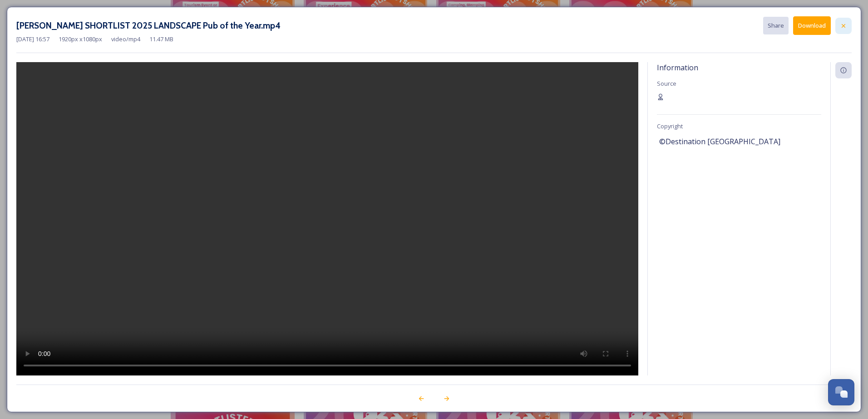
click at [845, 28] on icon at bounding box center [842, 25] width 7 height 7
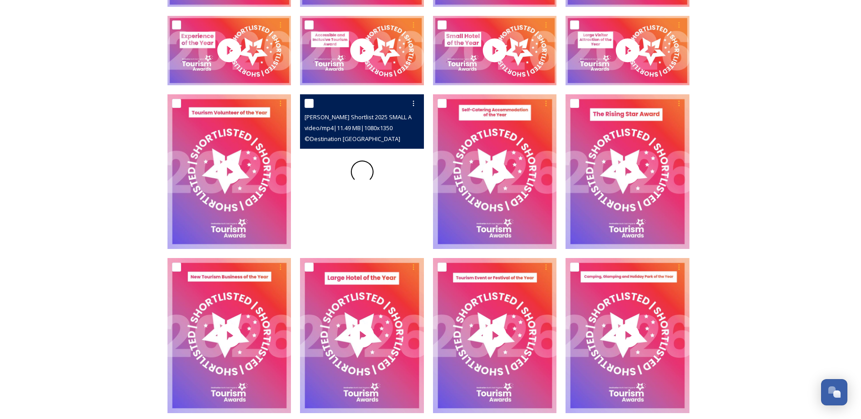
scroll to position [771, 0]
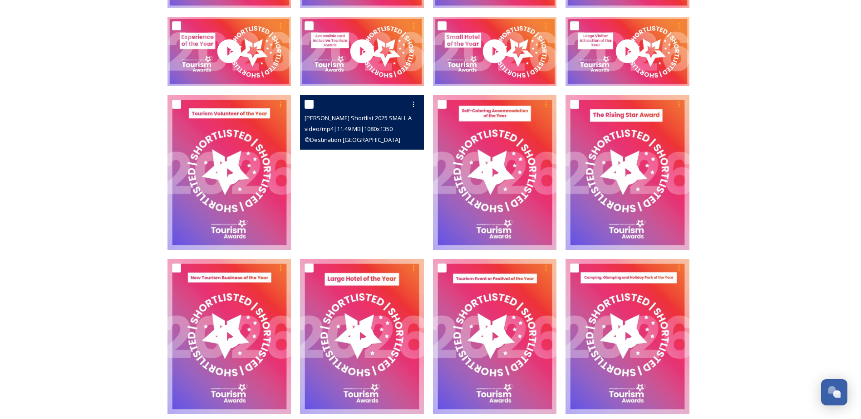
click at [365, 177] on video "NEETA Shortlist 2025 SMALL ATTRACTION.mp4" at bounding box center [362, 172] width 124 height 155
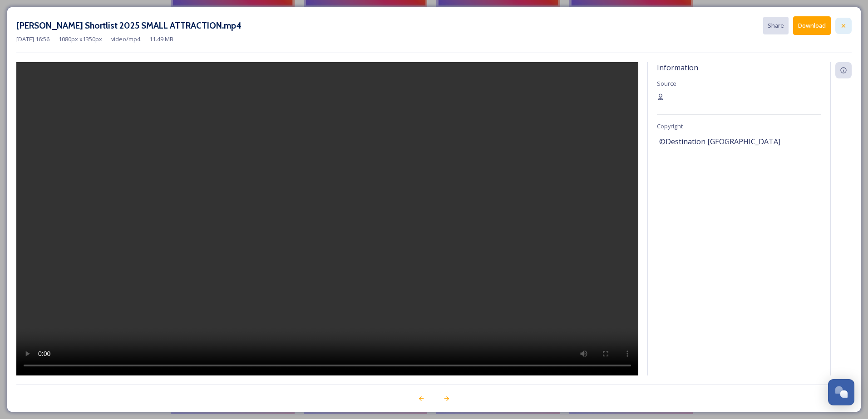
click at [844, 26] on icon at bounding box center [843, 26] width 4 height 4
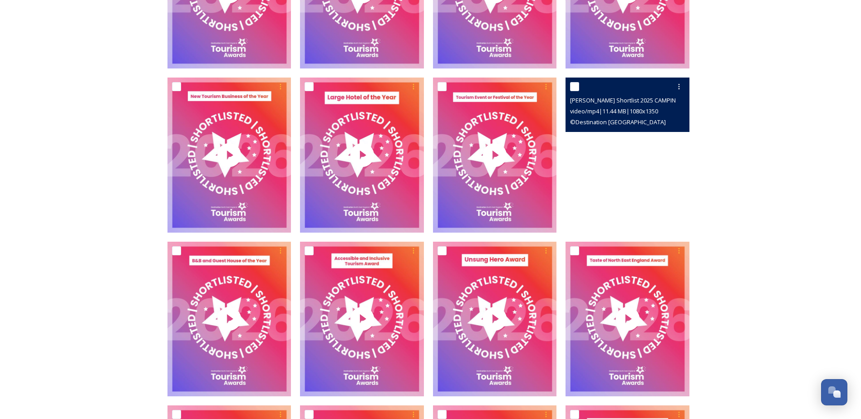
scroll to position [1089, 0]
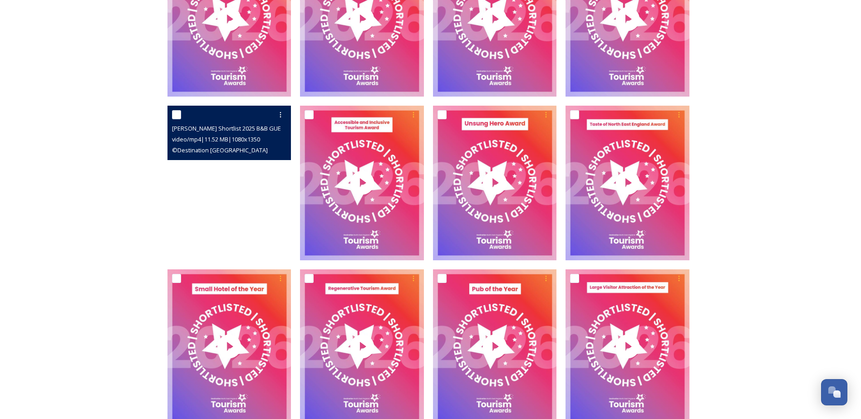
click at [248, 211] on video "NEETA Shortlist 2025 B&B GUESTHOUSE.mp4" at bounding box center [229, 183] width 124 height 155
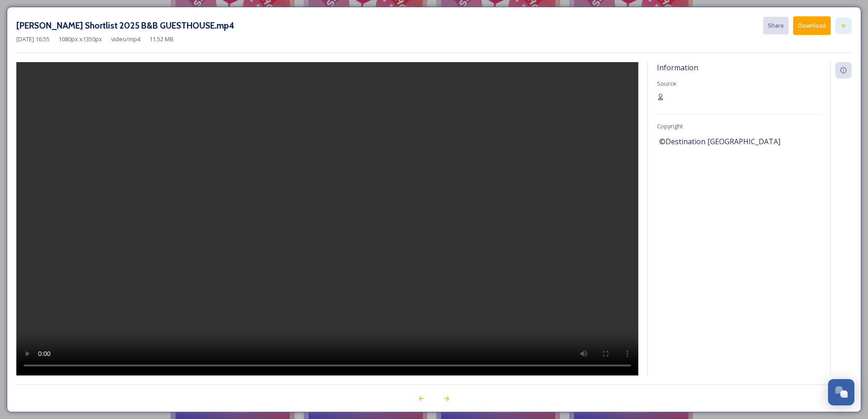
click at [840, 25] on icon at bounding box center [842, 25] width 7 height 7
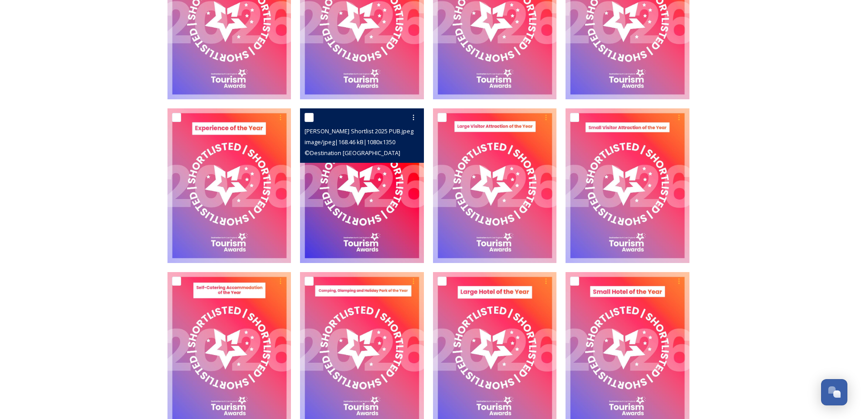
scroll to position [1966, 0]
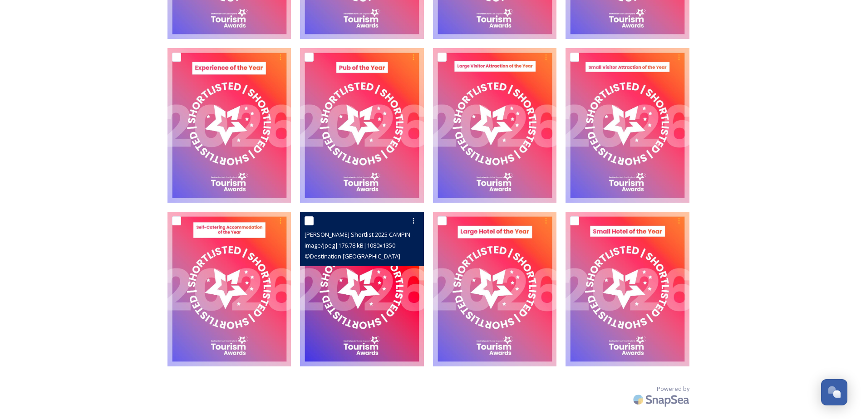
click at [378, 304] on img at bounding box center [362, 289] width 124 height 155
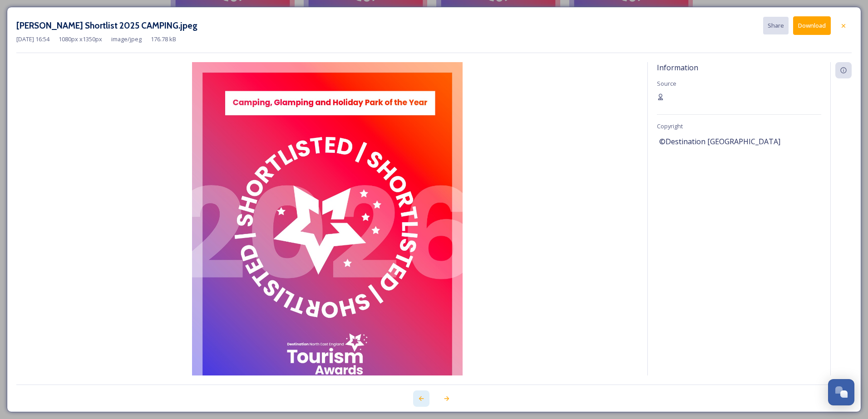
click at [420, 397] on icon at bounding box center [420, 398] width 7 height 7
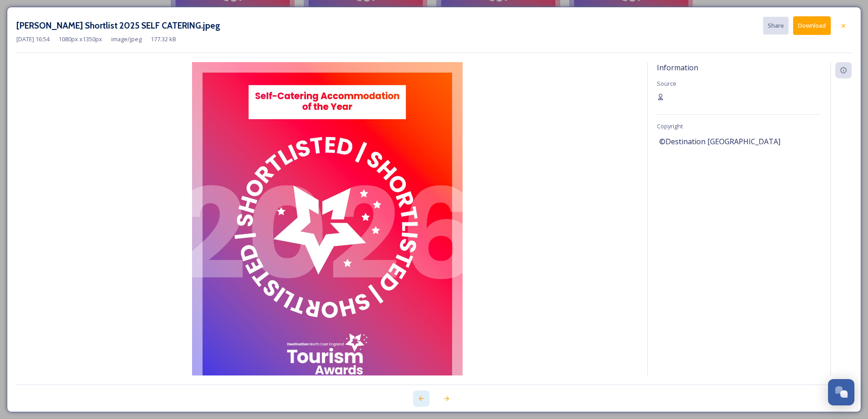
click at [422, 396] on icon at bounding box center [420, 398] width 7 height 7
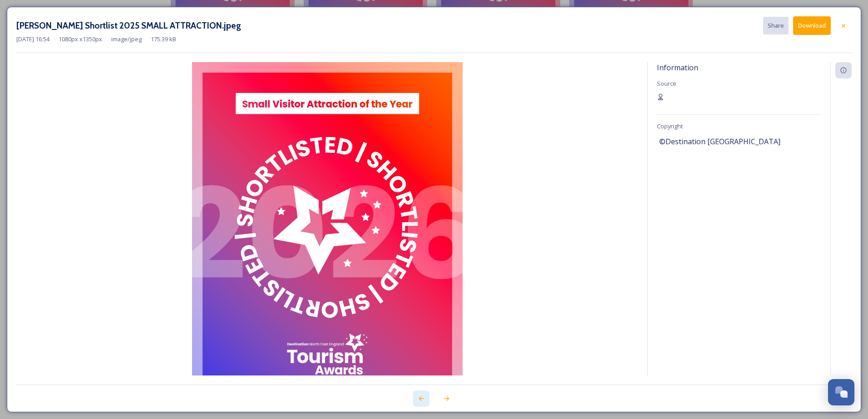
click at [422, 396] on icon at bounding box center [420, 398] width 7 height 7
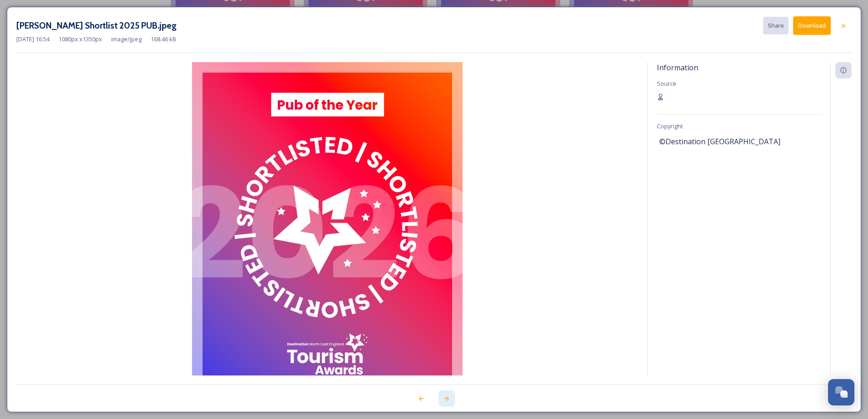
click at [441, 397] on div at bounding box center [446, 399] width 16 height 16
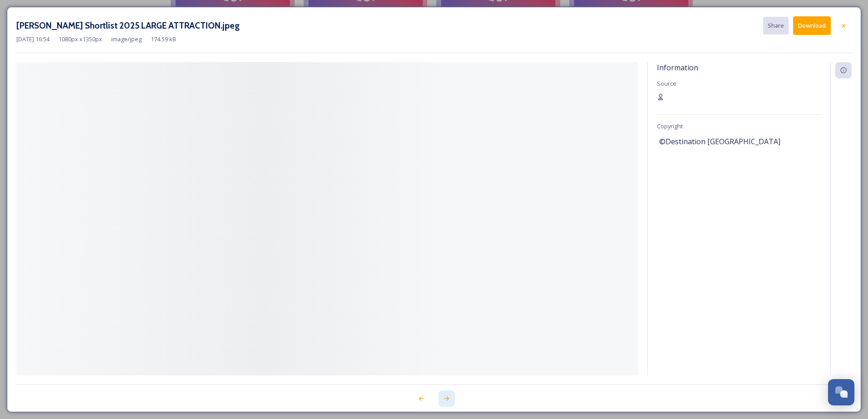
click at [441, 397] on div at bounding box center [446, 399] width 16 height 16
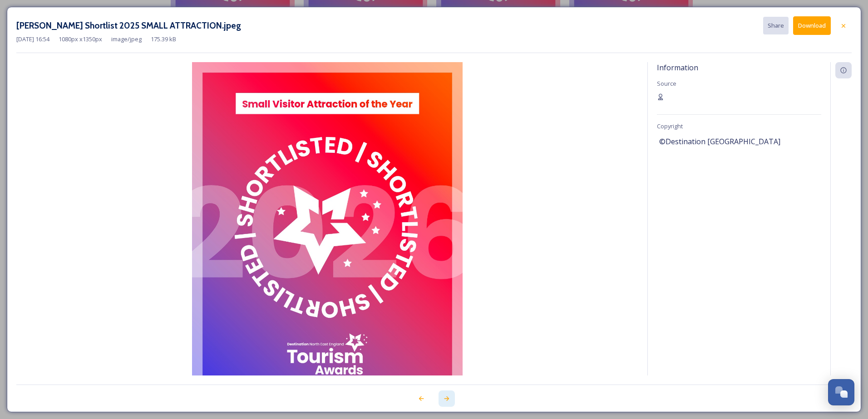
click at [441, 397] on div at bounding box center [446, 399] width 16 height 16
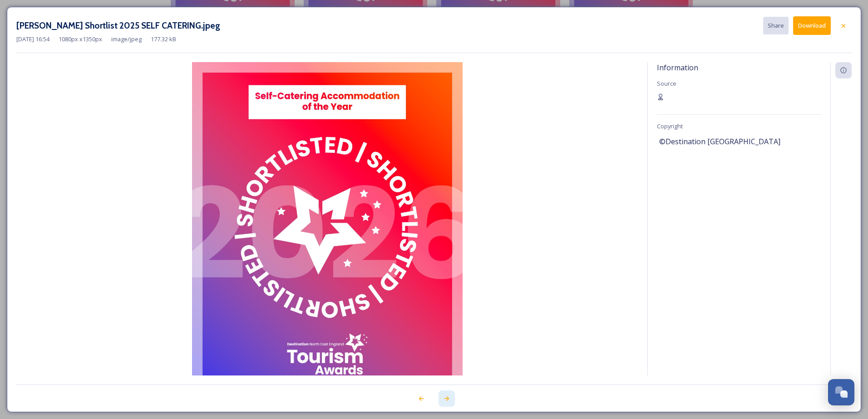
click at [441, 397] on div at bounding box center [446, 399] width 16 height 16
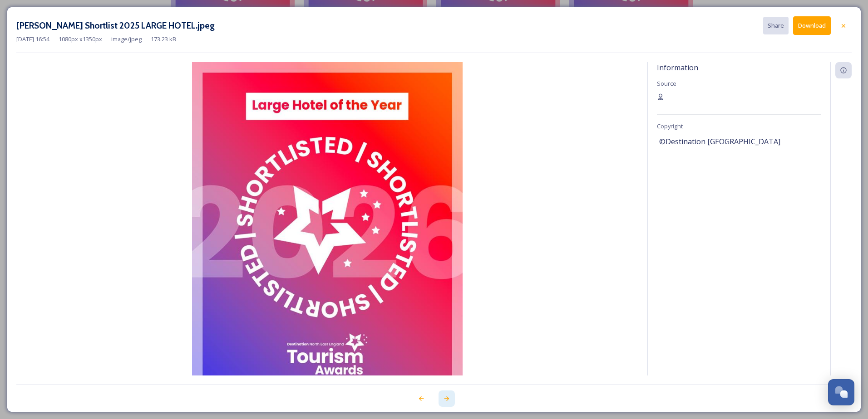
click at [441, 397] on div at bounding box center [446, 399] width 16 height 16
click at [441, 397] on div at bounding box center [433, 394] width 835 height 18
drag, startPoint x: 441, startPoint y: 397, endPoint x: 424, endPoint y: 395, distance: 17.7
click at [424, 395] on icon at bounding box center [420, 398] width 7 height 7
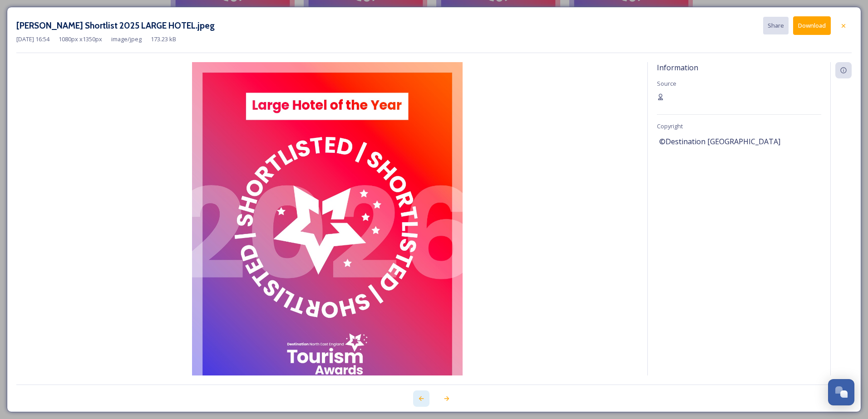
click at [422, 398] on icon at bounding box center [420, 398] width 7 height 7
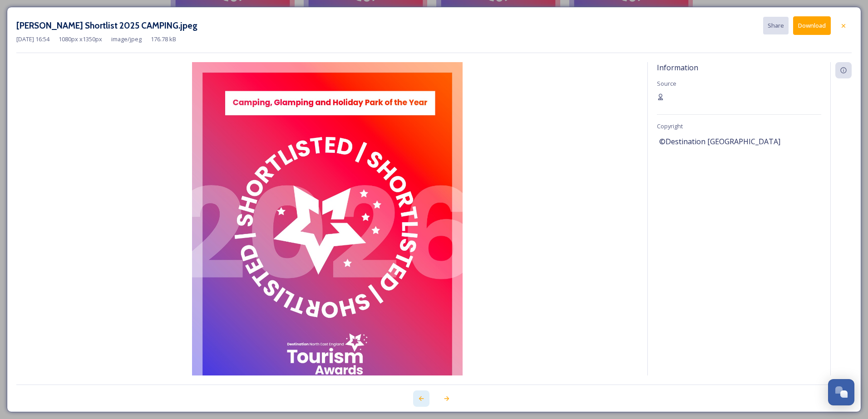
click at [422, 398] on icon at bounding box center [420, 398] width 7 height 7
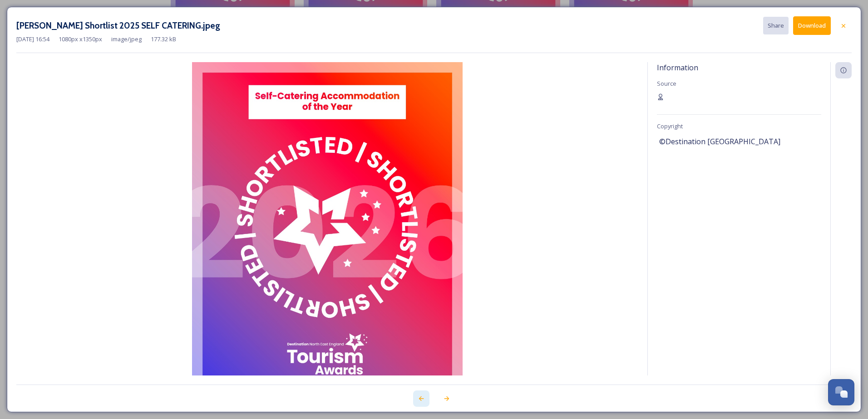
click at [422, 398] on icon at bounding box center [420, 398] width 7 height 7
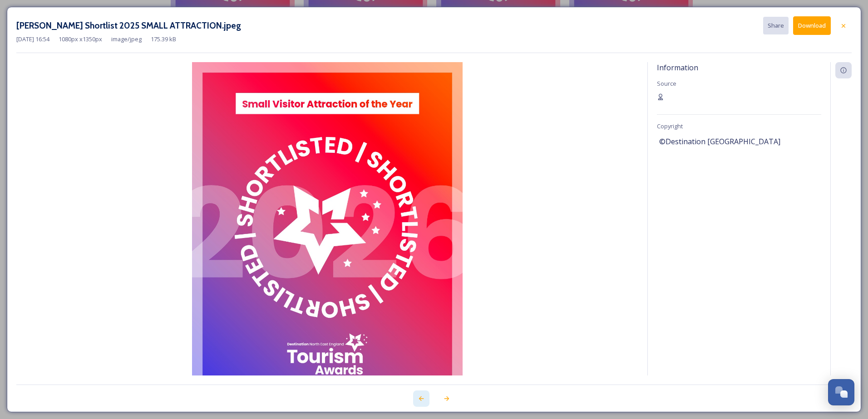
click at [422, 398] on icon at bounding box center [420, 398] width 7 height 7
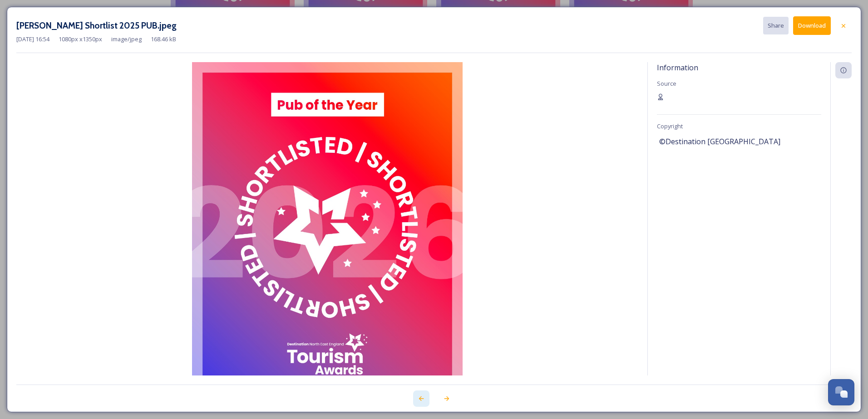
click at [422, 398] on icon at bounding box center [420, 398] width 7 height 7
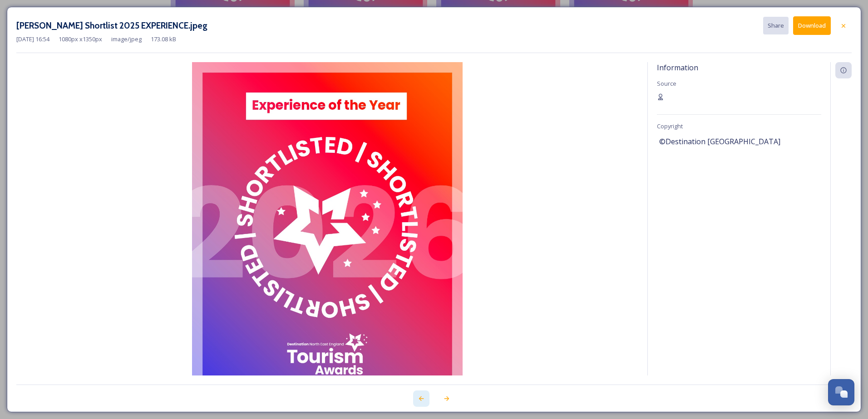
click at [422, 398] on icon at bounding box center [420, 398] width 7 height 7
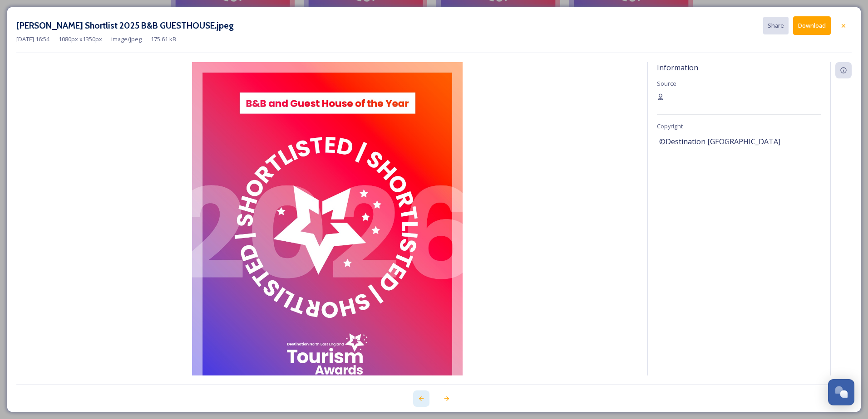
click at [422, 398] on icon at bounding box center [420, 398] width 7 height 7
click at [842, 31] on div at bounding box center [843, 26] width 16 height 16
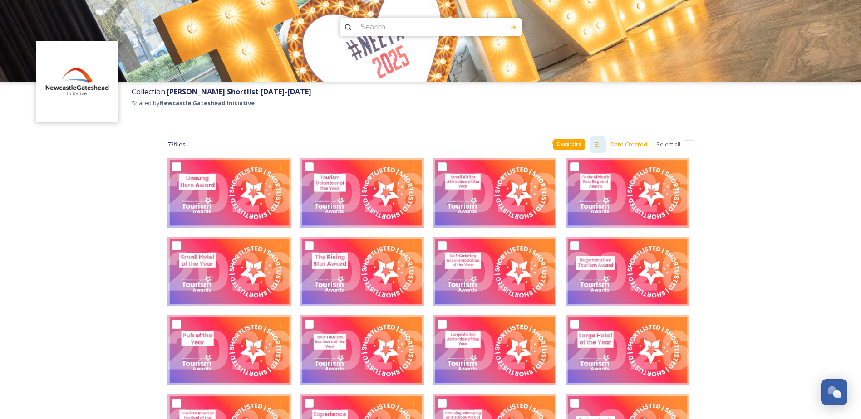
click at [599, 147] on icon at bounding box center [597, 144] width 7 height 7
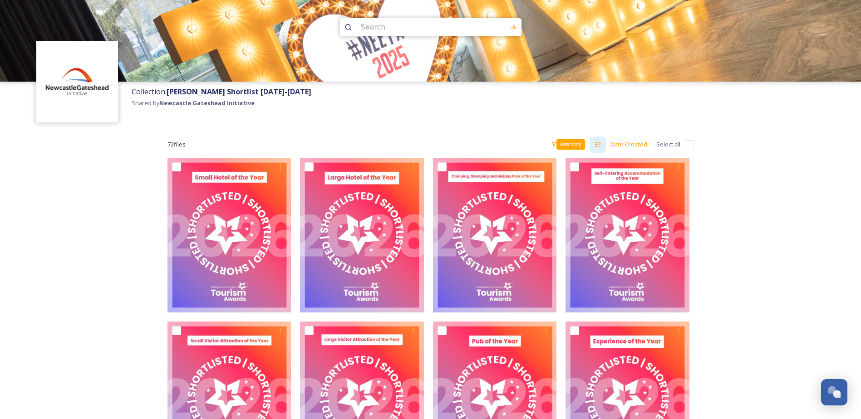
click at [599, 147] on icon at bounding box center [597, 144] width 7 height 7
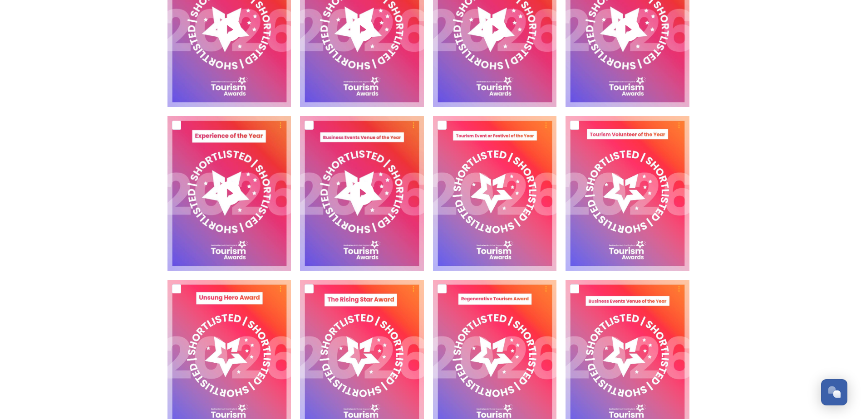
scroll to position [1724, 0]
